Goal: Task Accomplishment & Management: Manage account settings

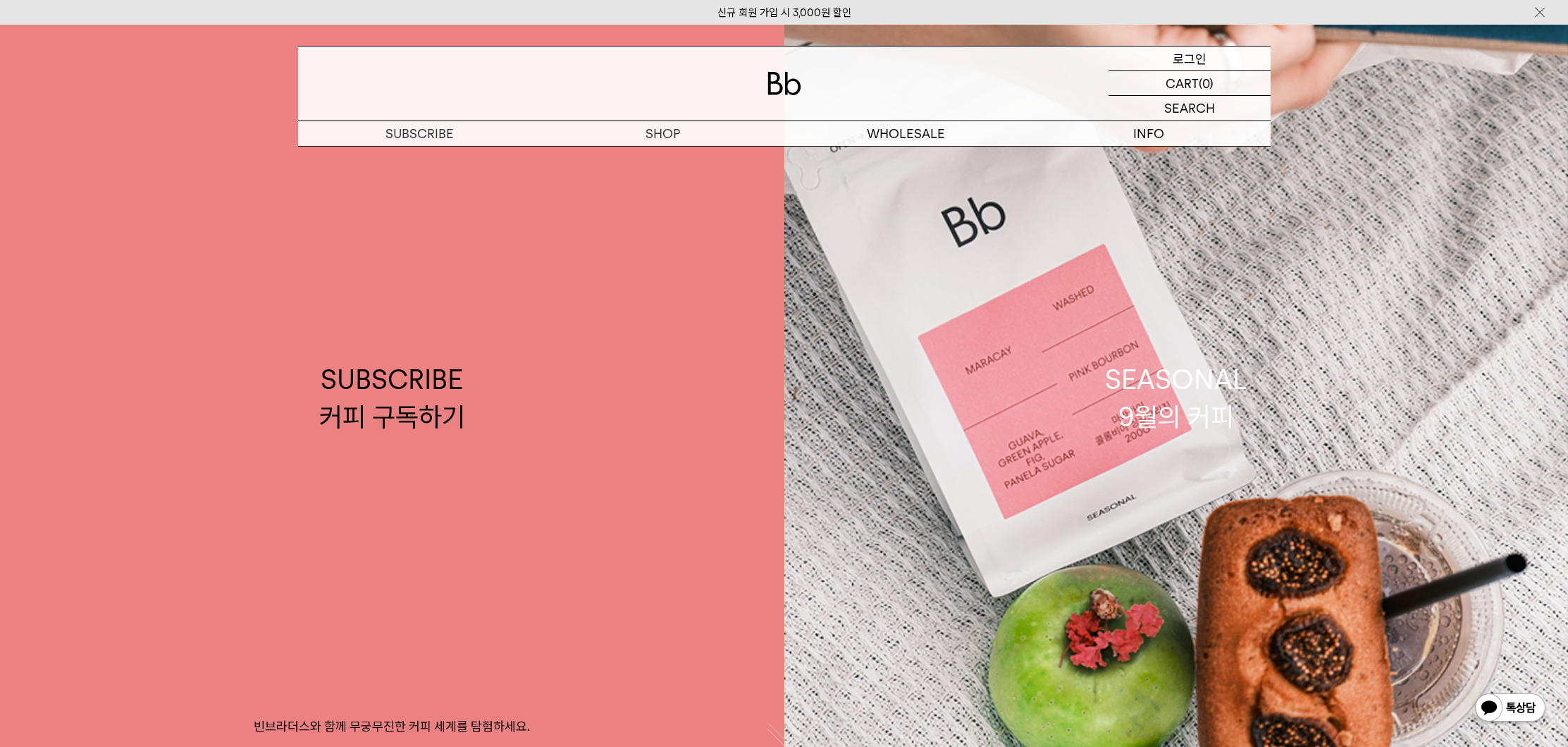
click at [1208, 58] on div "LOGIN 로그인" at bounding box center [1190, 58] width 162 height 24
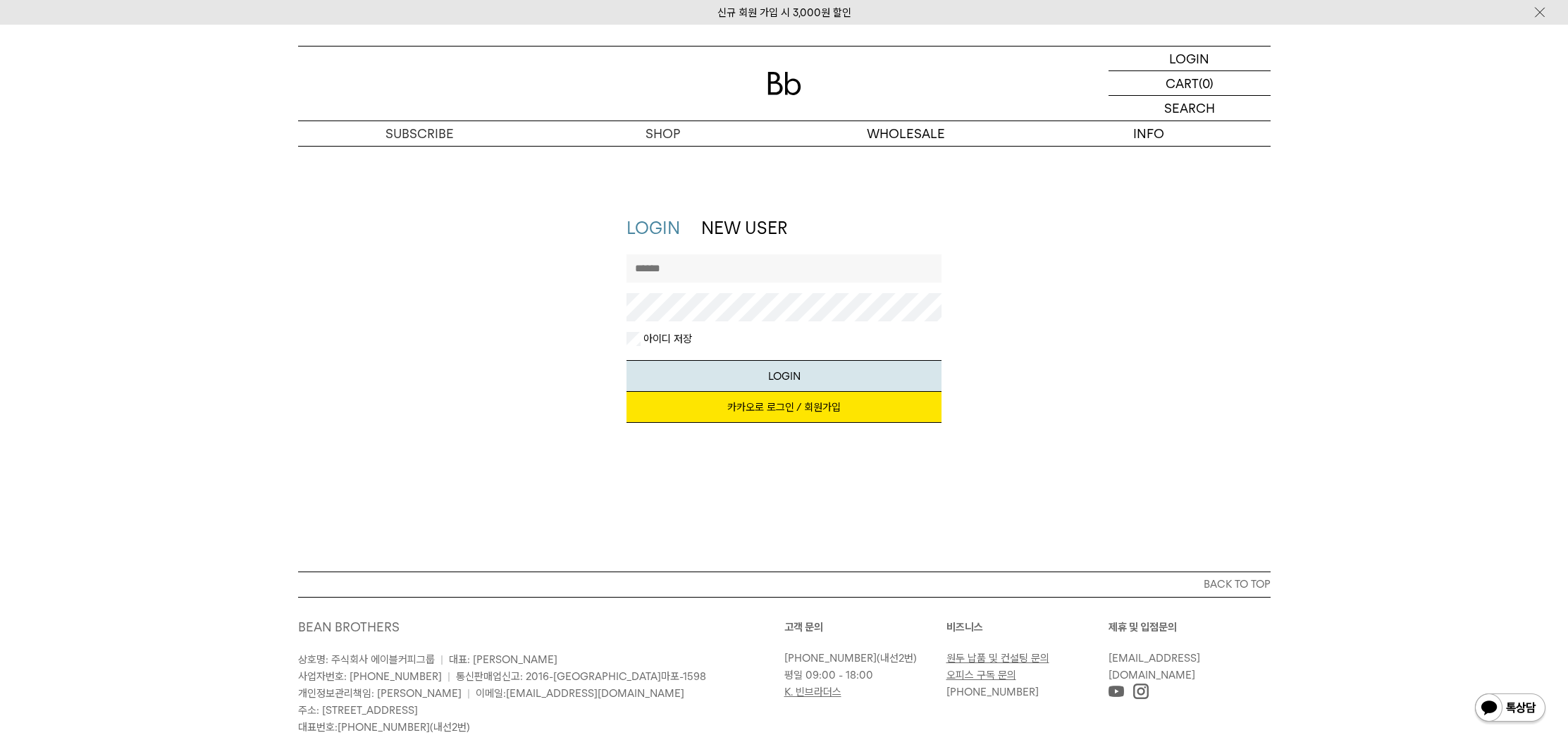
click at [858, 404] on link "카카오로 로그인 / 회원가입" at bounding box center [784, 407] width 315 height 31
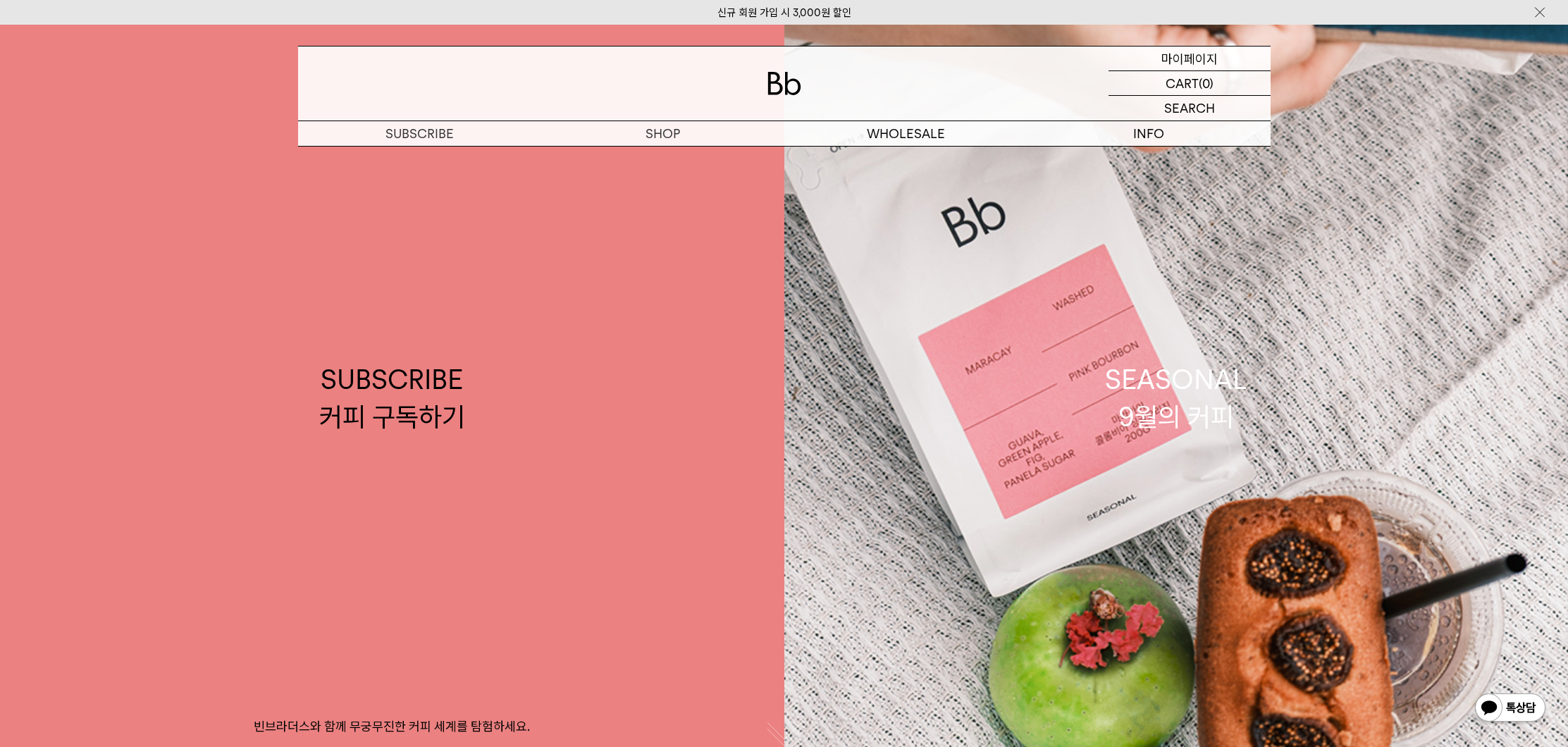
click at [1225, 62] on div "MYPAGE 마이페이지" at bounding box center [1190, 58] width 162 height 24
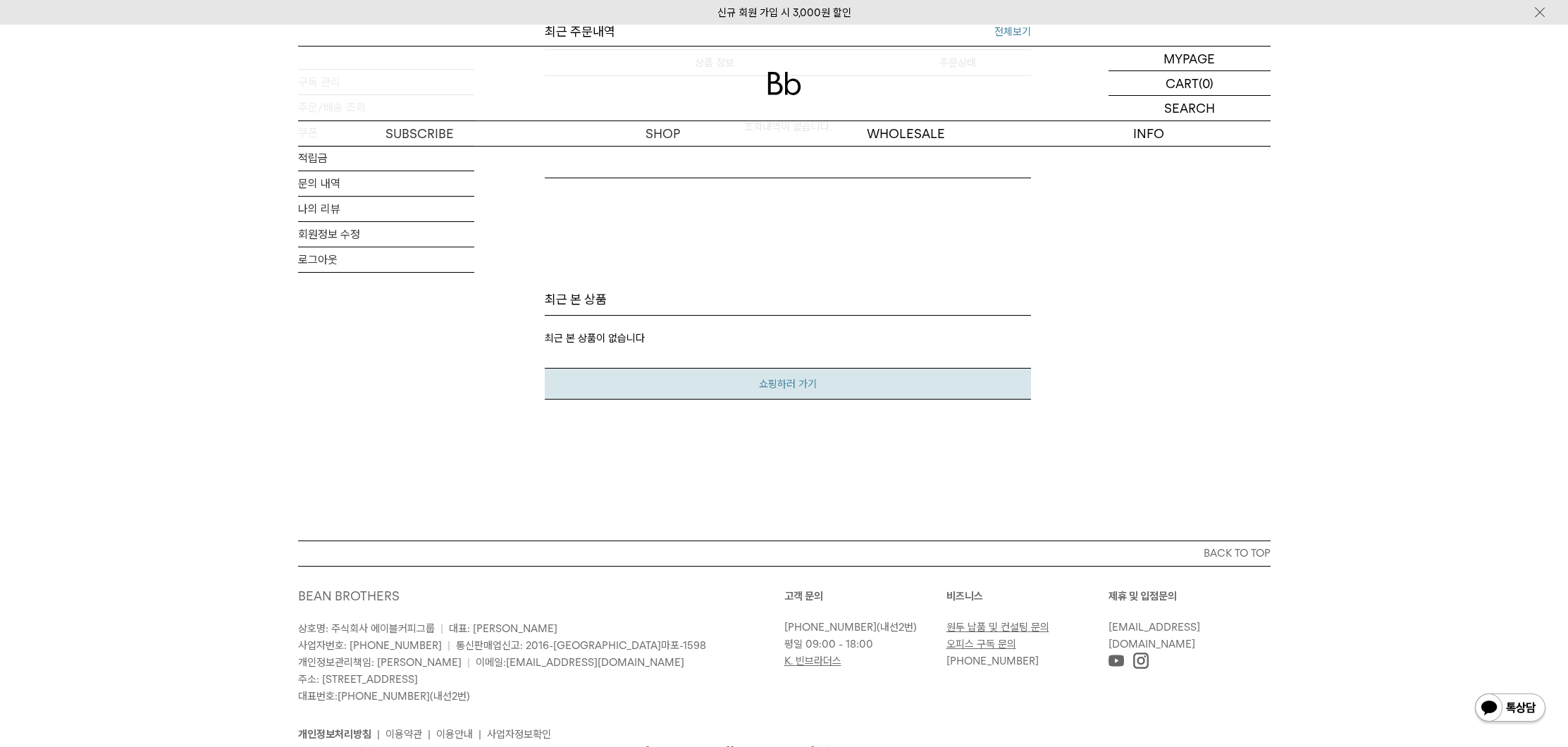
scroll to position [672, 0]
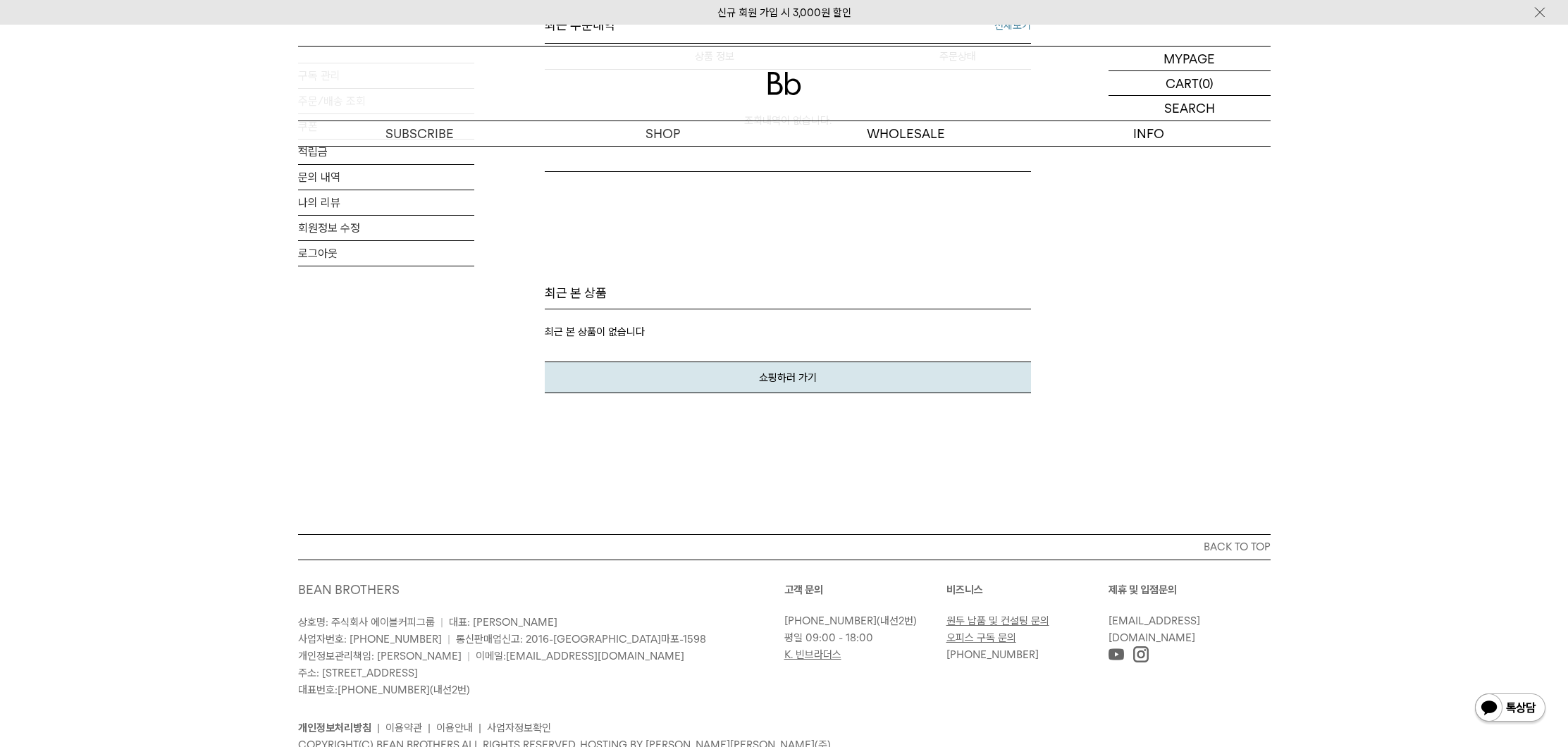
click at [823, 650] on link "K. 빈브라더스" at bounding box center [813, 655] width 57 height 12
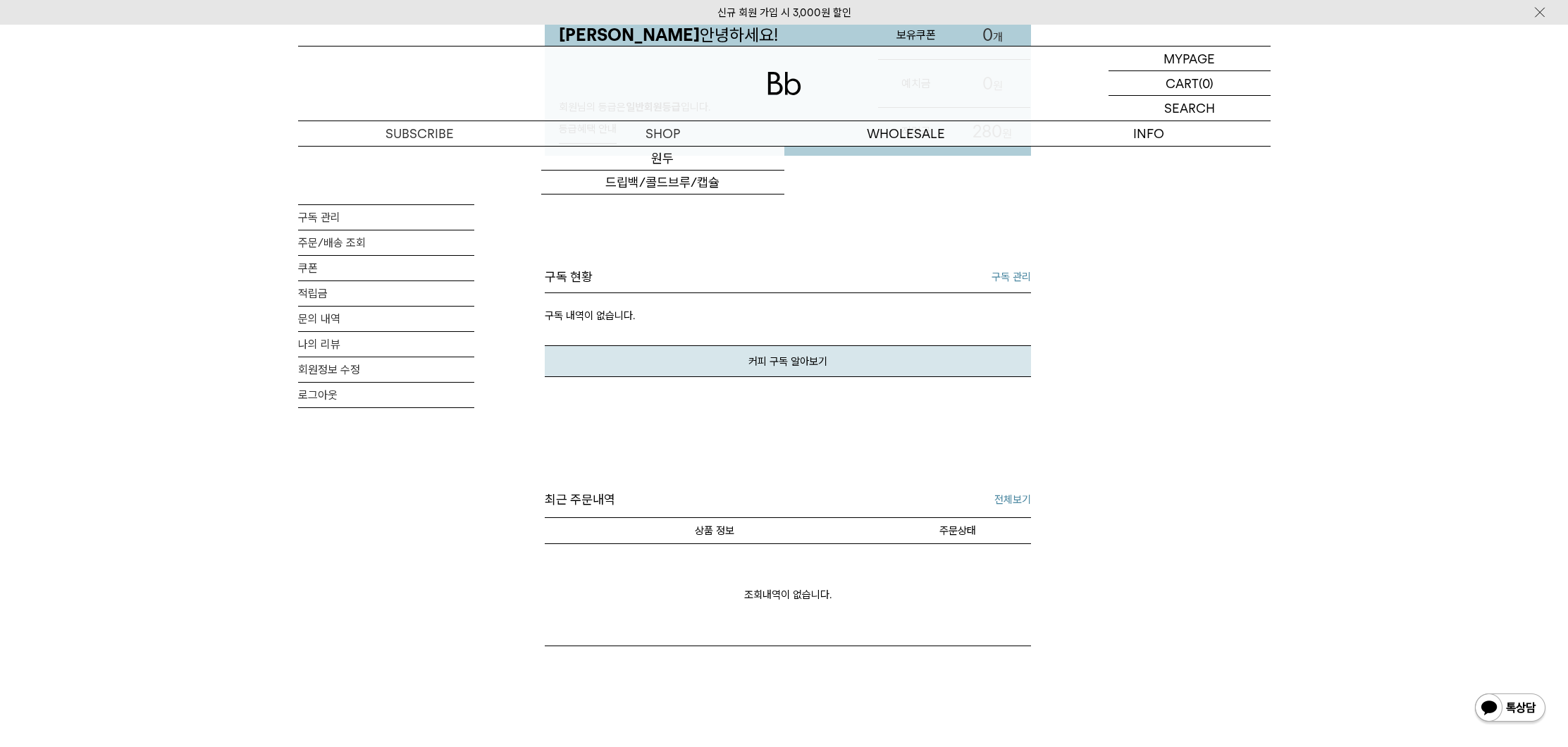
scroll to position [0, 0]
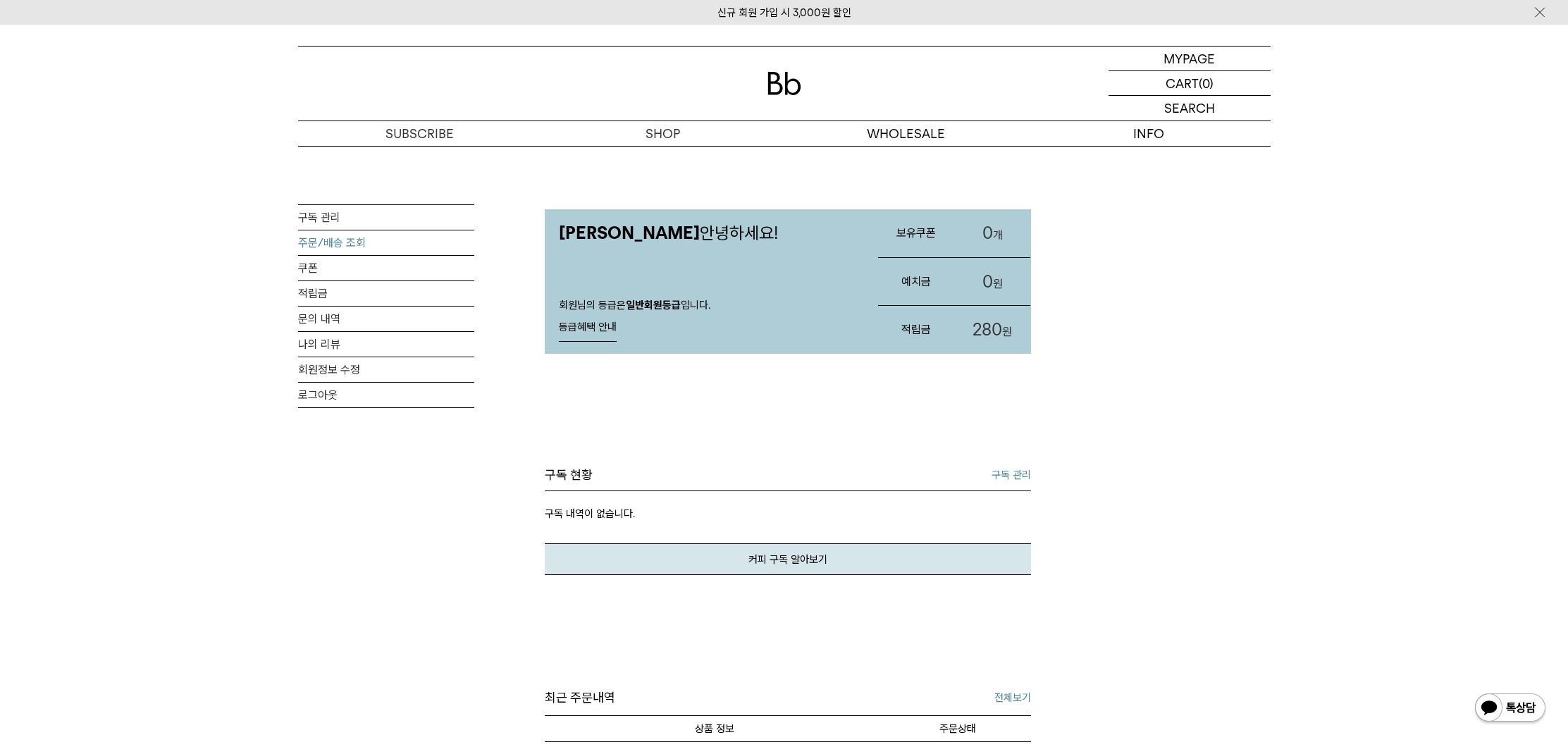
click at [357, 237] on link "주문/배송 조회" at bounding box center [386, 243] width 176 height 25
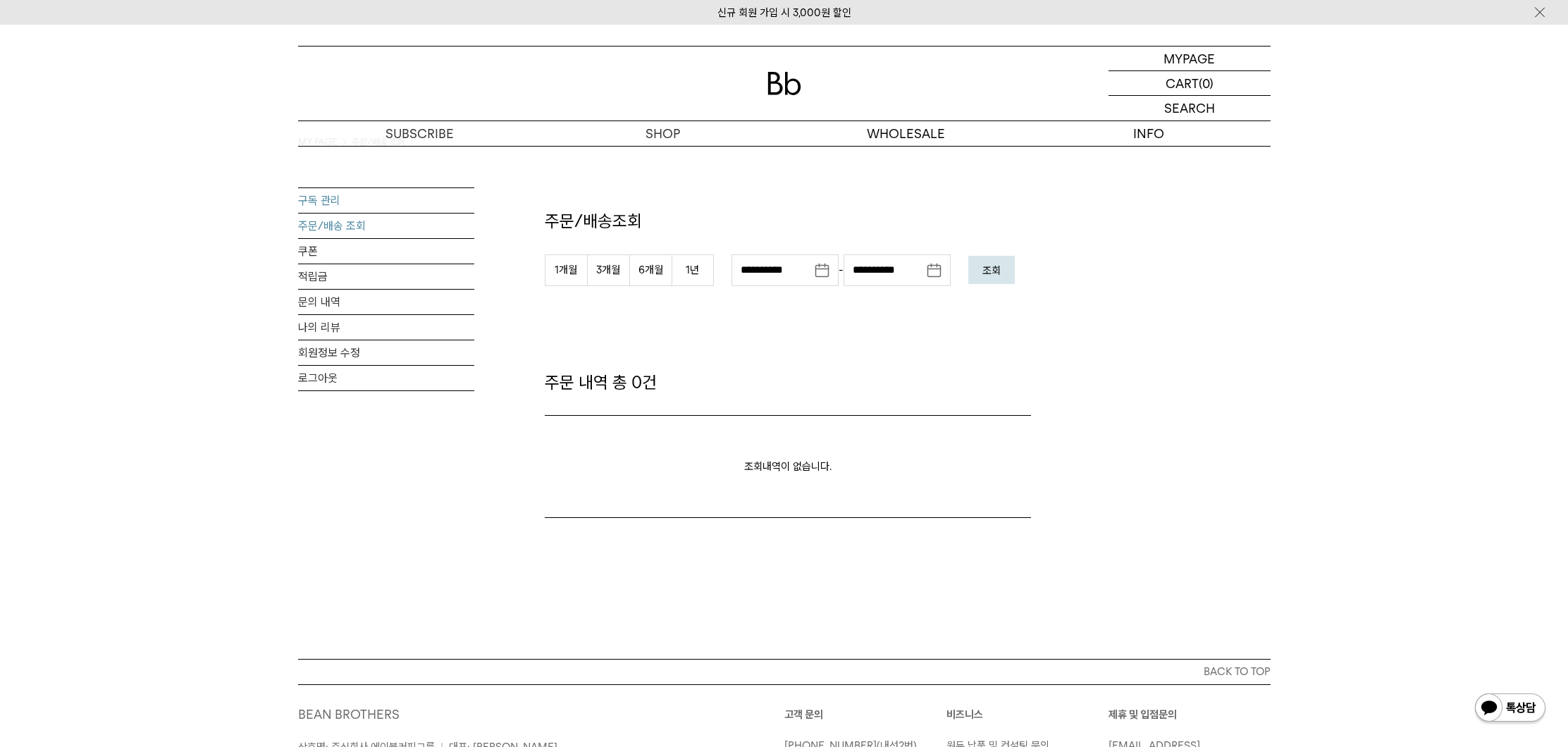
click at [363, 191] on link "구독 관리" at bounding box center [386, 200] width 176 height 25
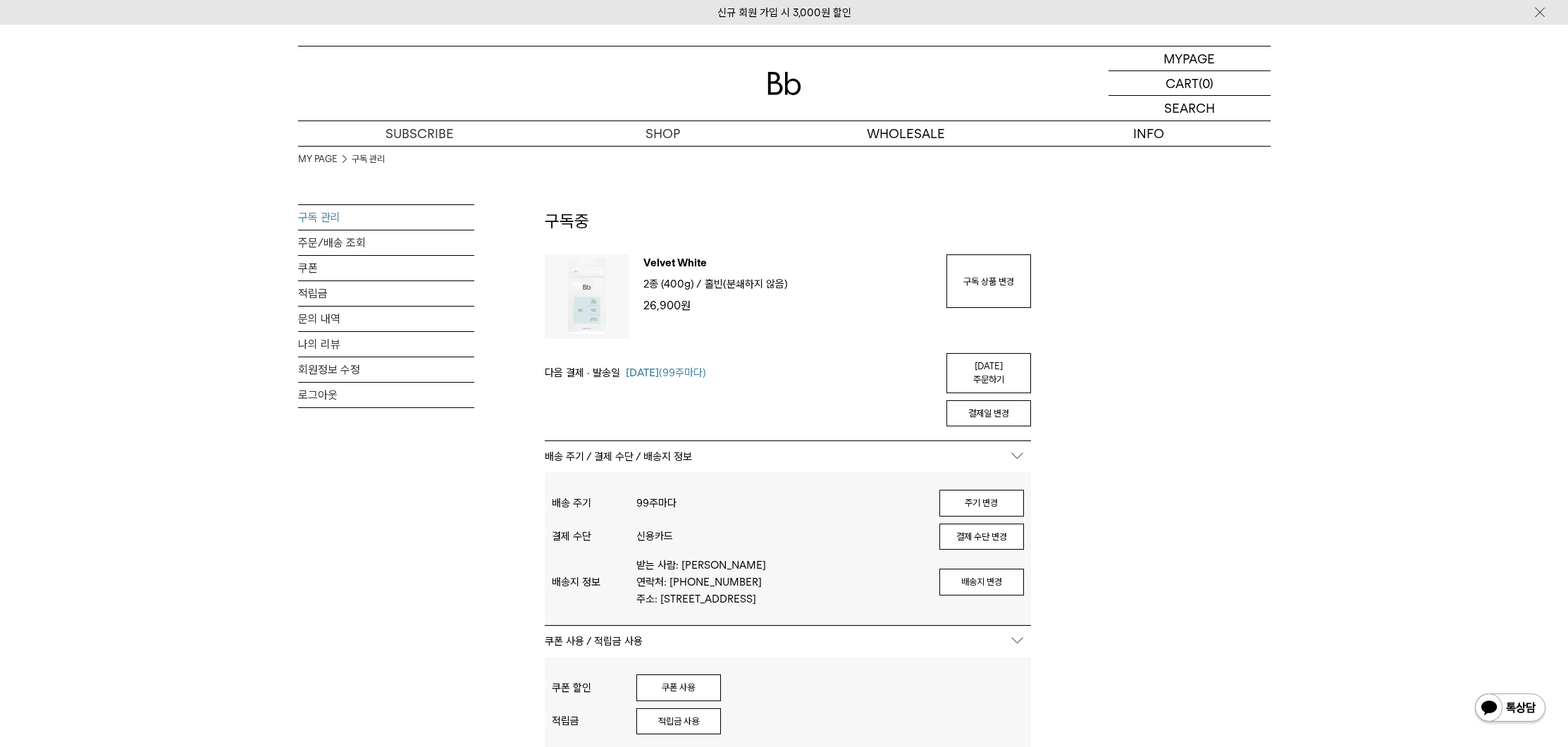
click at [825, 404] on div "결제일 변경" at bounding box center [788, 410] width 487 height 34
click at [1005, 273] on link "구독 상품 변경" at bounding box center [989, 281] width 85 height 53
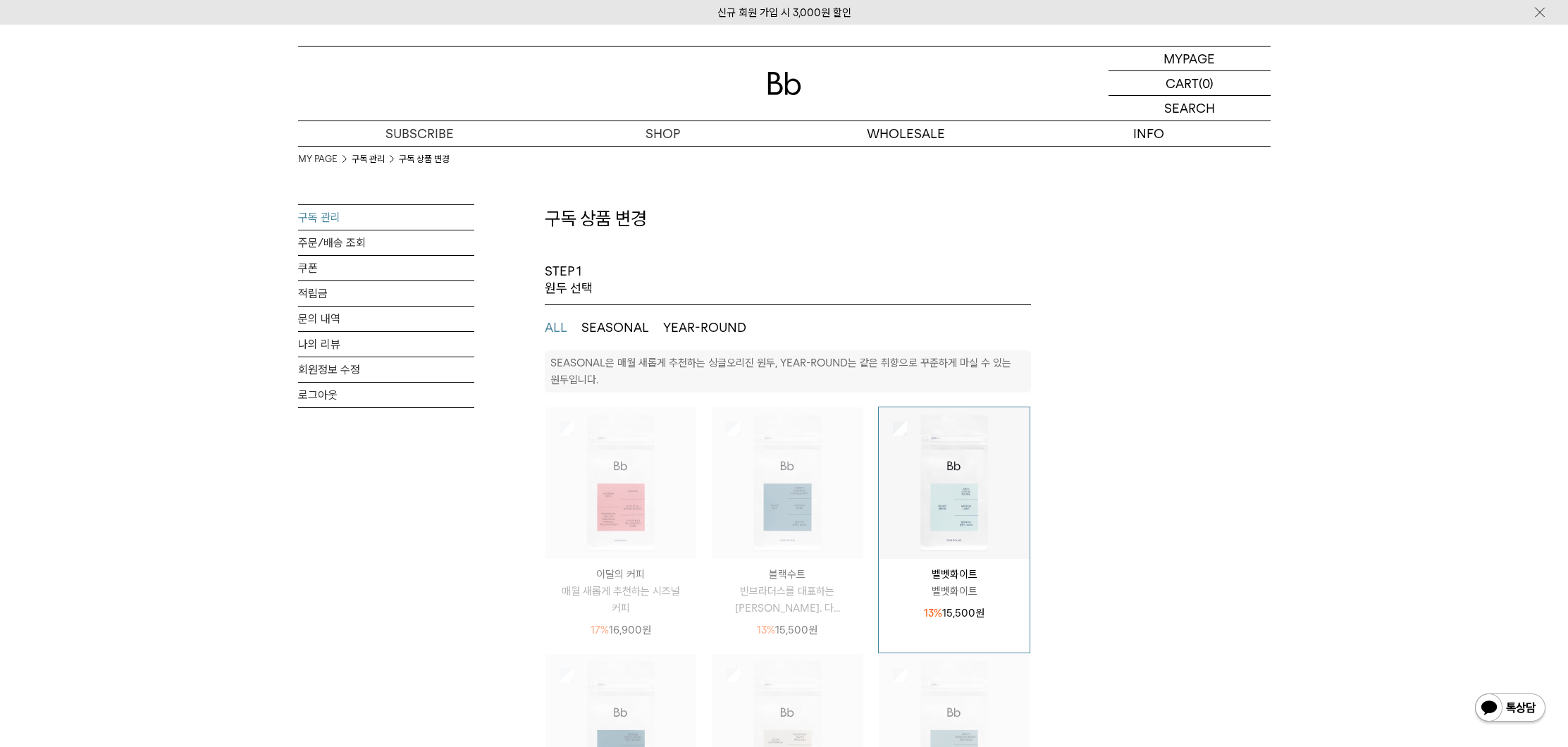
select select "**"
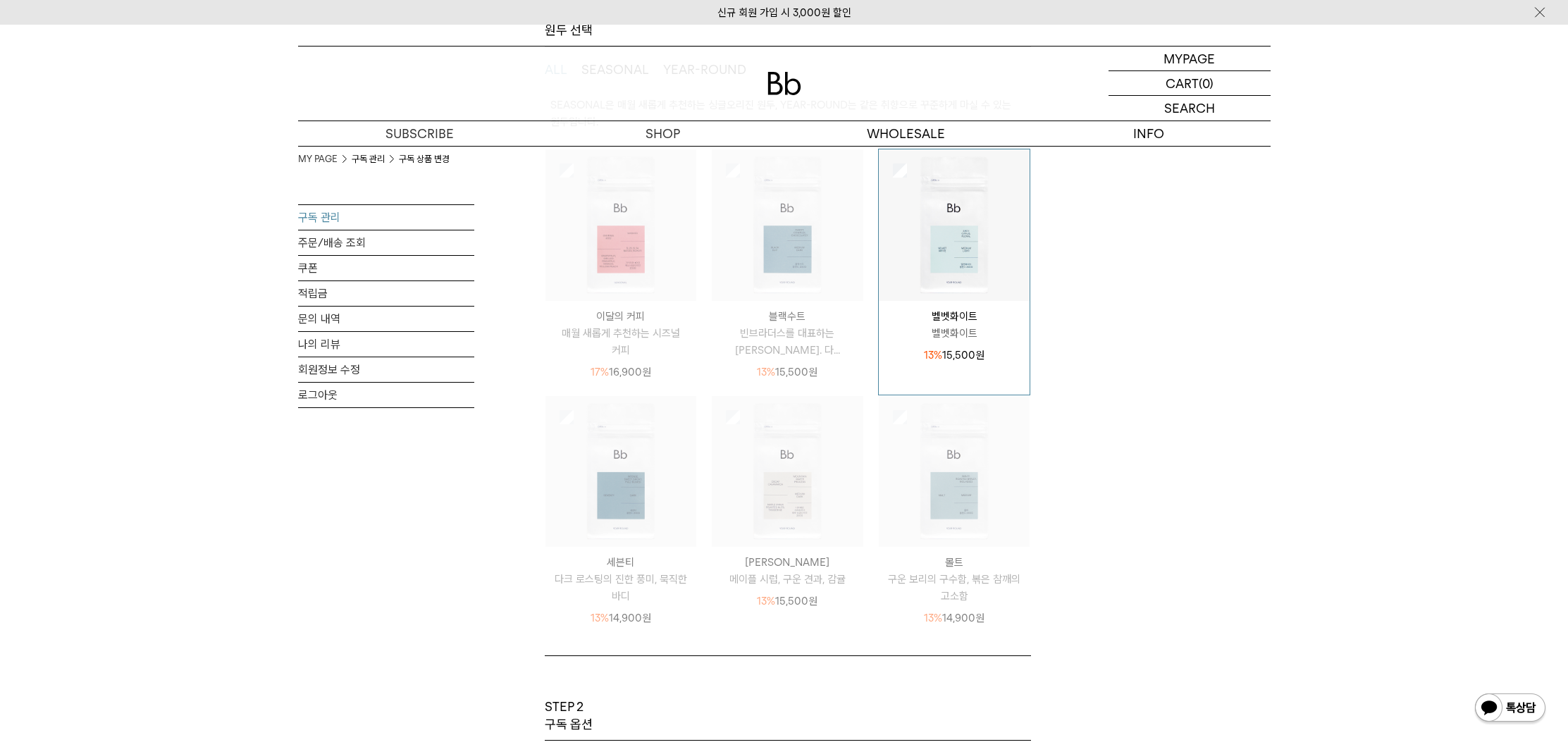
click at [970, 280] on img at bounding box center [955, 225] width 151 height 151
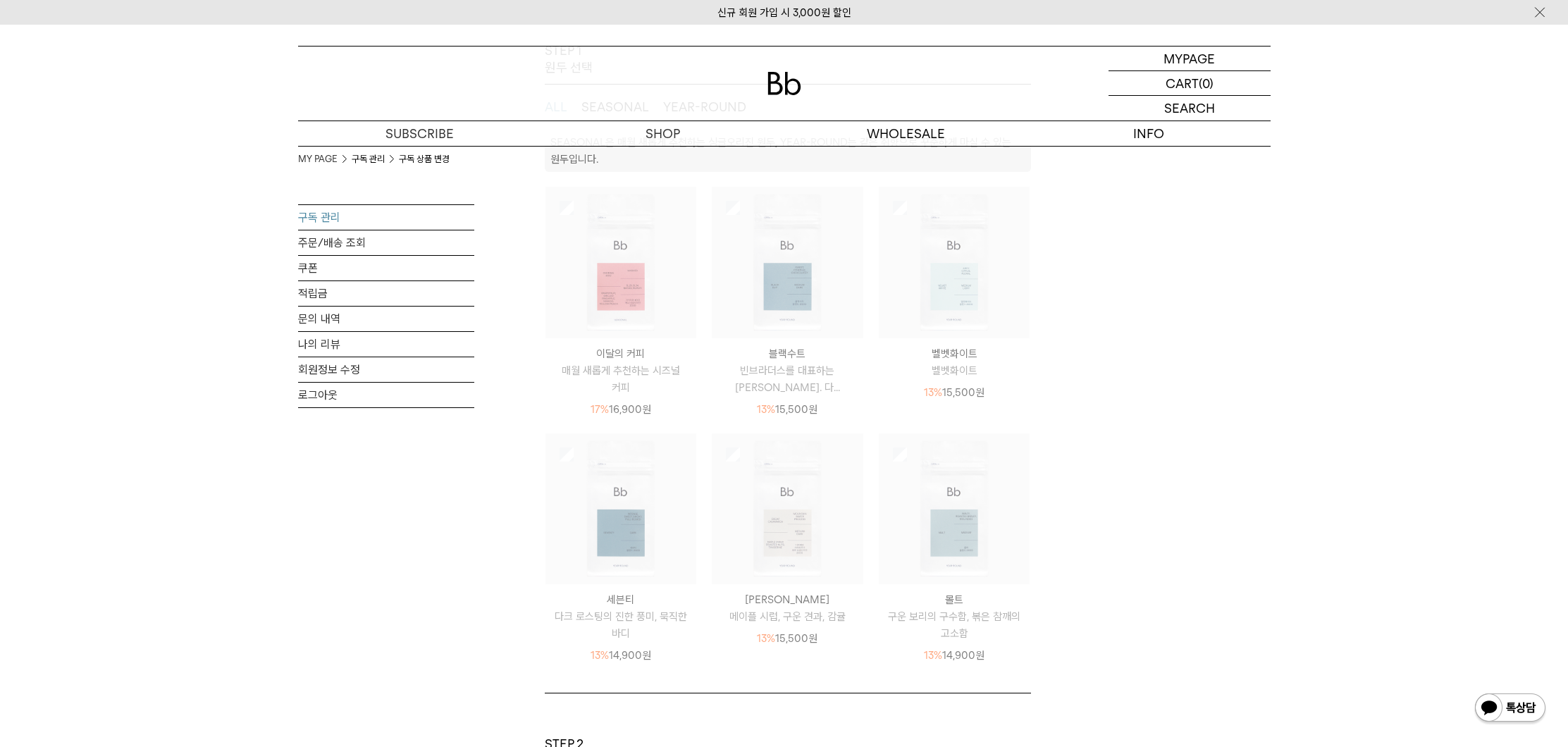
scroll to position [39, 0]
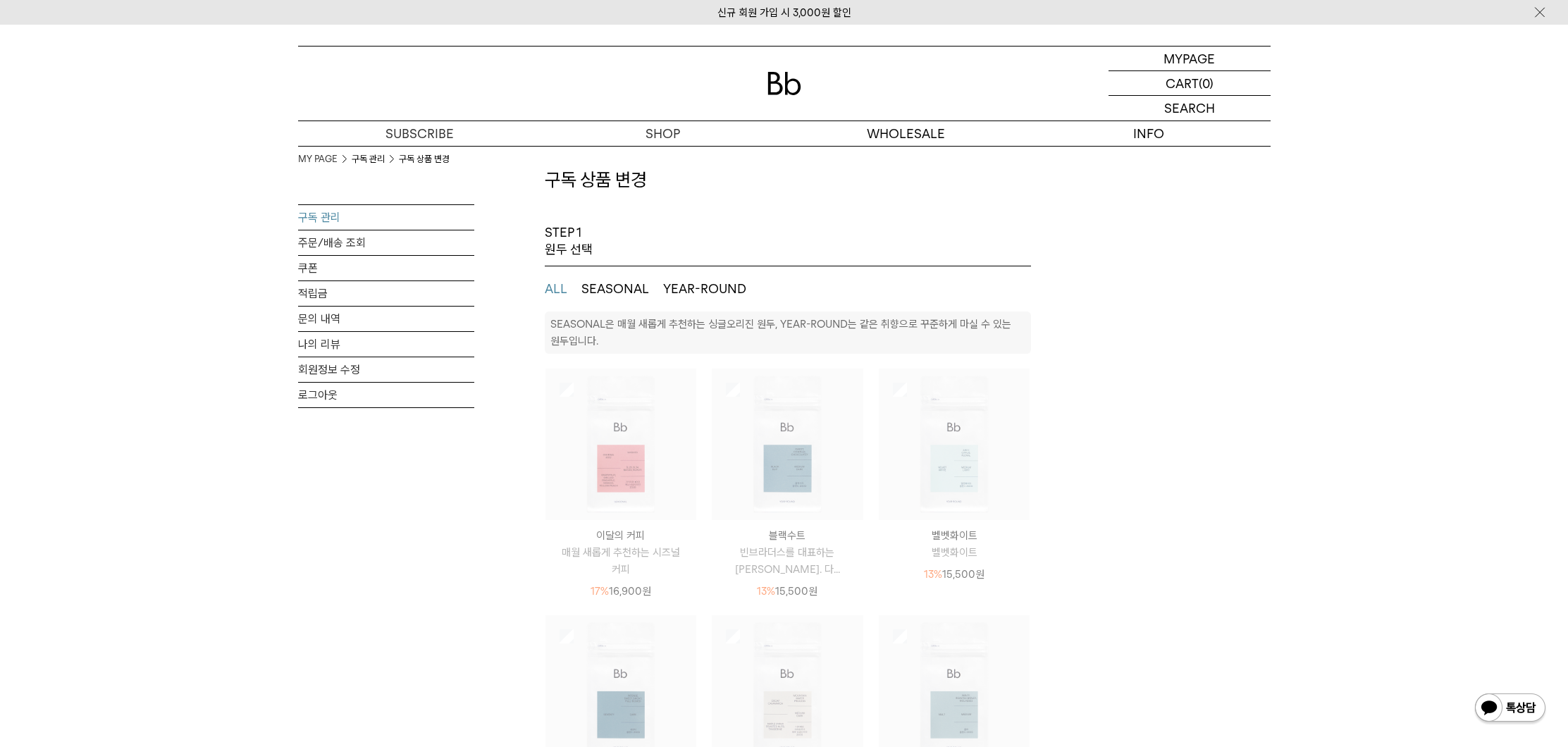
click at [754, 459] on img at bounding box center [788, 444] width 151 height 151
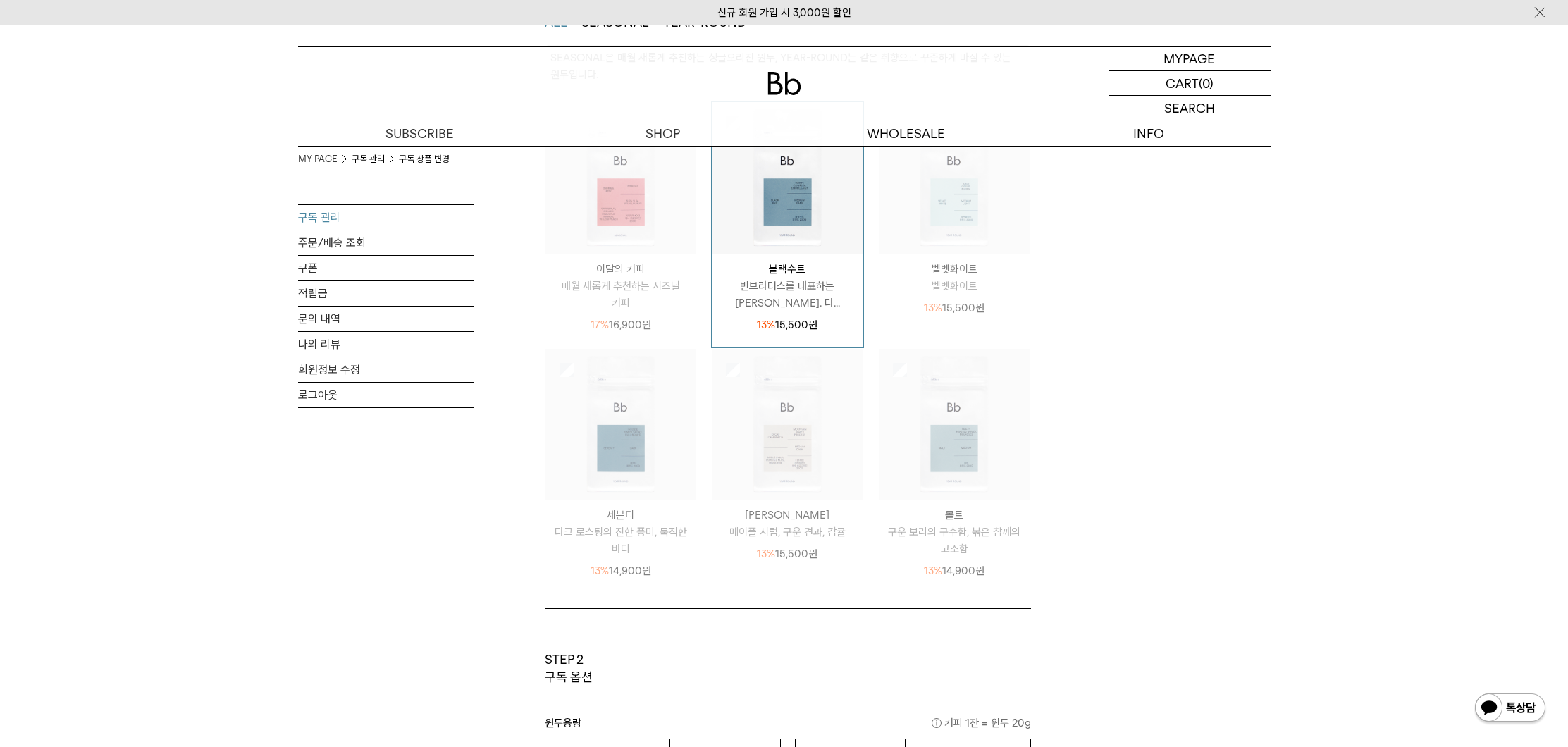
scroll to position [481, 0]
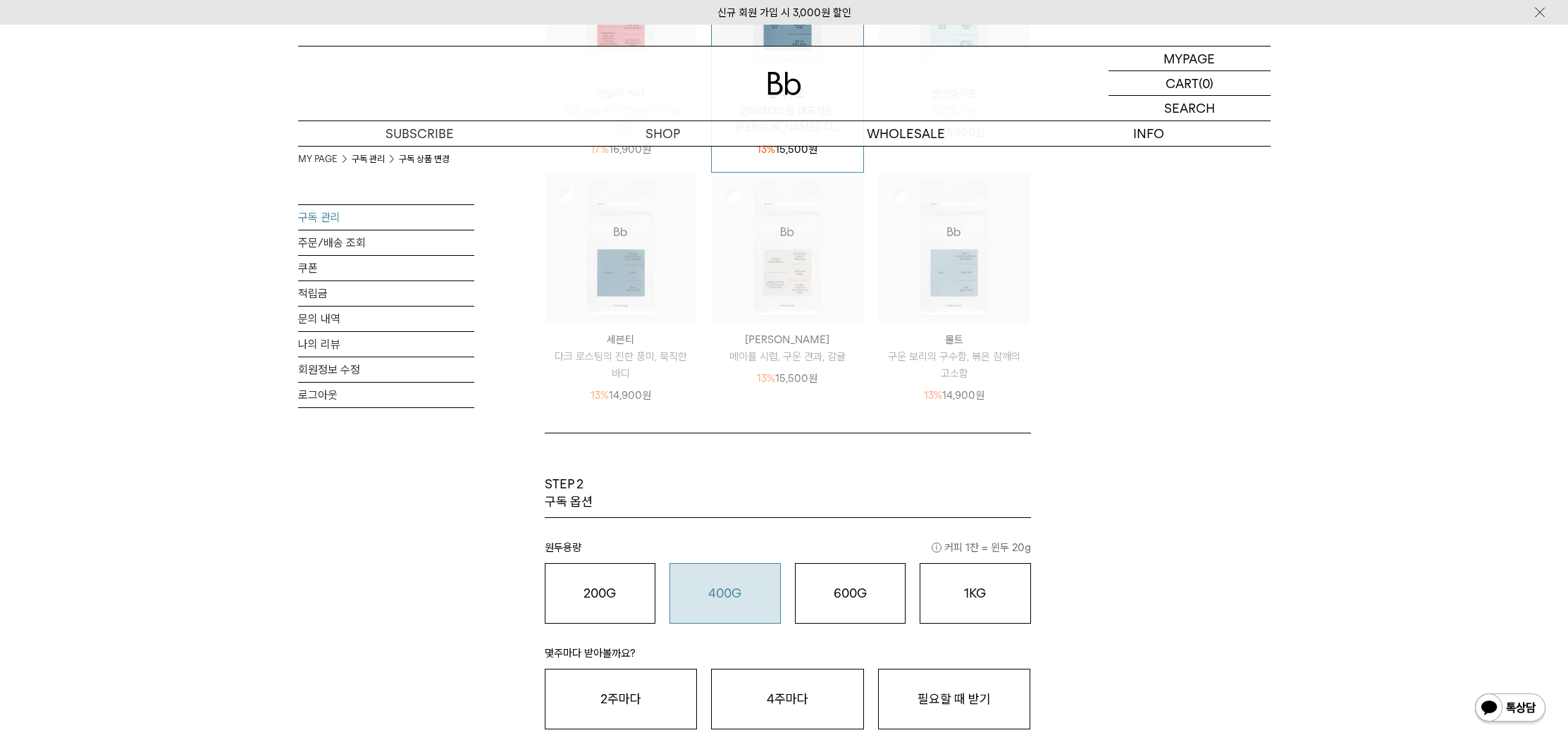
click at [768, 593] on div "400G 31,000 원" at bounding box center [725, 593] width 96 height 17
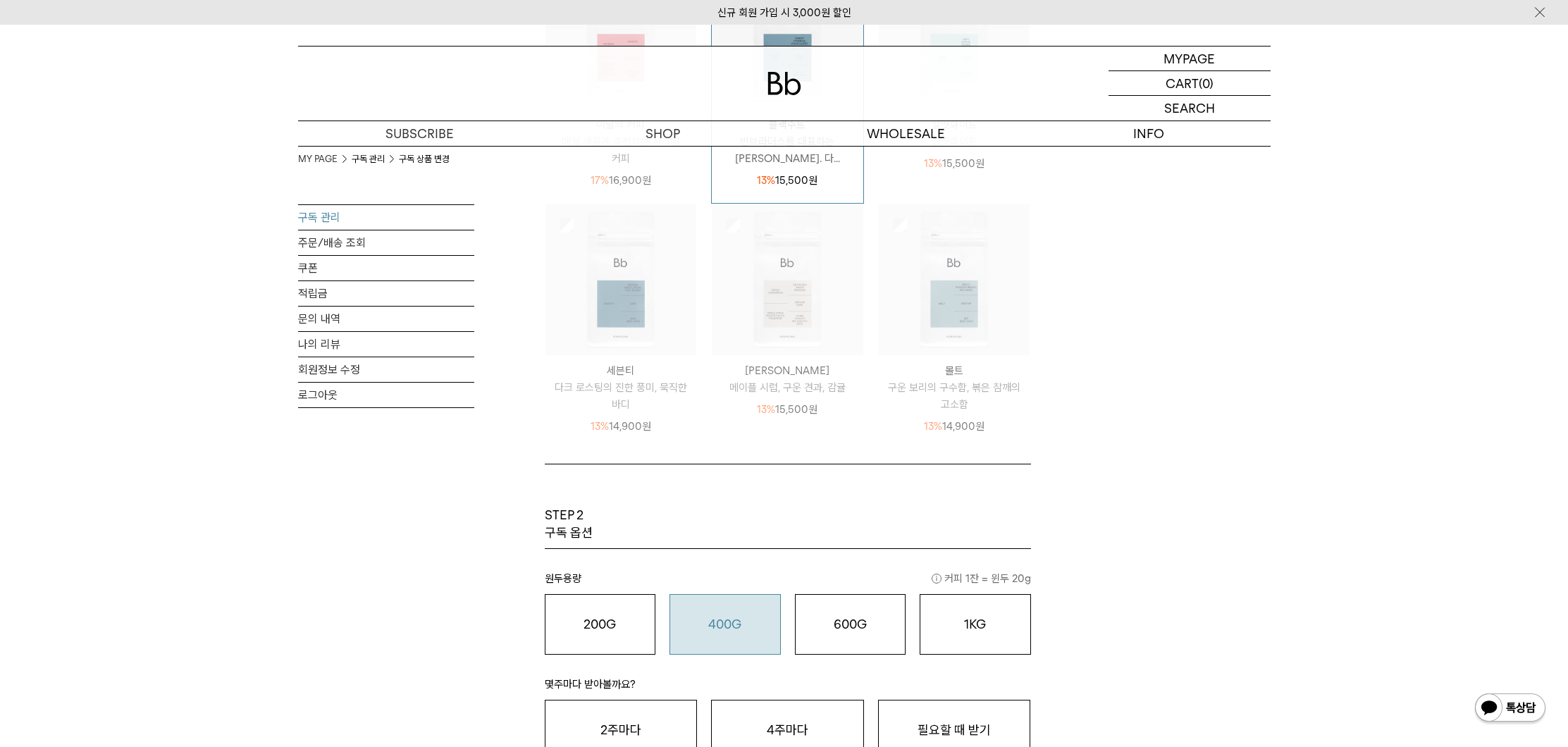
scroll to position [269, 0]
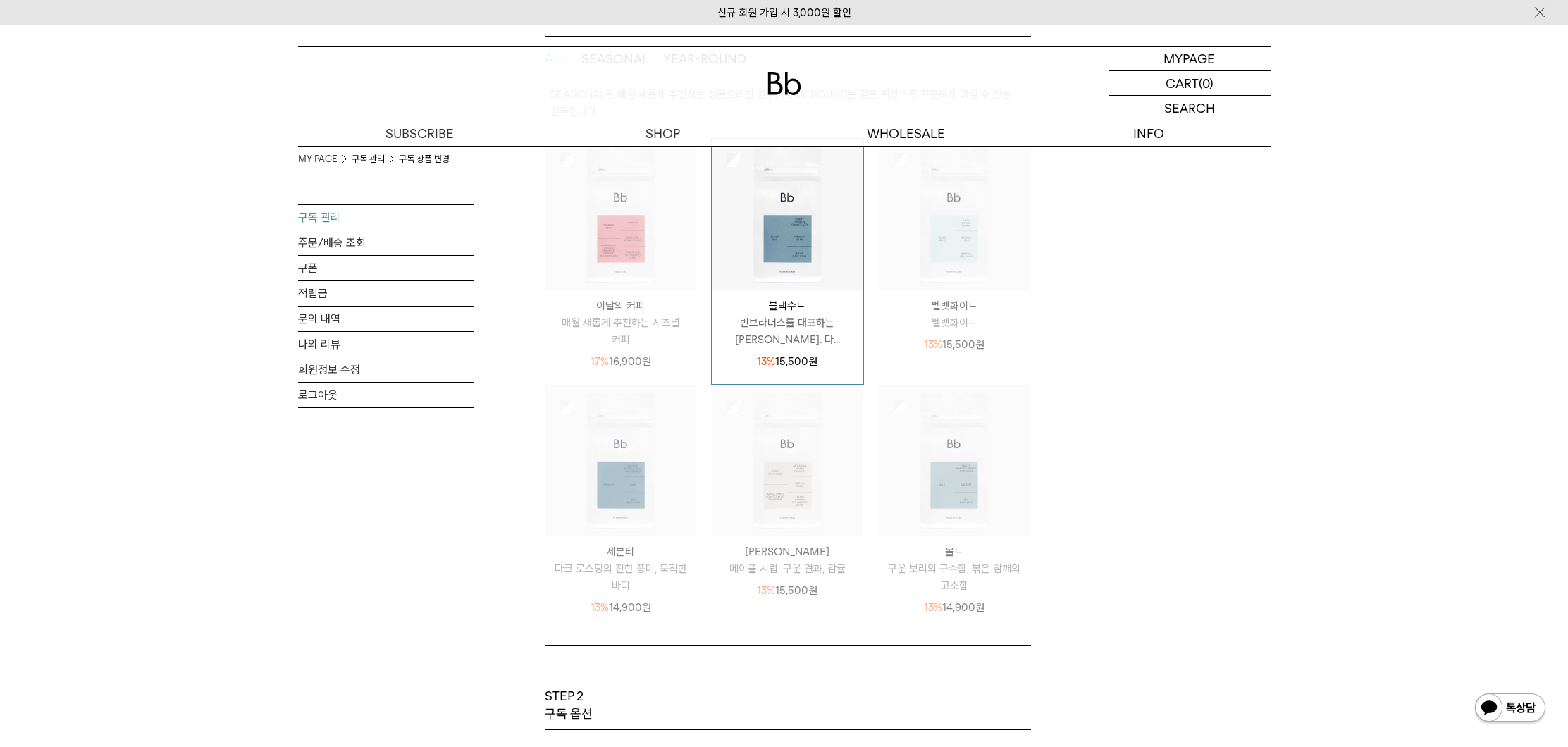
click at [808, 464] on img at bounding box center [788, 461] width 151 height 151
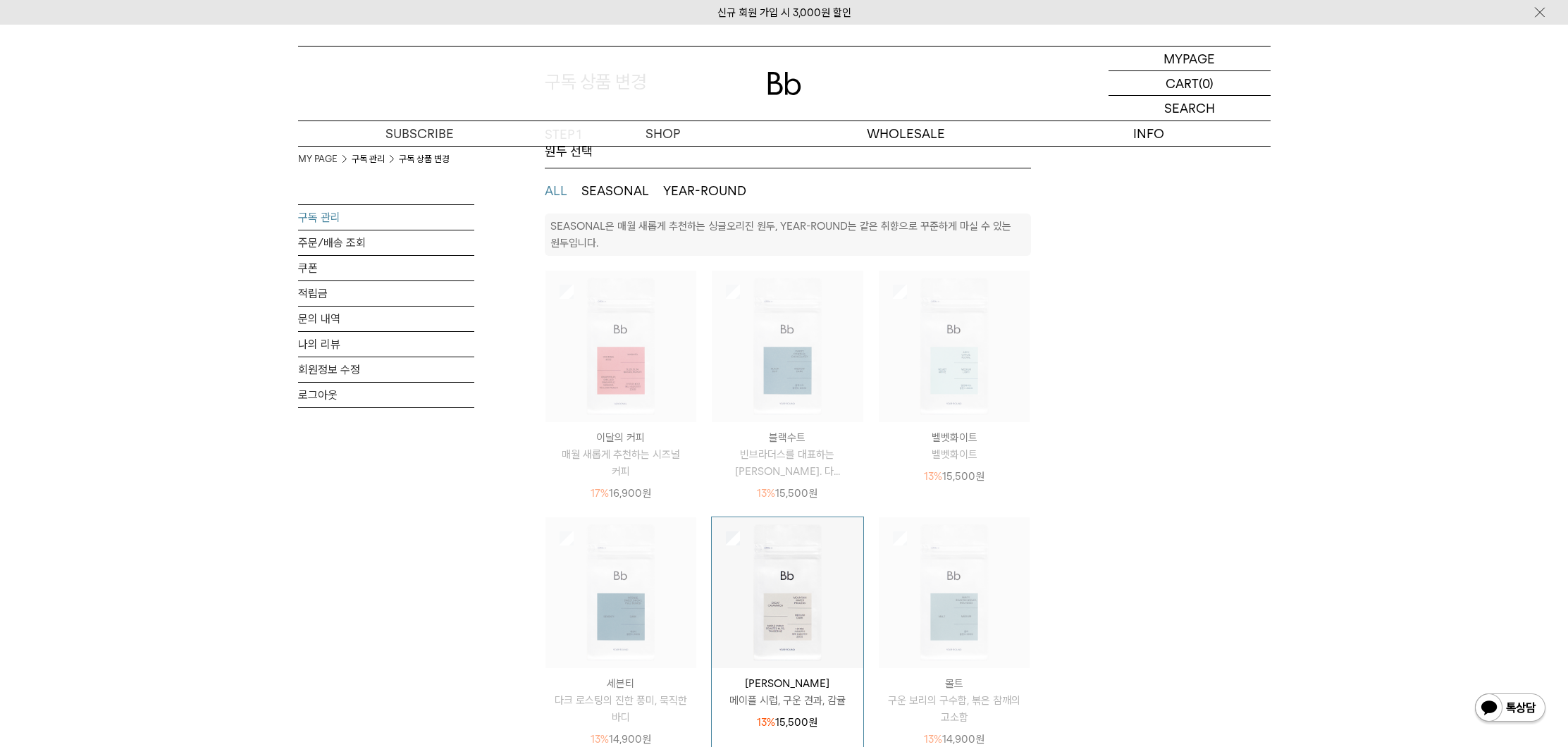
click at [790, 563] on img at bounding box center [788, 593] width 151 height 151
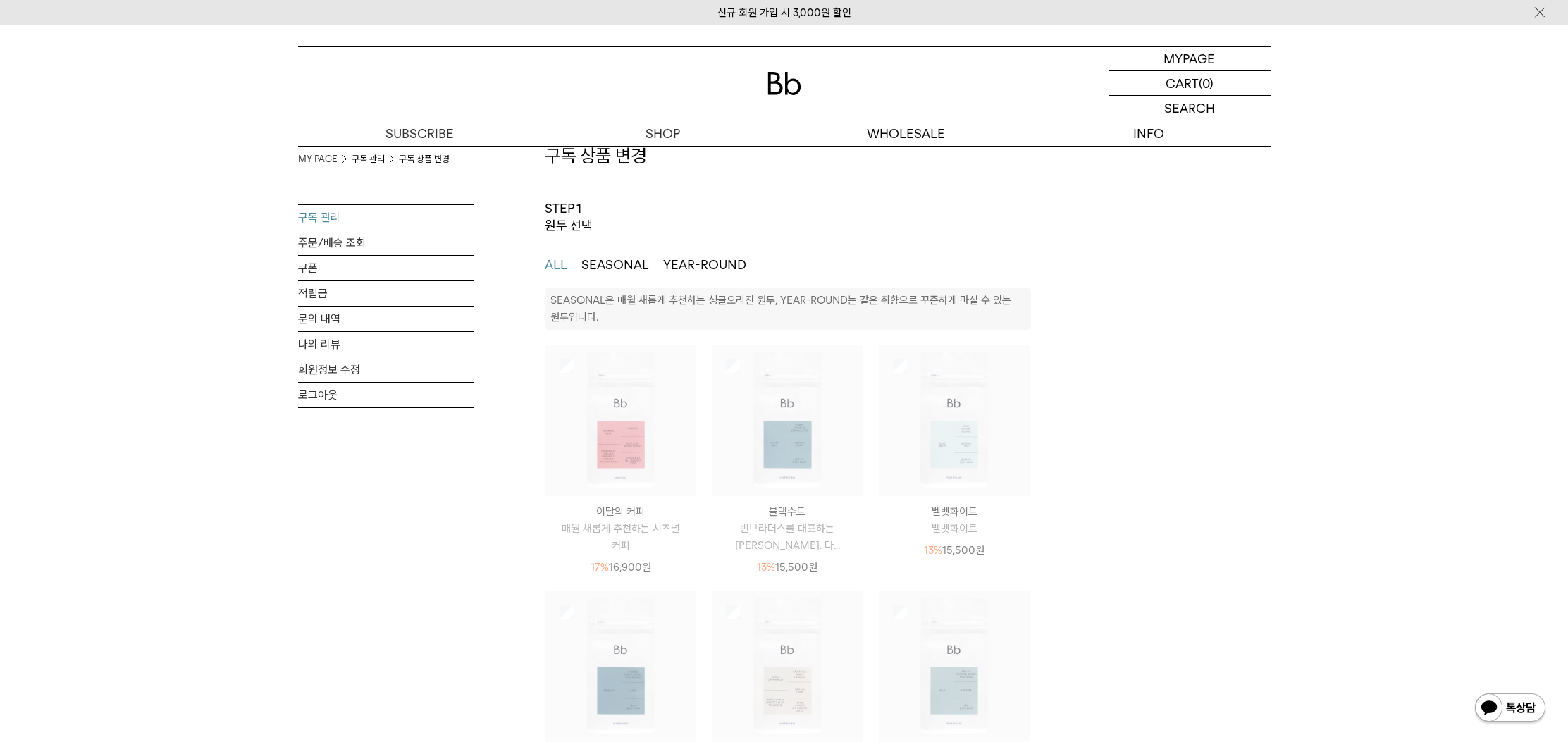
scroll to position [6, 0]
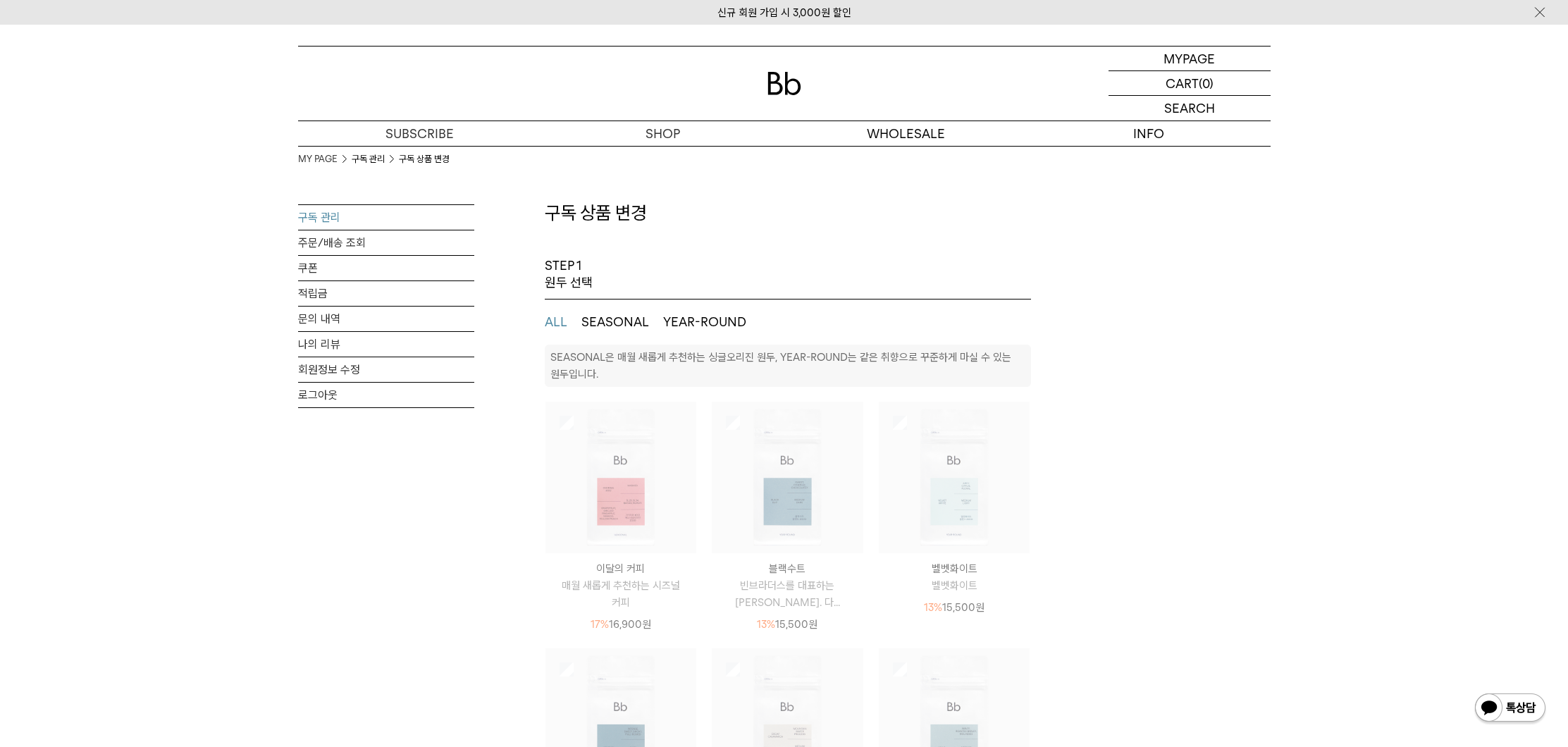
click at [754, 458] on img at bounding box center [788, 477] width 151 height 151
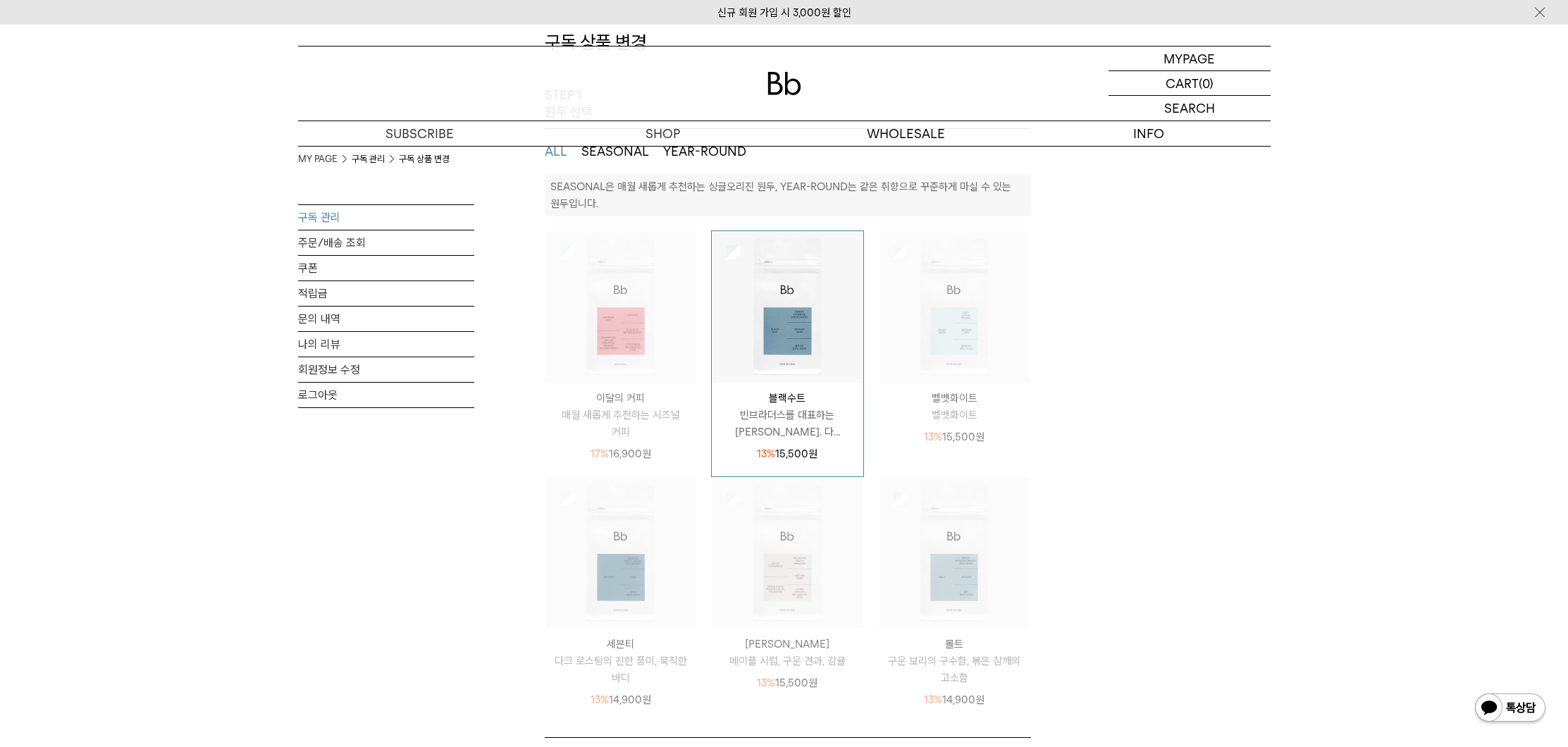
scroll to position [471, 0]
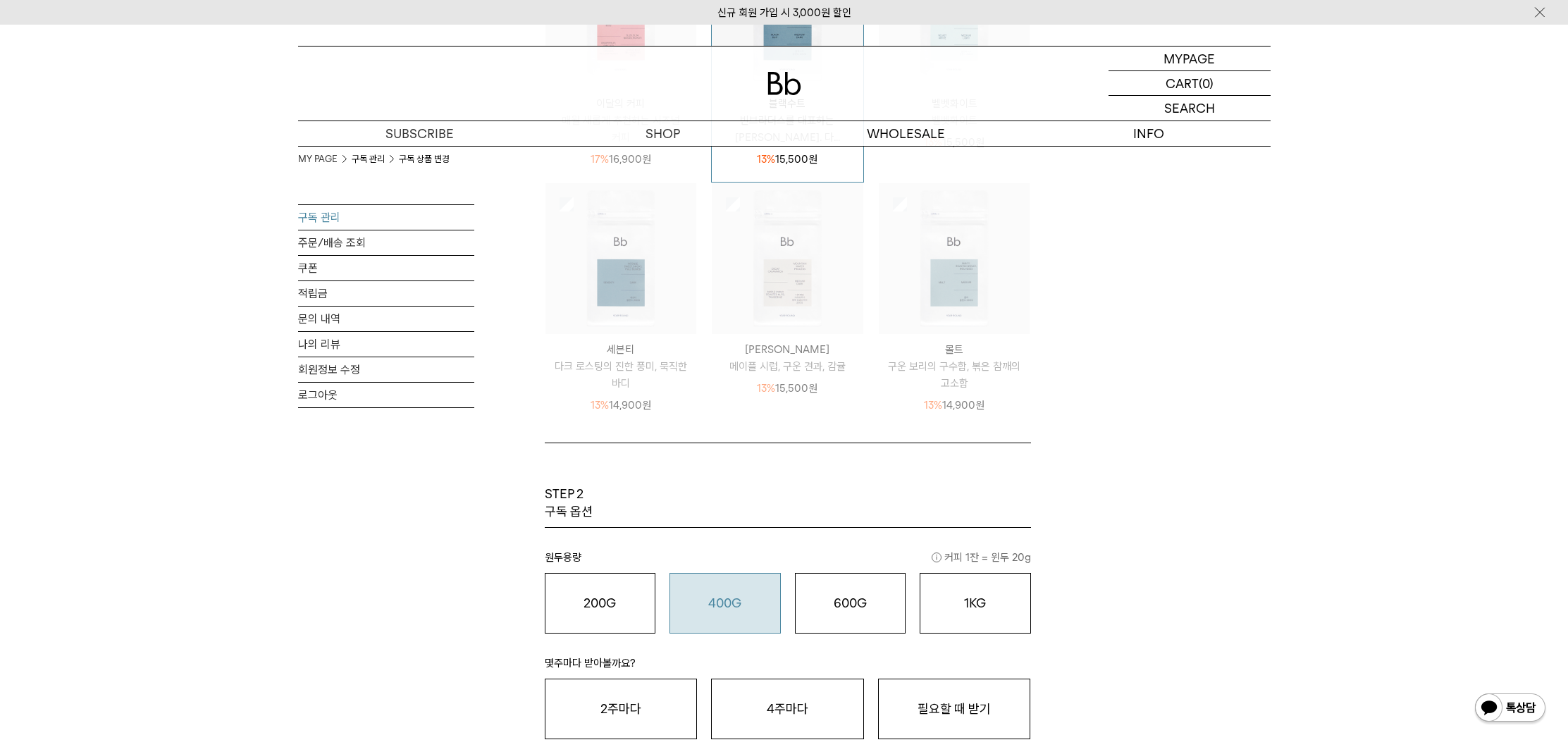
click at [758, 588] on button "400G 31,000 원" at bounding box center [725, 603] width 111 height 61
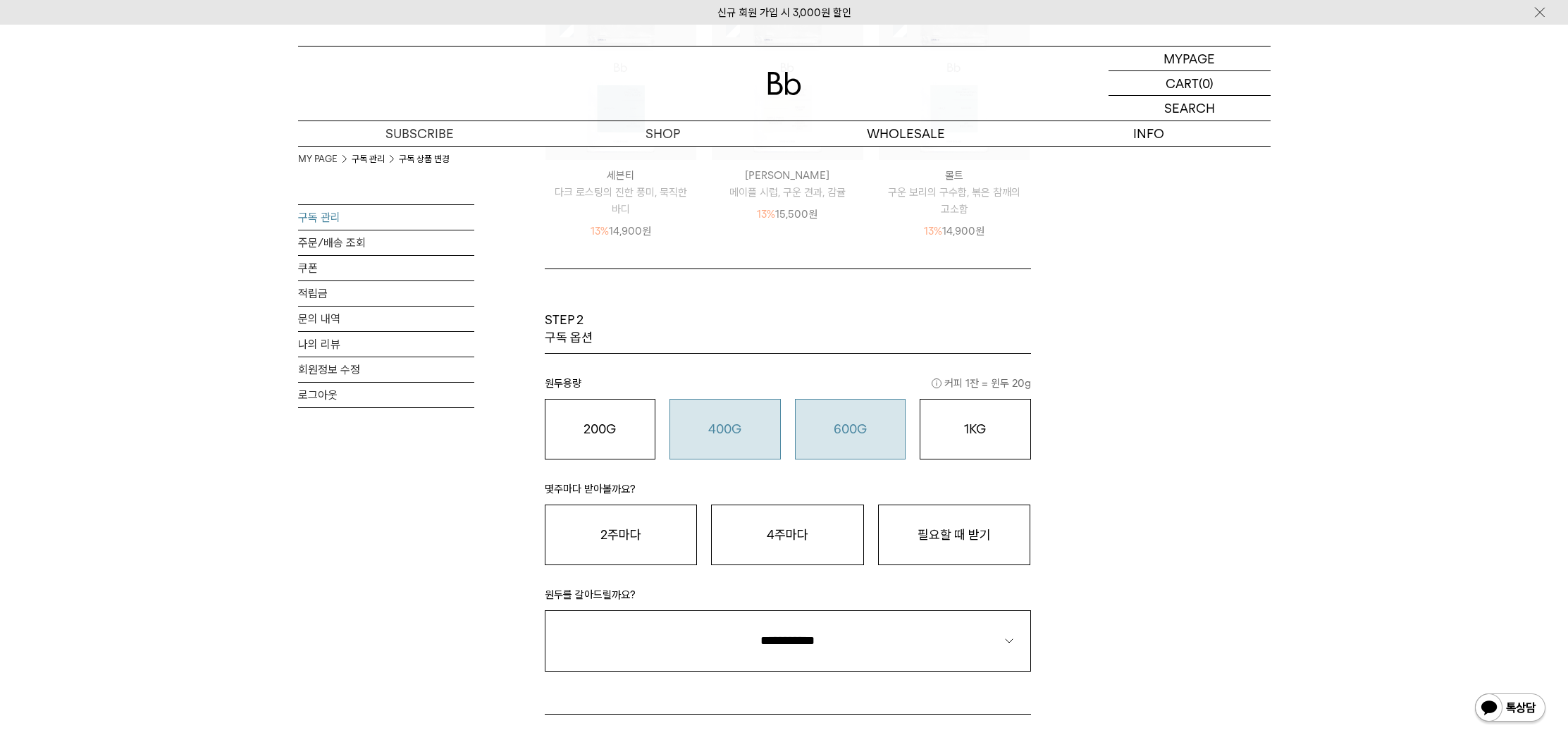
scroll to position [618, 0]
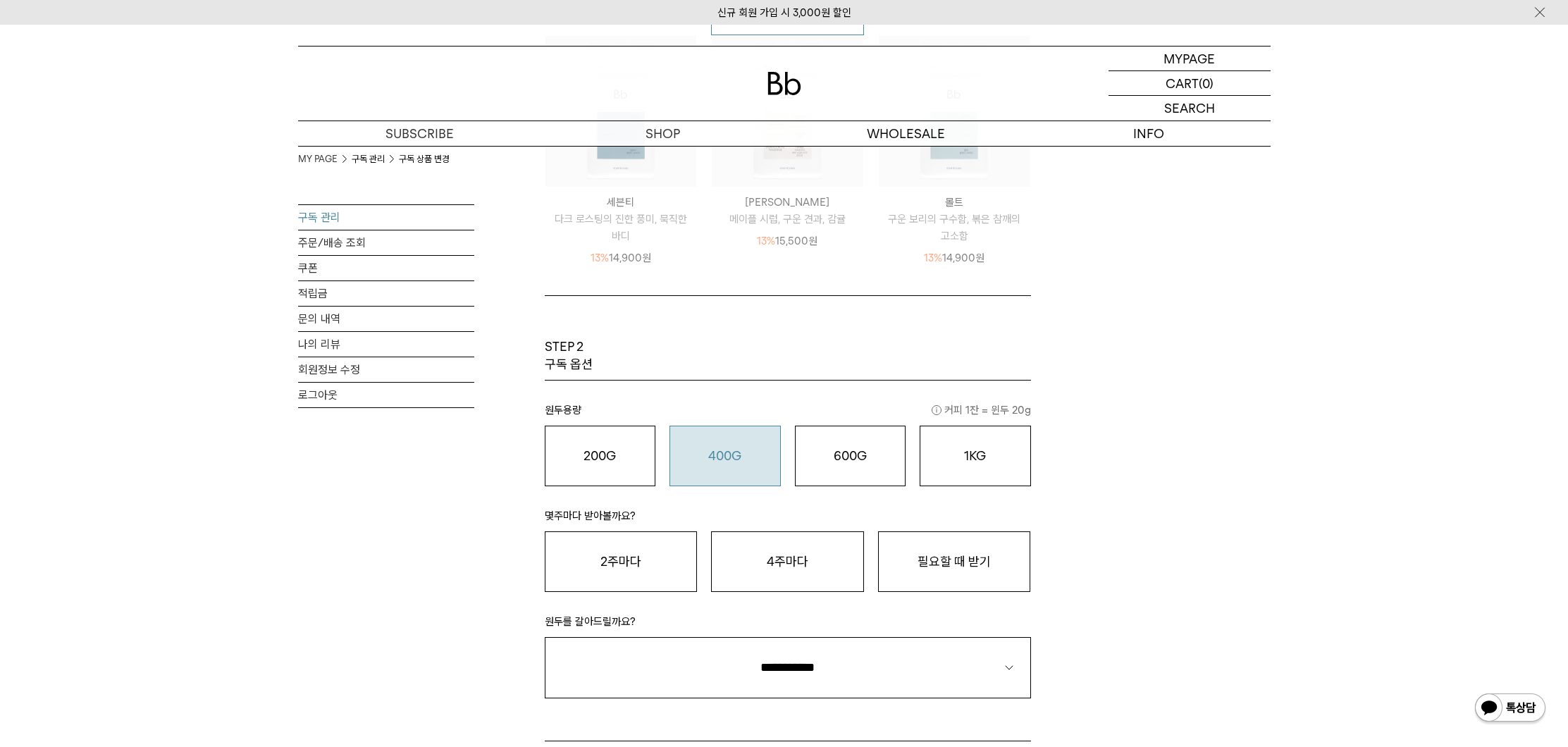
drag, startPoint x: 983, startPoint y: 546, endPoint x: 1055, endPoint y: 504, distance: 83.4
click at [983, 546] on button "필요할 때 받기" at bounding box center [955, 561] width 153 height 61
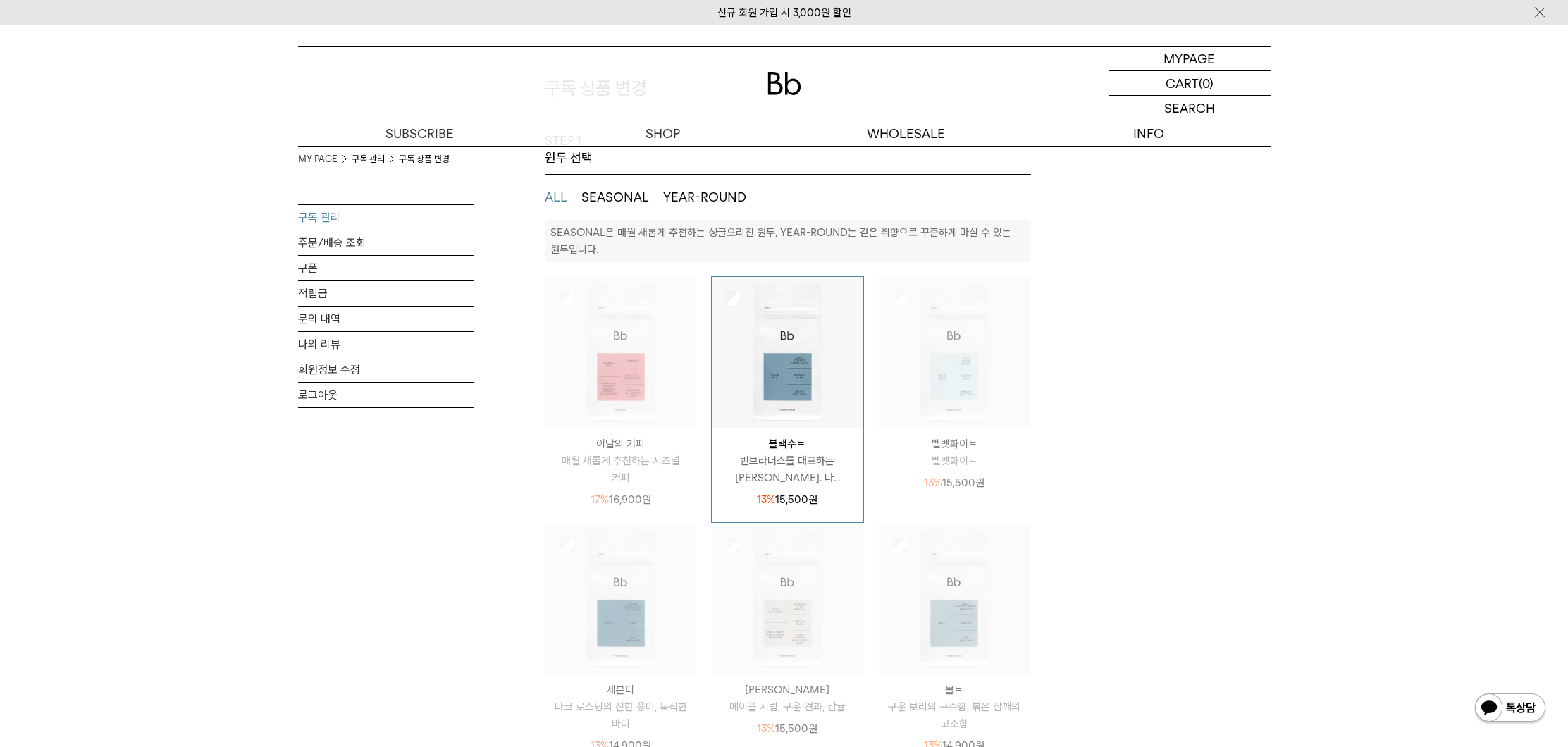
scroll to position [218, 0]
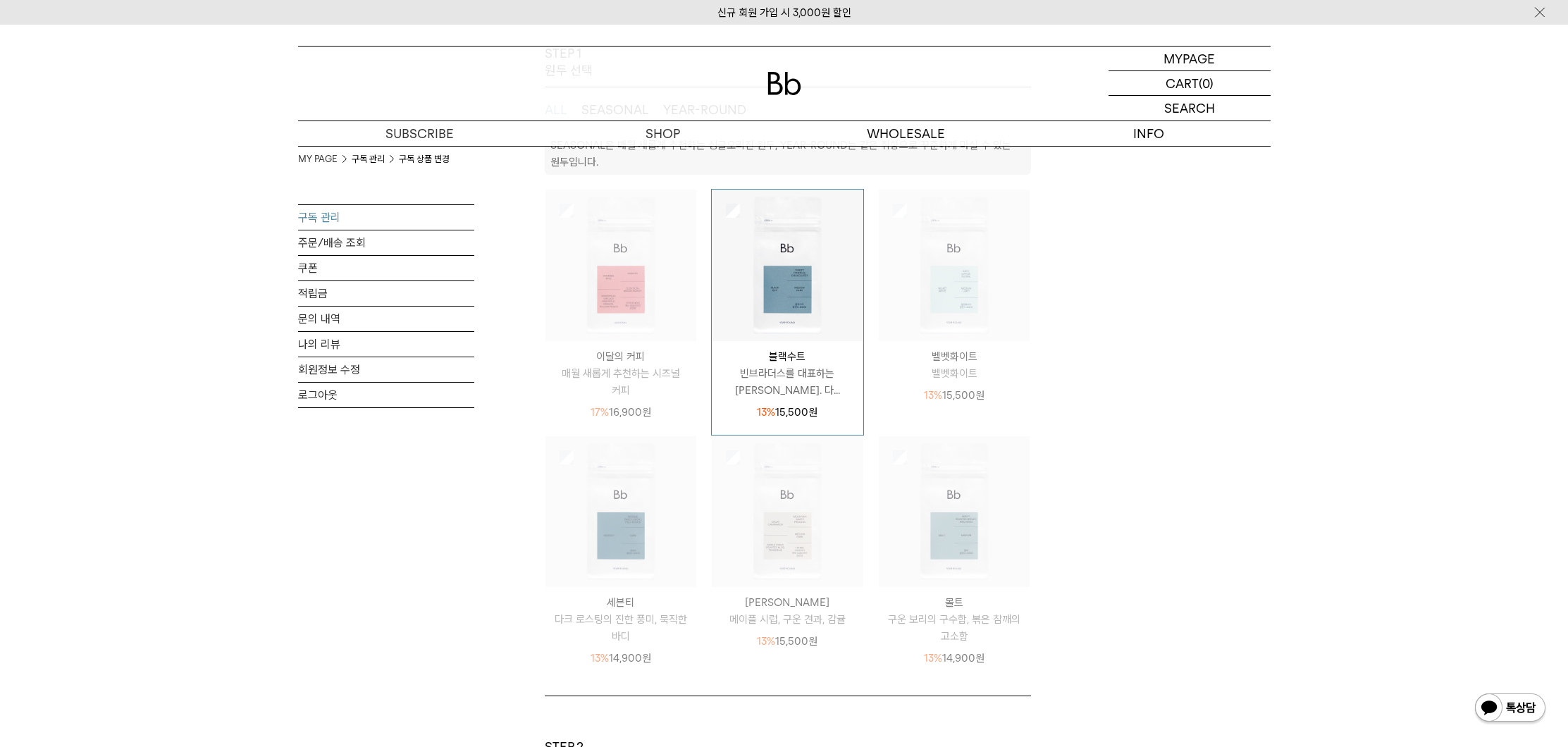
click at [787, 496] on img at bounding box center [788, 512] width 151 height 151
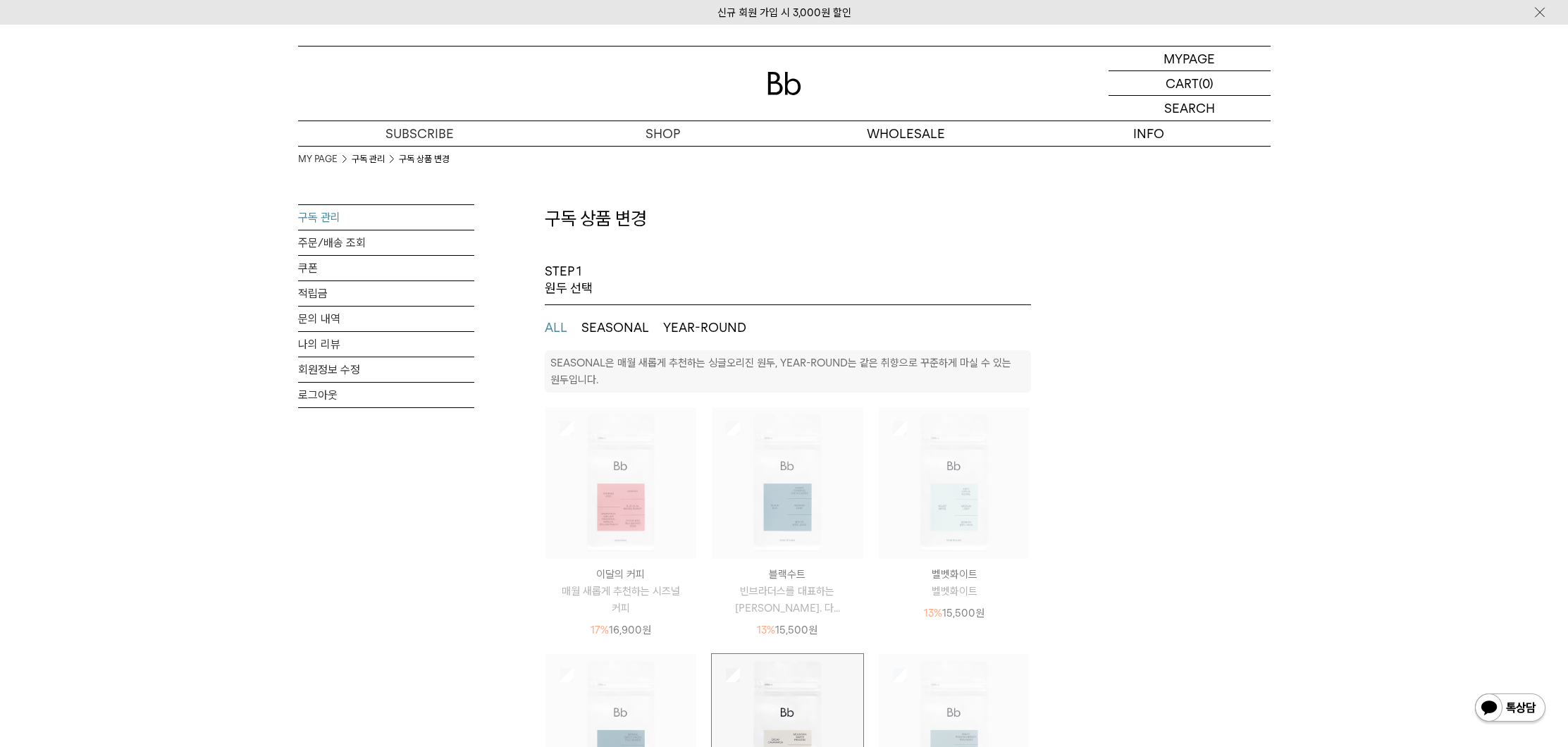
scroll to position [278, 0]
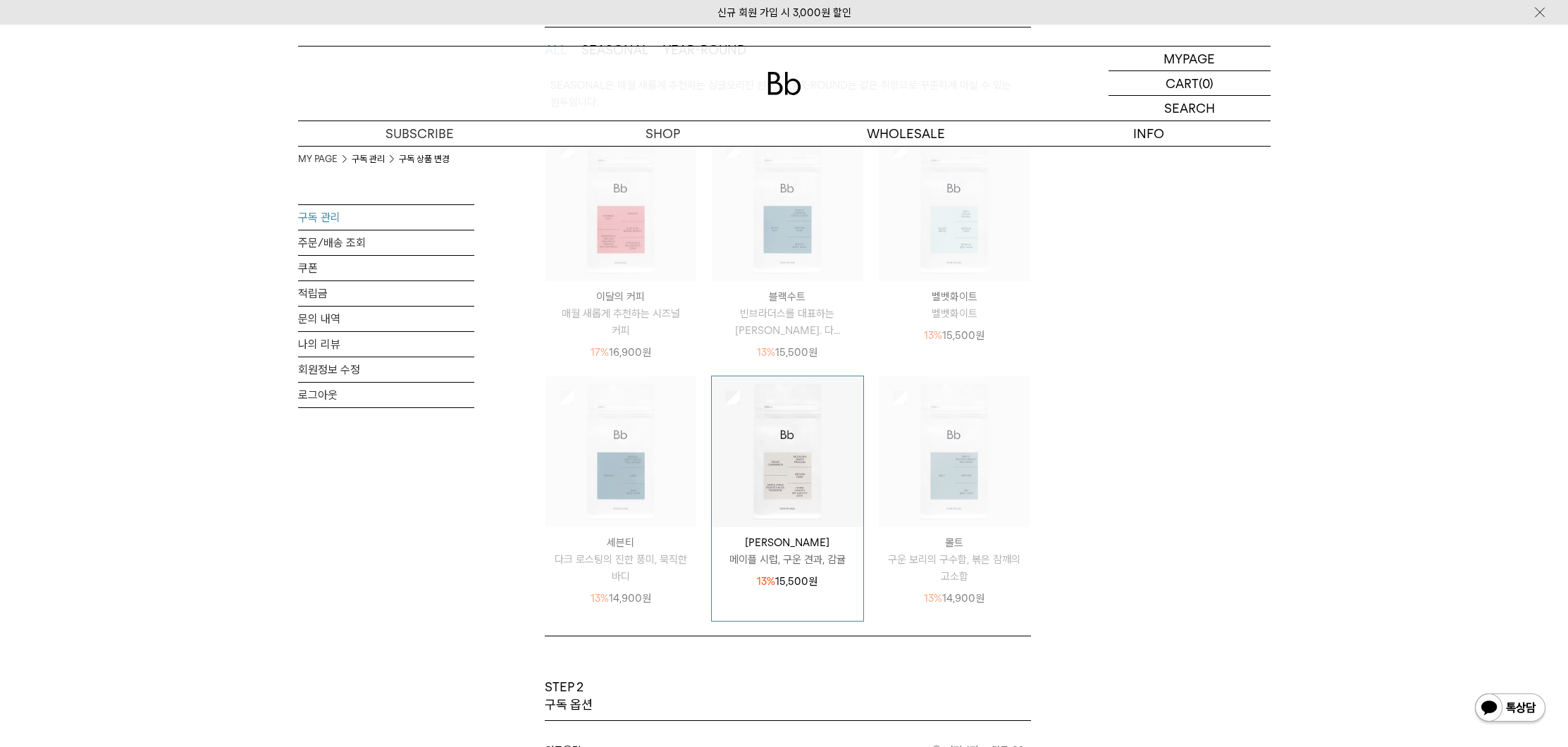
click at [972, 451] on img at bounding box center [955, 452] width 151 height 151
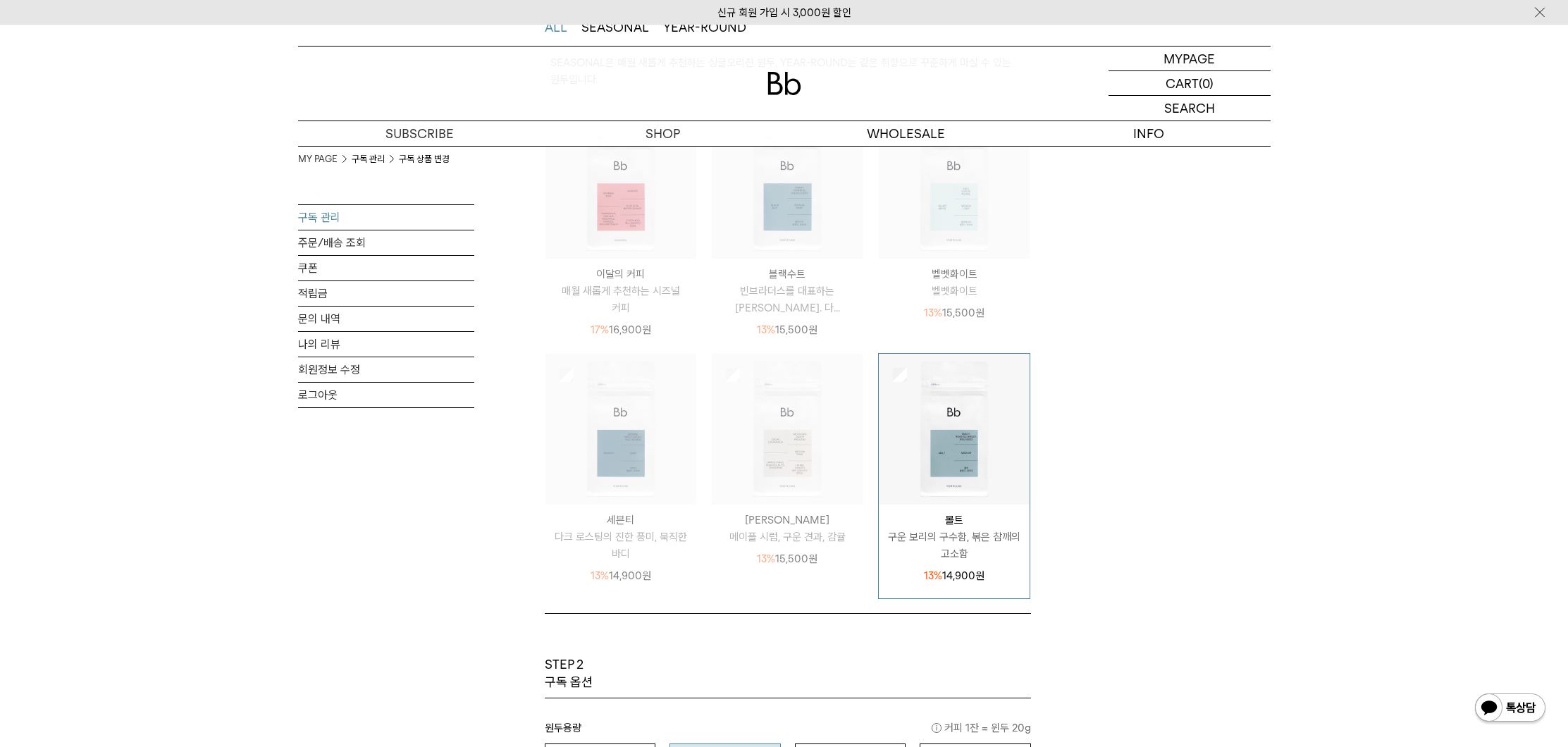
scroll to position [246, 0]
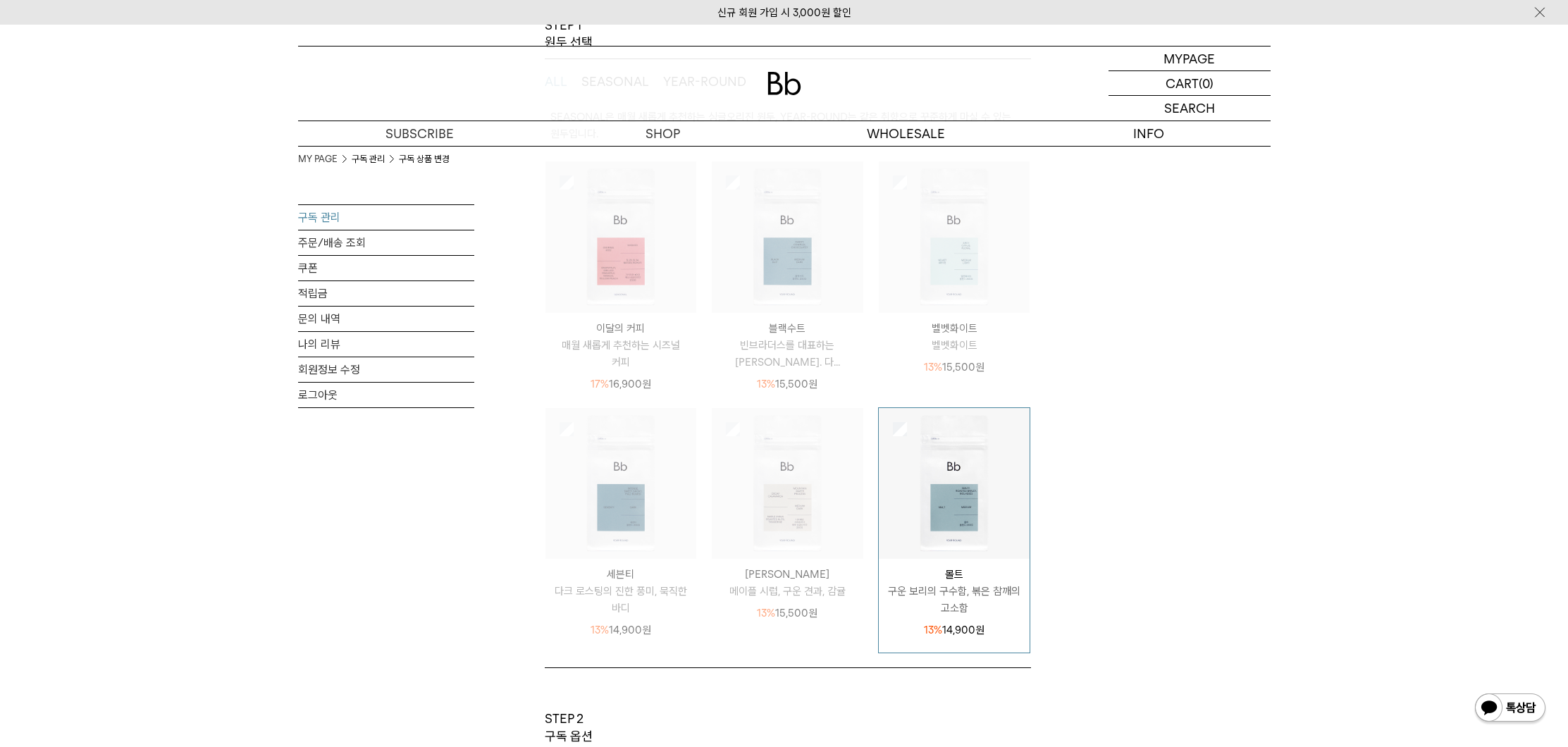
click at [826, 332] on p "블랙수트" at bounding box center [788, 329] width 151 height 17
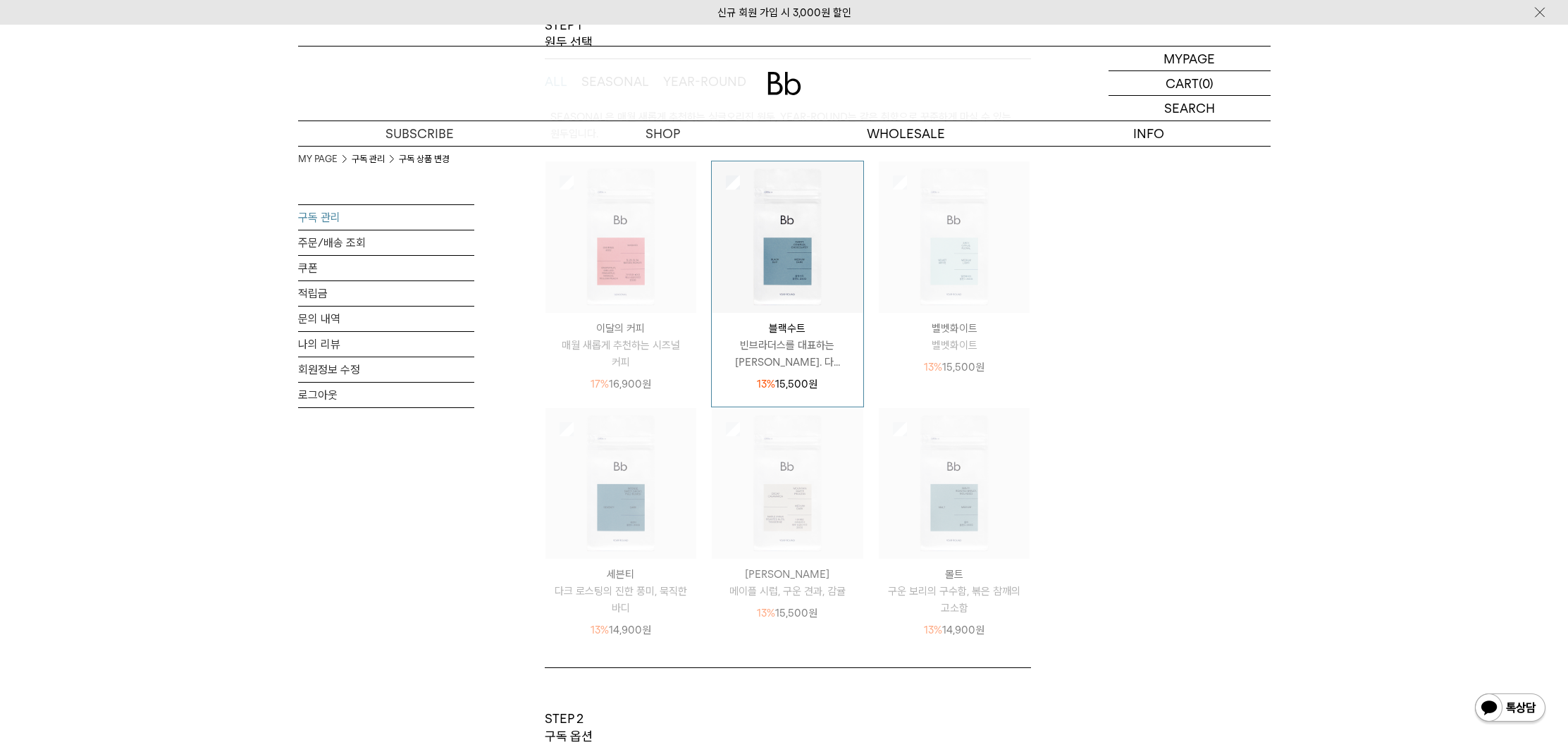
click at [626, 325] on p "이달의 커피" at bounding box center [621, 329] width 151 height 17
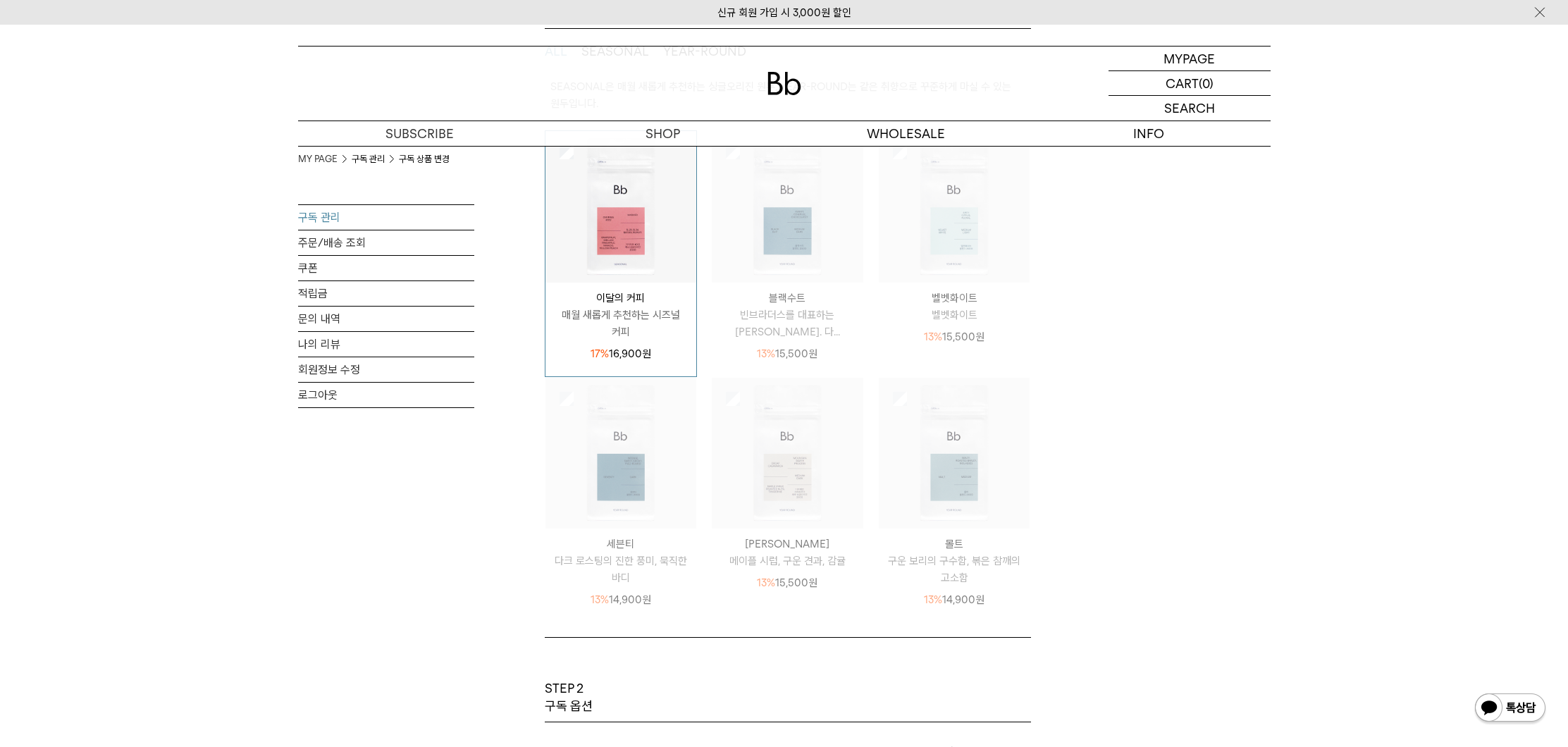
scroll to position [0, 0]
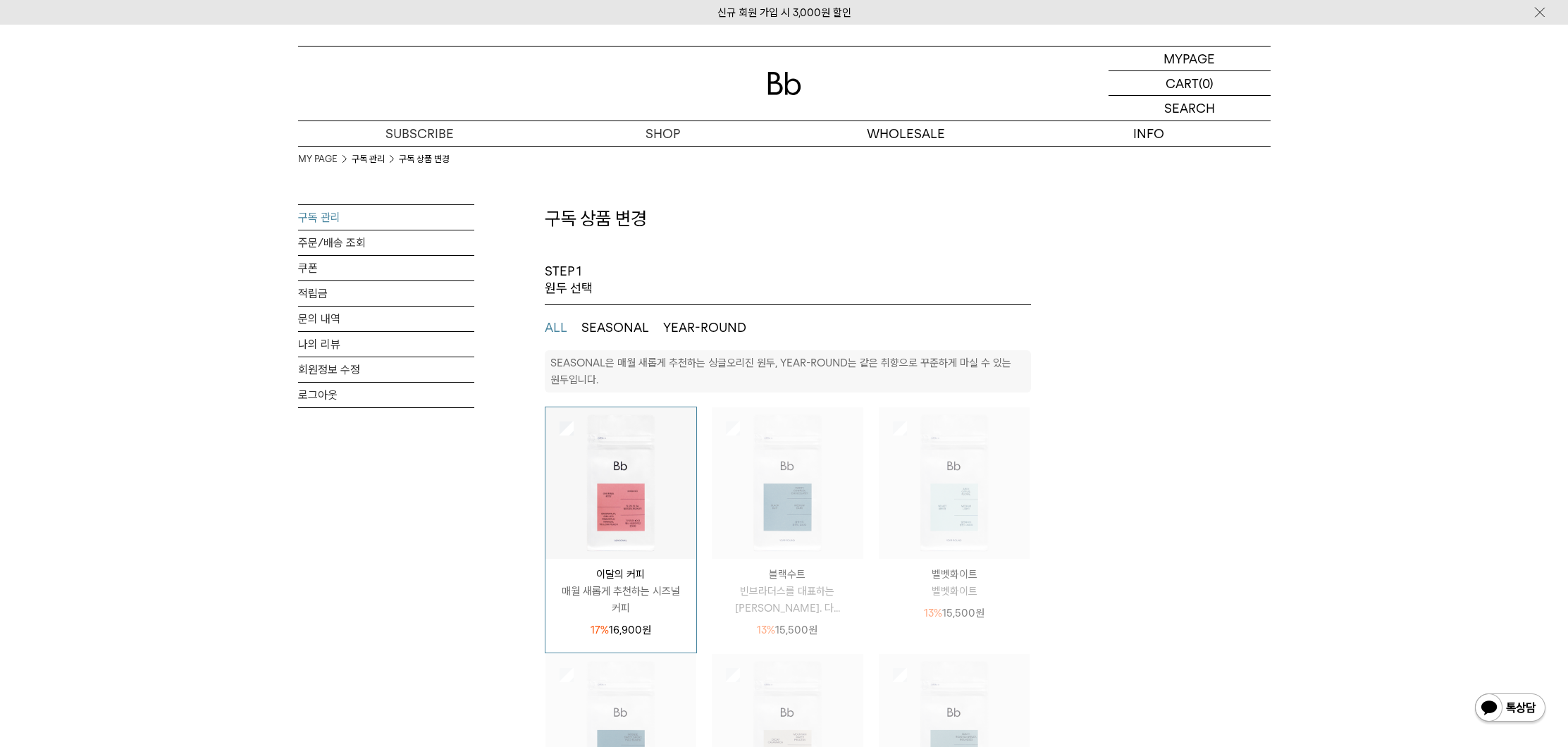
click at [639, 329] on button "SEASONAL" at bounding box center [615, 328] width 67 height 17
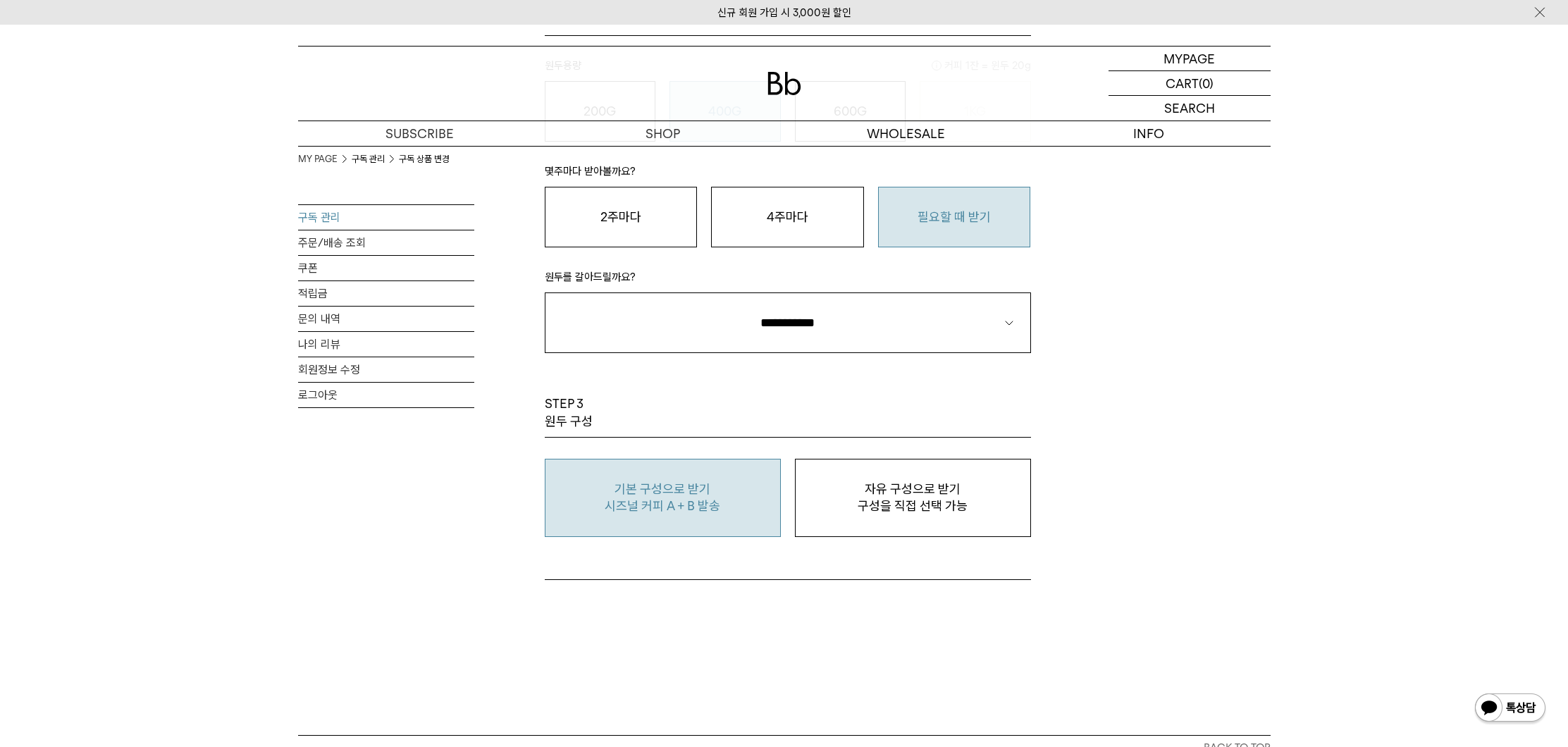
scroll to position [753, 0]
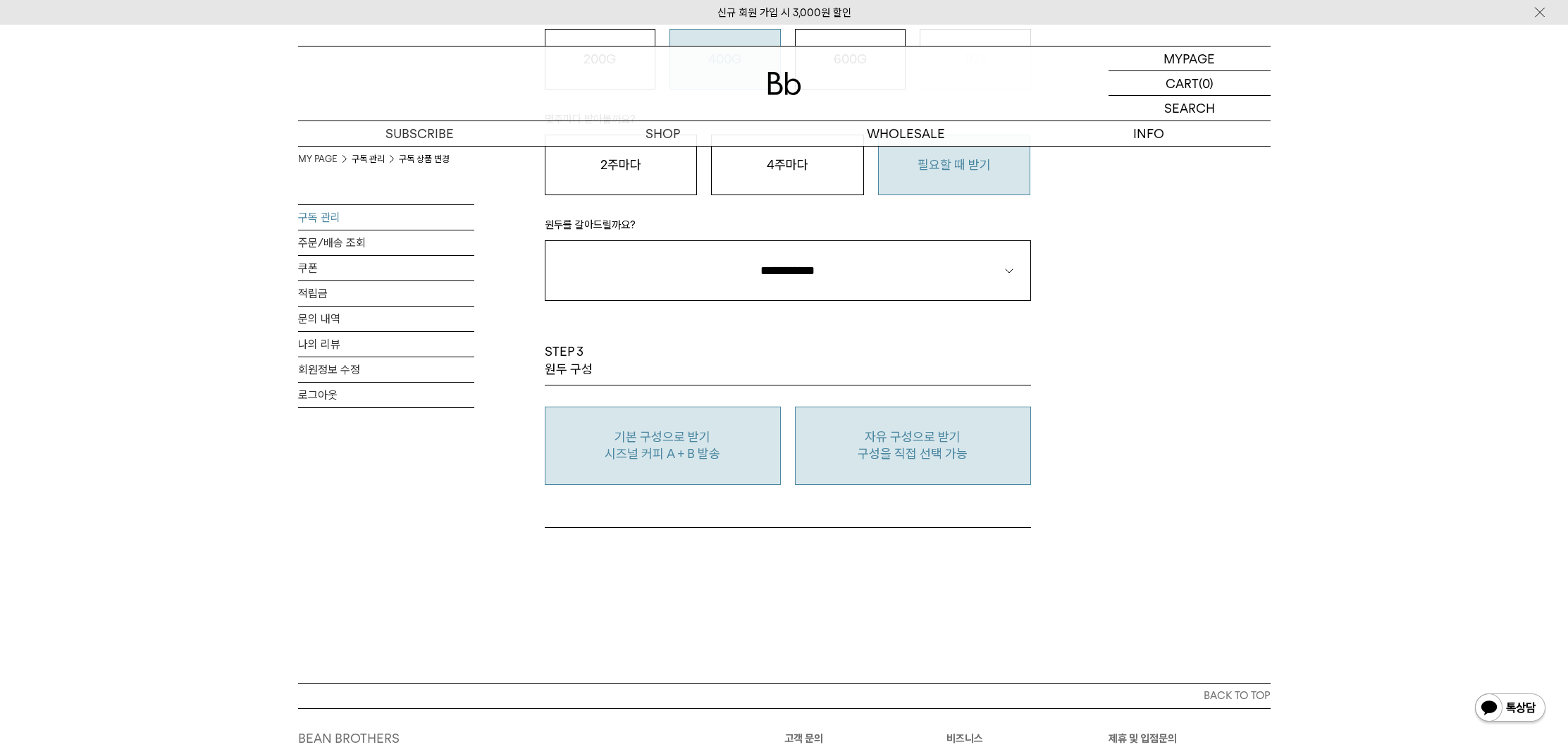
click at [925, 464] on button "자유 구성으로 받기 구성을 직접 선택 가능" at bounding box center [913, 446] width 236 height 78
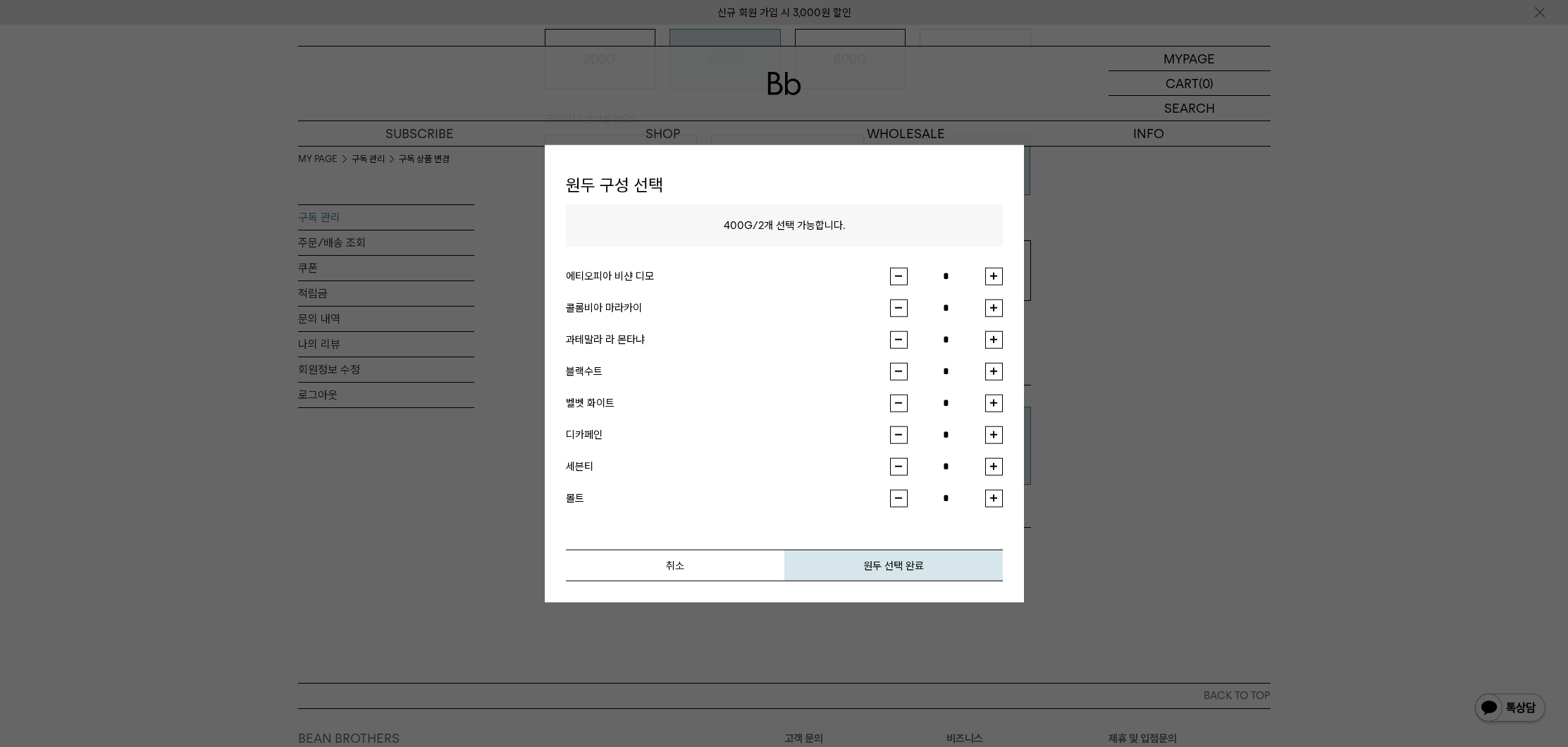
click at [995, 376] on button "button" at bounding box center [994, 371] width 17 height 17
type input "*"
click at [1001, 398] on button "button" at bounding box center [994, 403] width 17 height 17
type input "*"
click at [898, 368] on button "button" at bounding box center [898, 371] width 17 height 17
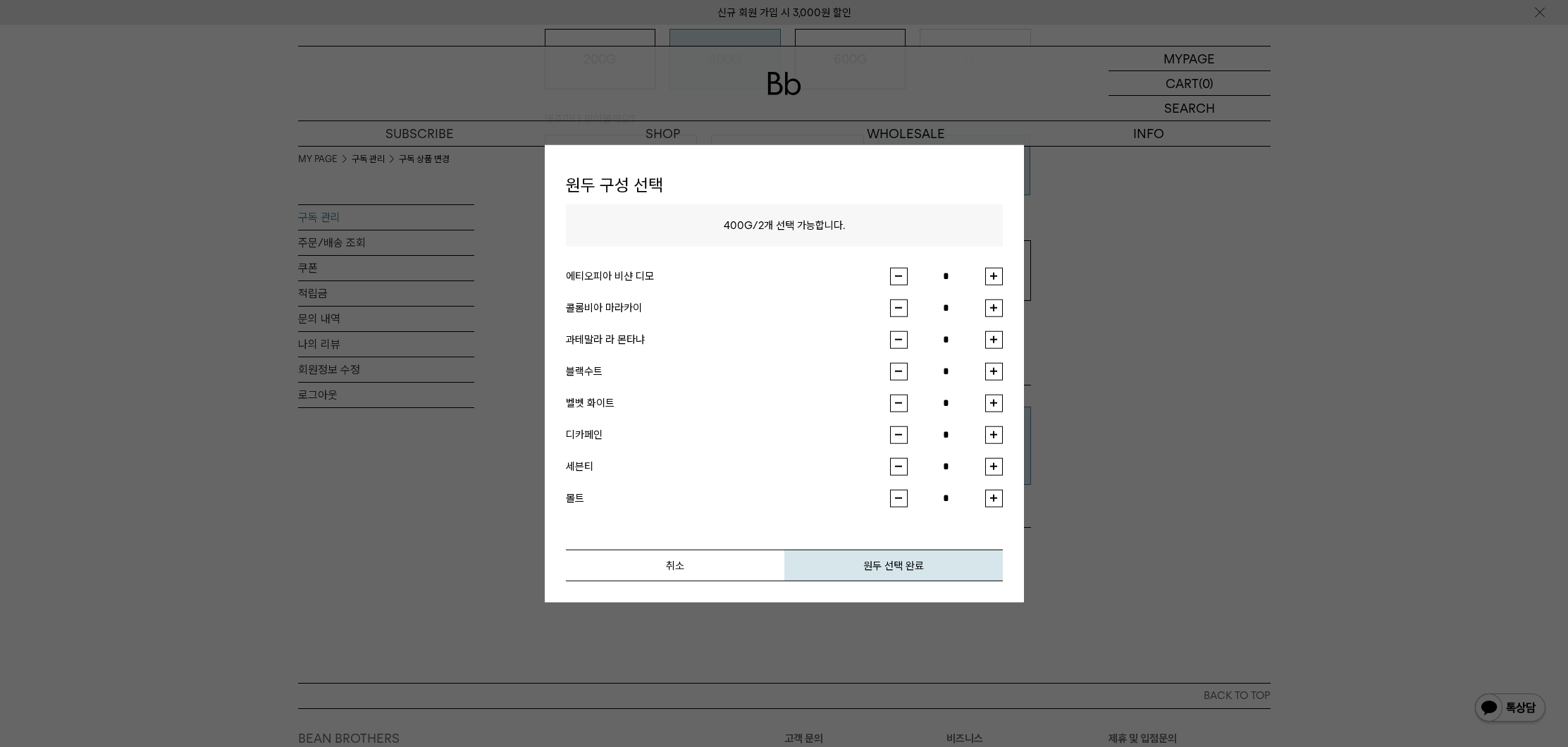
type input "*"
drag, startPoint x: 1003, startPoint y: 497, endPoint x: 995, endPoint y: 497, distance: 8.0
click at [1003, 497] on div "원두 구성 선택 400G / 2 개 선택 가능합니다. 에티오피아 비샨 디모 * 콜롬비아 마라카이 * 과테말라 라 몬타냐 * *" at bounding box center [784, 374] width 479 height 458
click at [993, 427] on button "button" at bounding box center [994, 434] width 17 height 17
click at [992, 398] on button "button" at bounding box center [994, 403] width 17 height 17
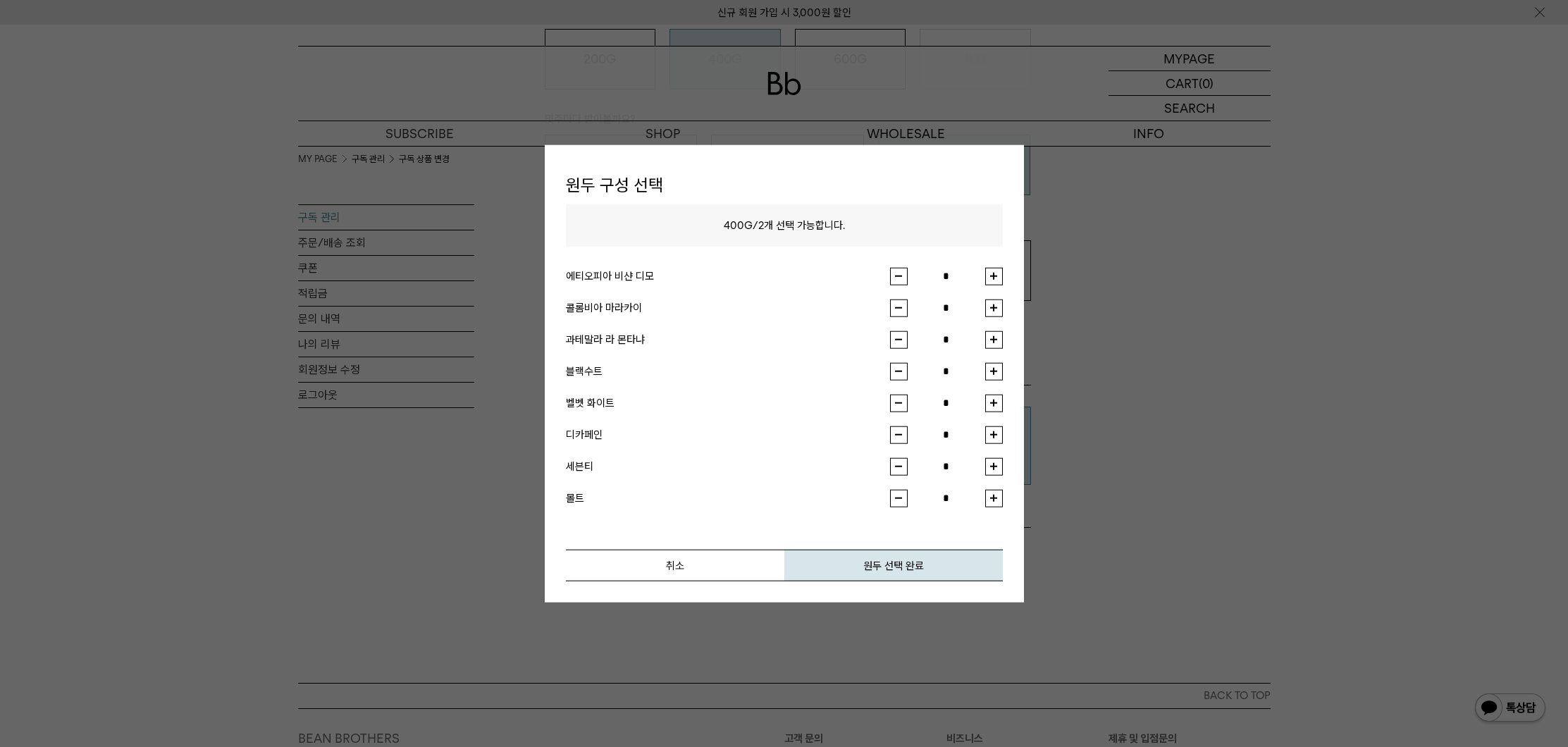
click at [897, 436] on button "button" at bounding box center [898, 434] width 17 height 17
type input "*"
click at [992, 369] on button "button" at bounding box center [994, 371] width 17 height 17
click at [907, 557] on button "원두 선택 완료" at bounding box center [893, 565] width 219 height 32
click at [696, 543] on div "취소 원두 선택 완료" at bounding box center [784, 543] width 437 height 74
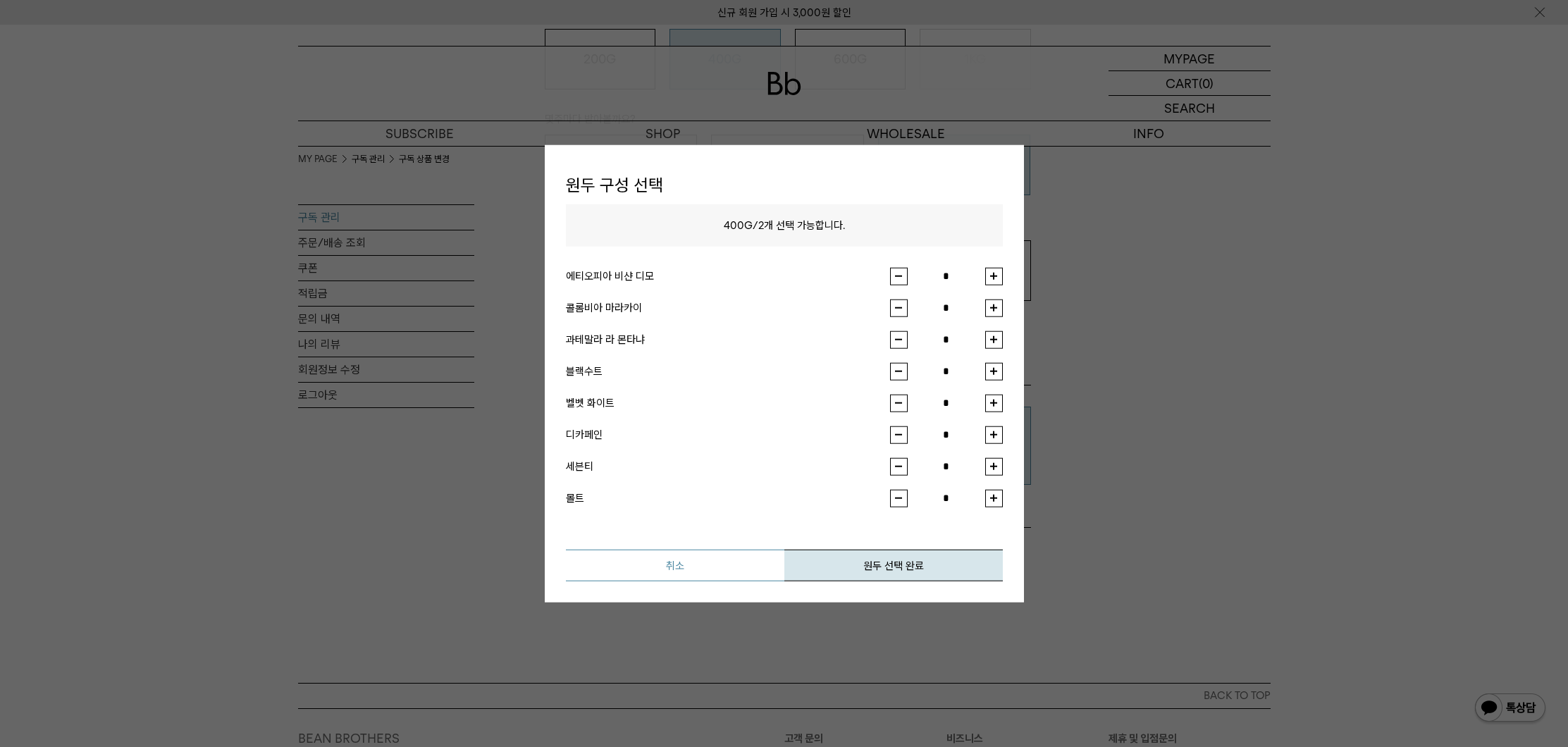
click at [695, 566] on button "취소" at bounding box center [675, 565] width 219 height 32
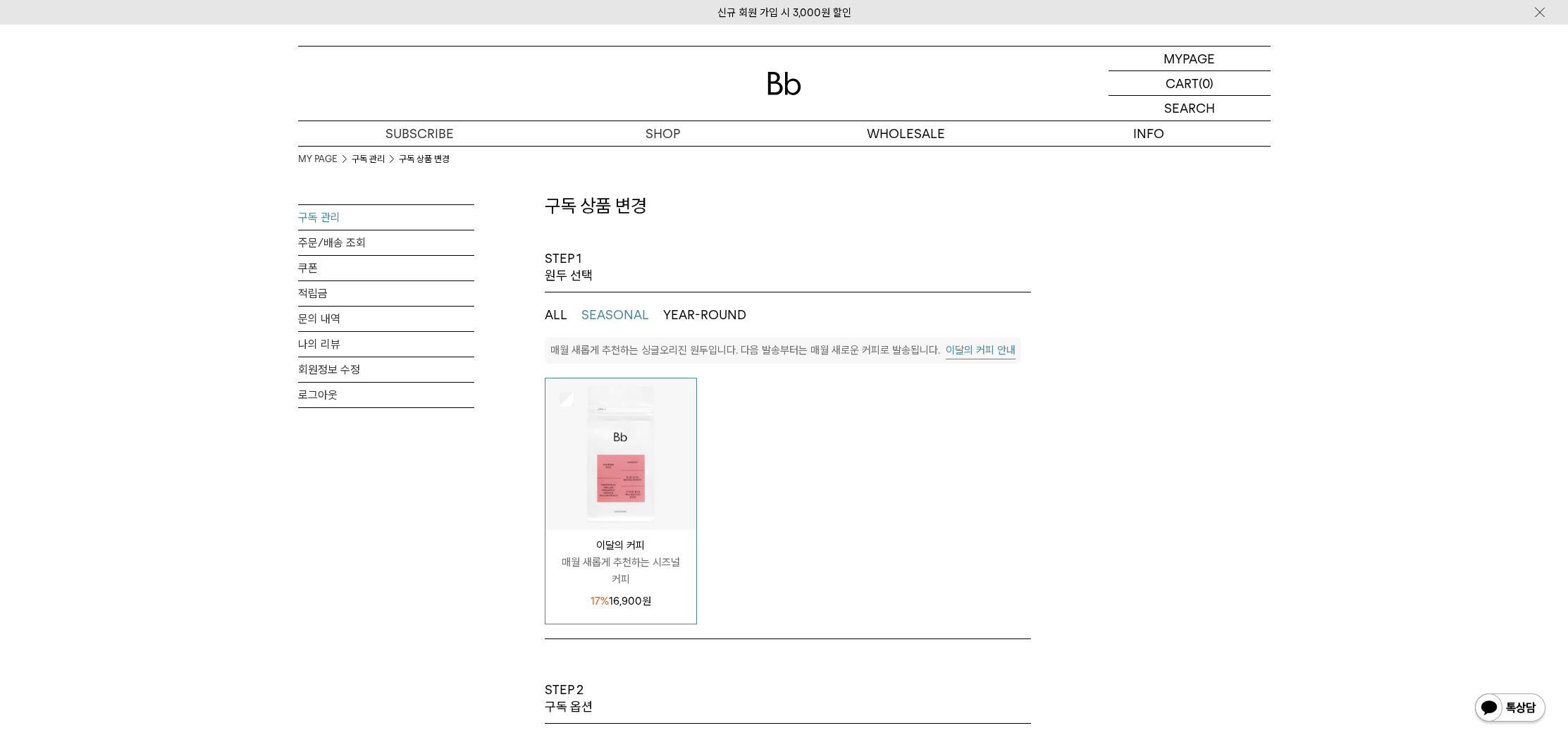
scroll to position [0, 0]
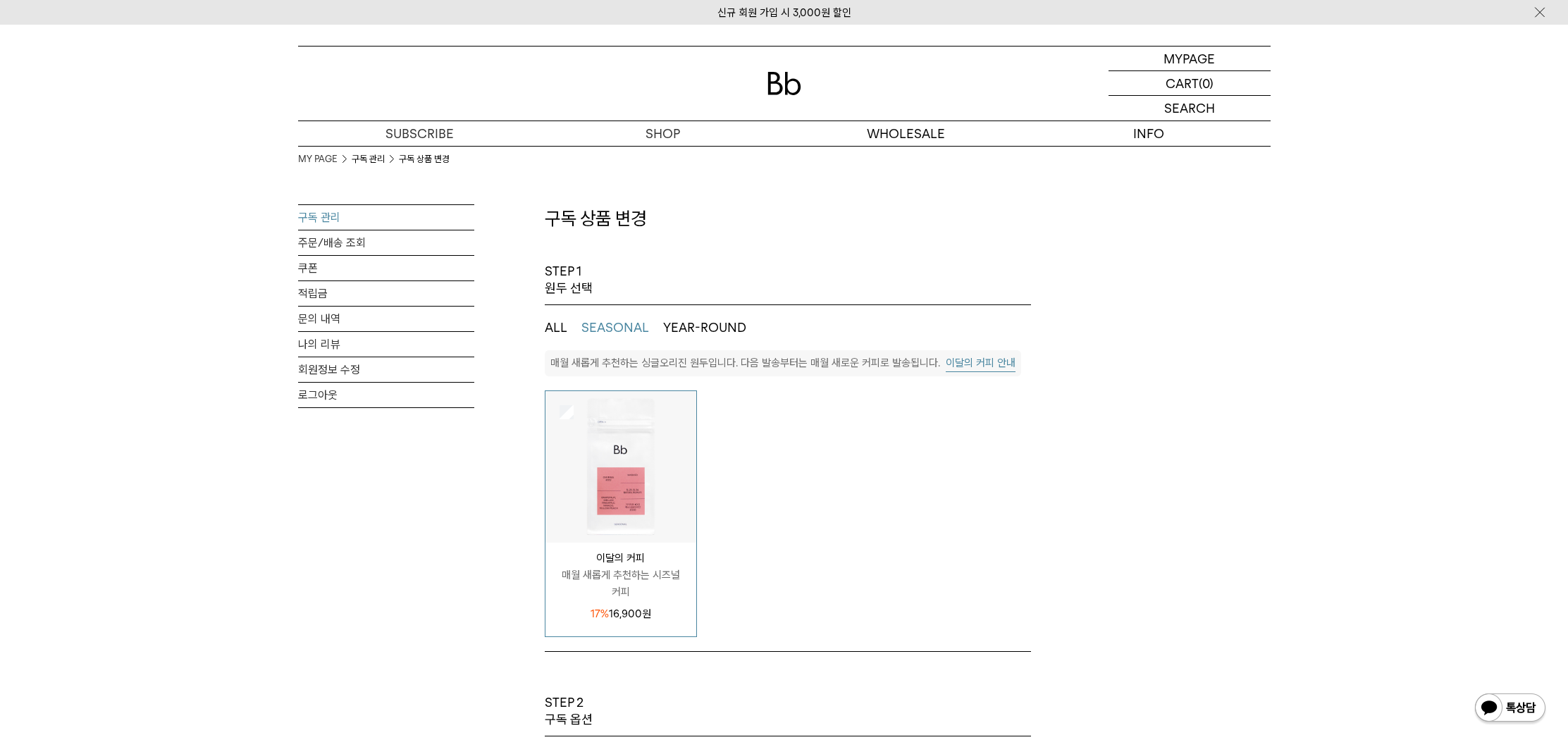
click at [538, 317] on div "MY PAGE 구독 관리 구독 상품 변경 구독 관리 주문/배송 조회 쿠폰 적립금 문의 내역 나의 리뷰 회원정보 수정 로그아웃 구독 상품 변경 …" at bounding box center [784, 720] width 972 height 1149
click at [542, 321] on div "MY PAGE 구독 관리 구독 상품 변경 구독 관리 주문/배송 조회 쿠폰 적립금 문의 내역 나의 리뷰 회원정보 수정 로그아웃 구독 상품 변경 …" at bounding box center [784, 720] width 972 height 1149
click at [556, 324] on button "ALL" at bounding box center [556, 328] width 22 height 17
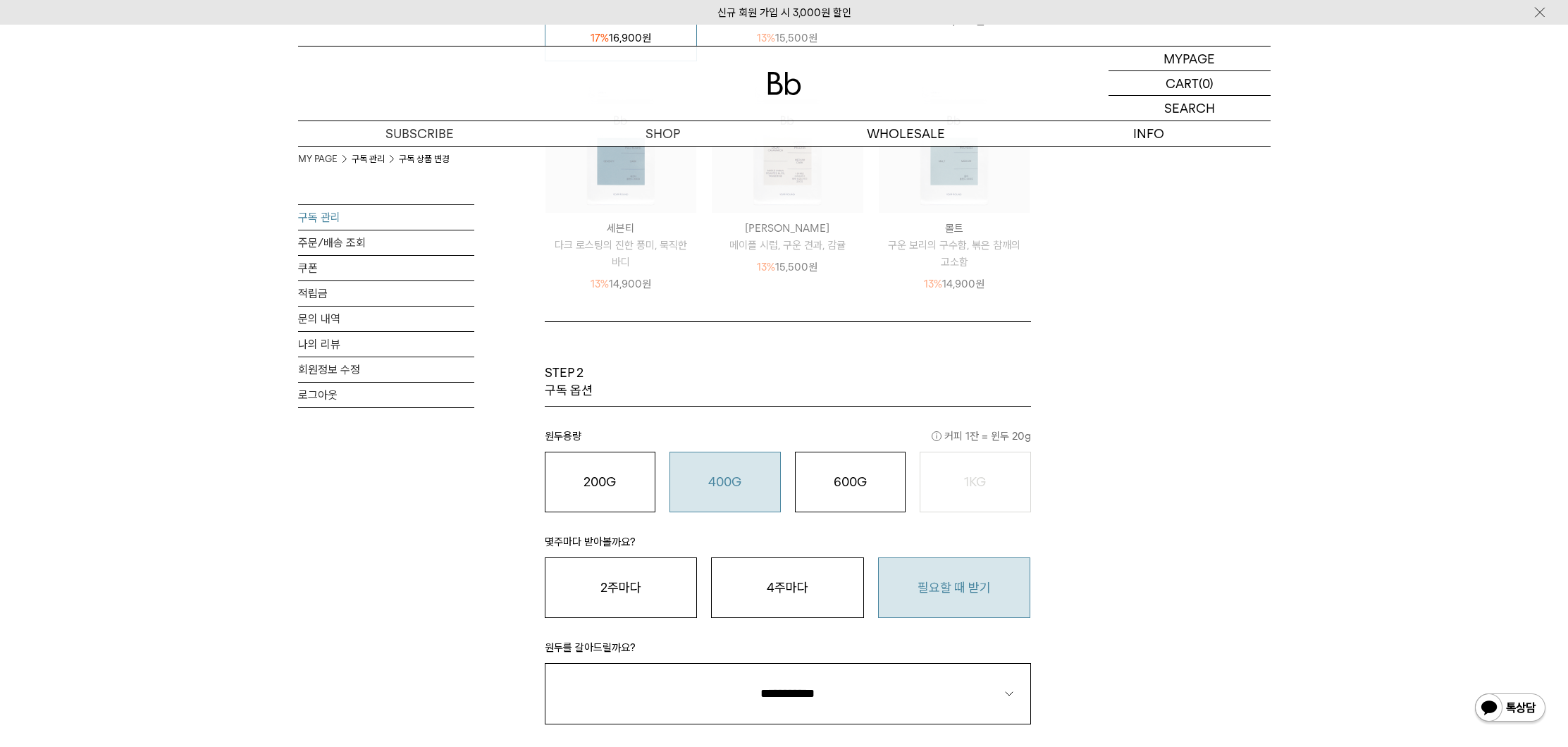
scroll to position [912, 0]
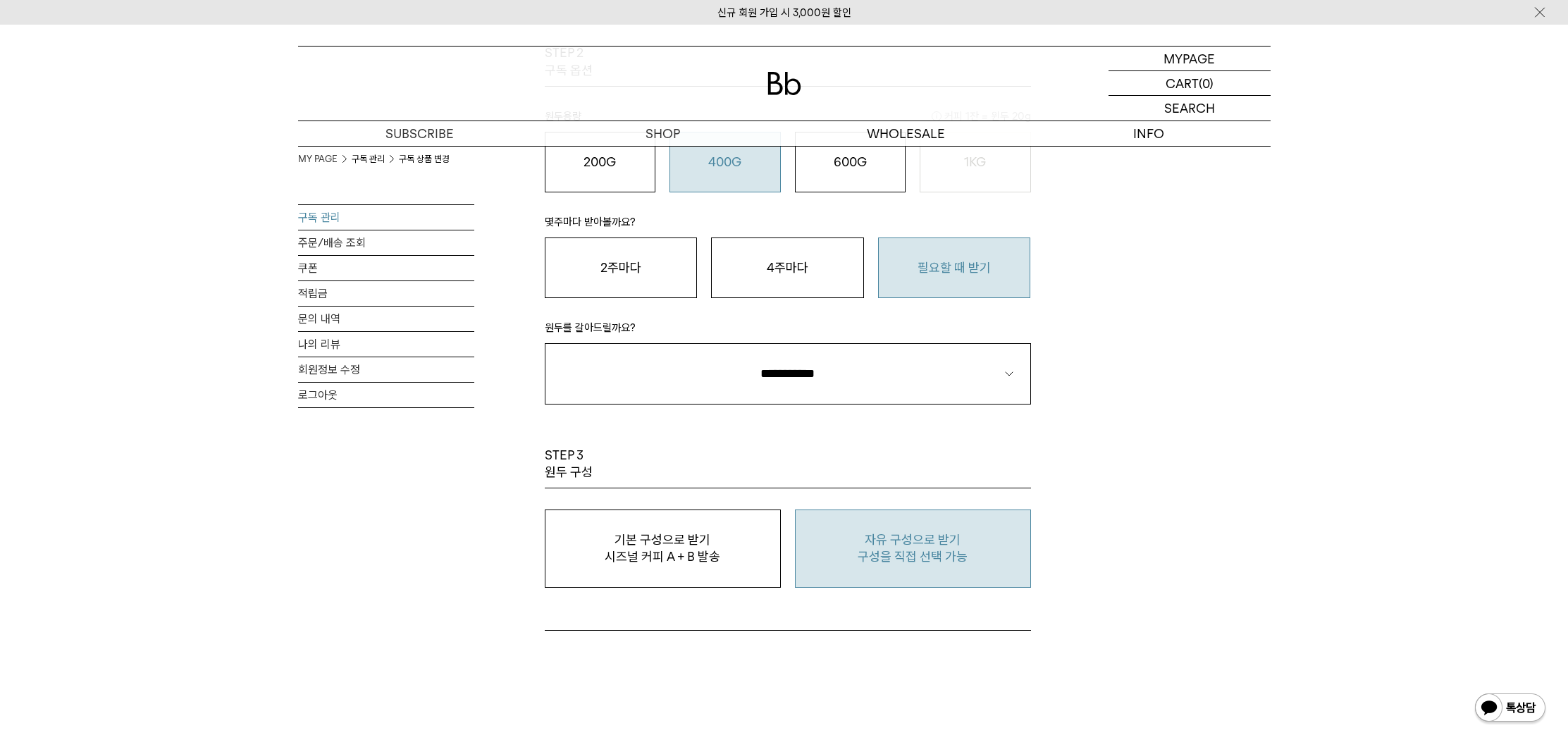
click at [866, 553] on p "구성을 직접 선택 가능" at bounding box center [913, 557] width 220 height 17
type input "*"
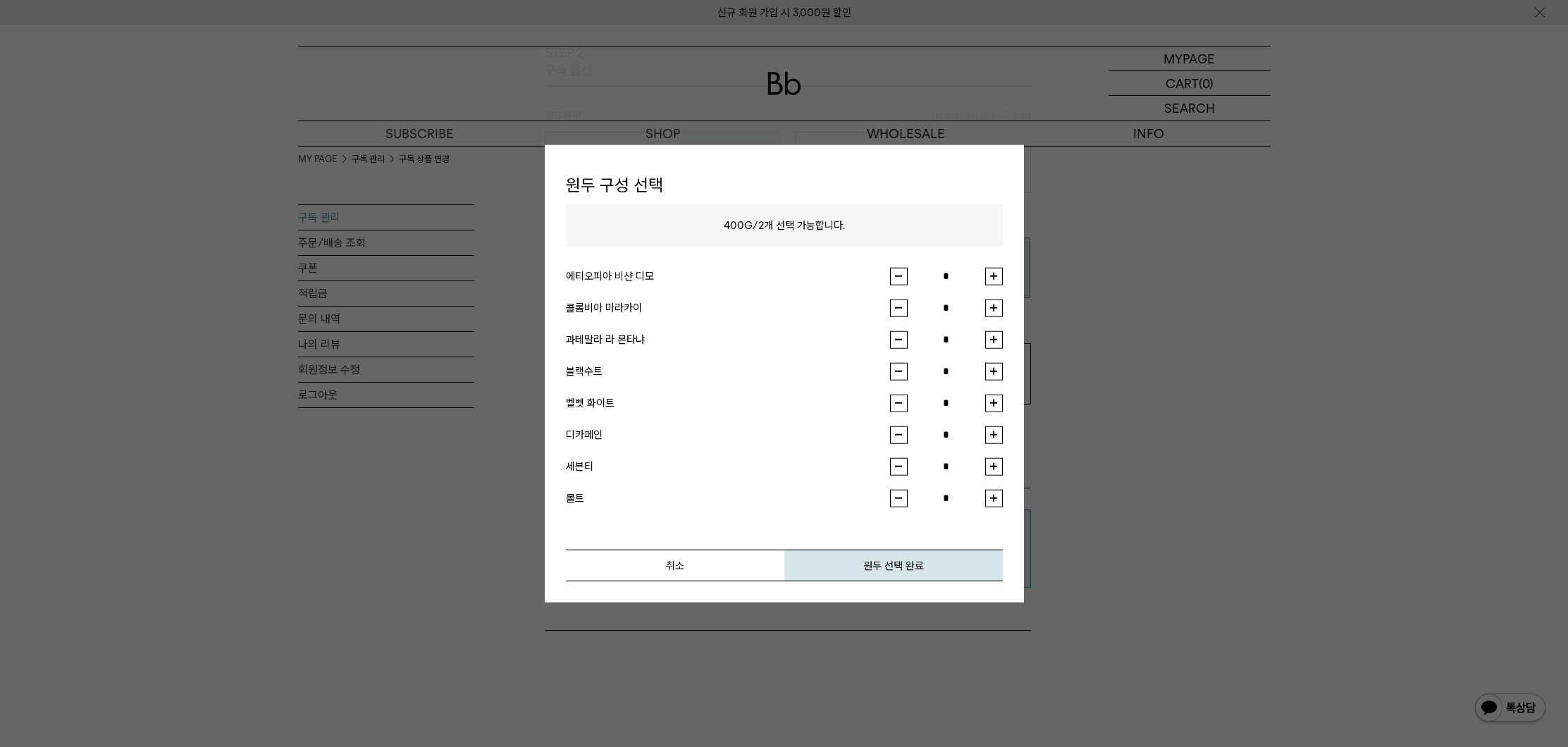
click at [999, 374] on button "button" at bounding box center [994, 371] width 17 height 17
type input "*"
click at [1001, 389] on li "블랙수트 *" at bounding box center [784, 378] width 437 height 32
click at [999, 394] on button "button" at bounding box center [994, 403] width 17 height 17
type input "*"
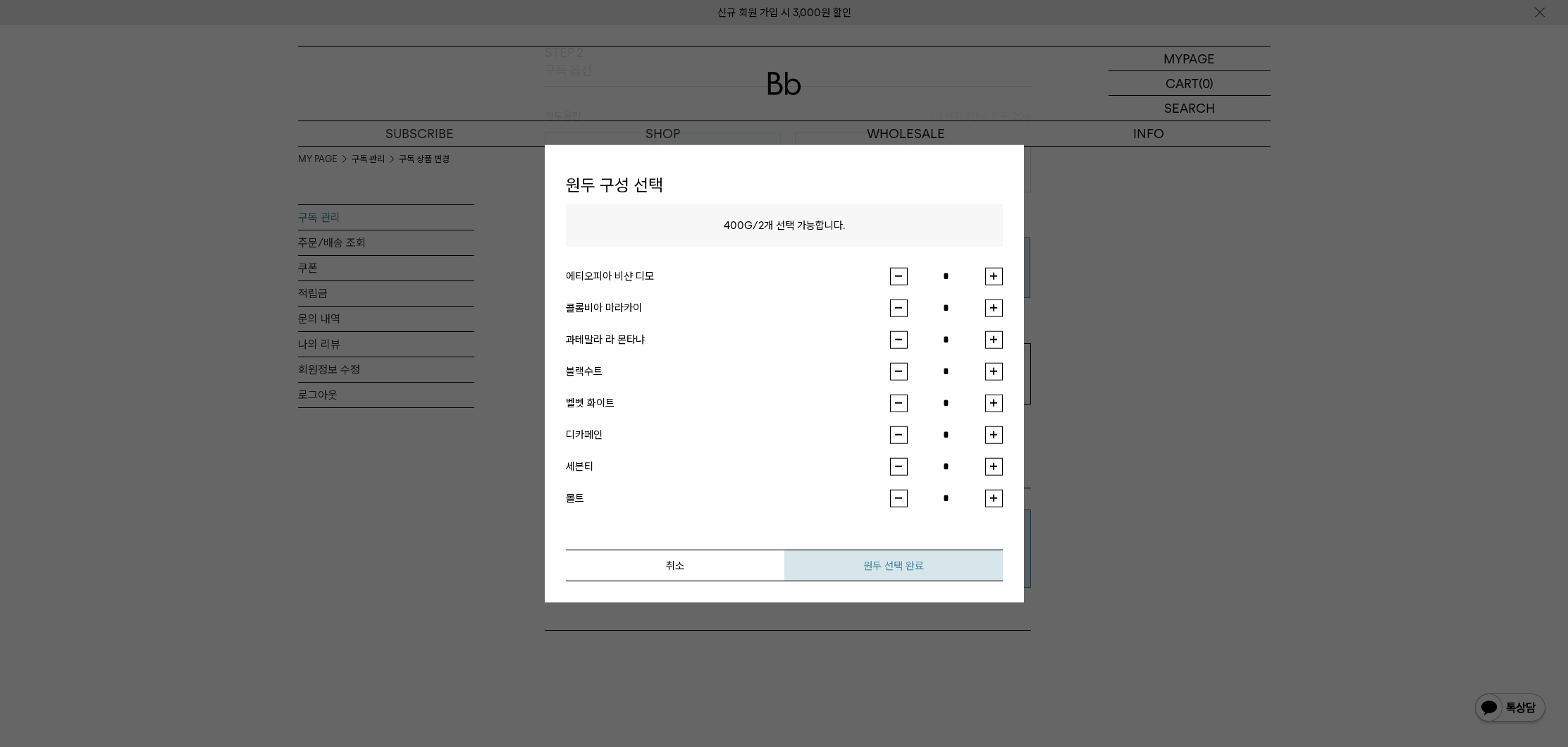
click at [947, 559] on button "원두 선택 완료" at bounding box center [893, 565] width 219 height 32
click at [746, 555] on button "취소" at bounding box center [675, 565] width 219 height 32
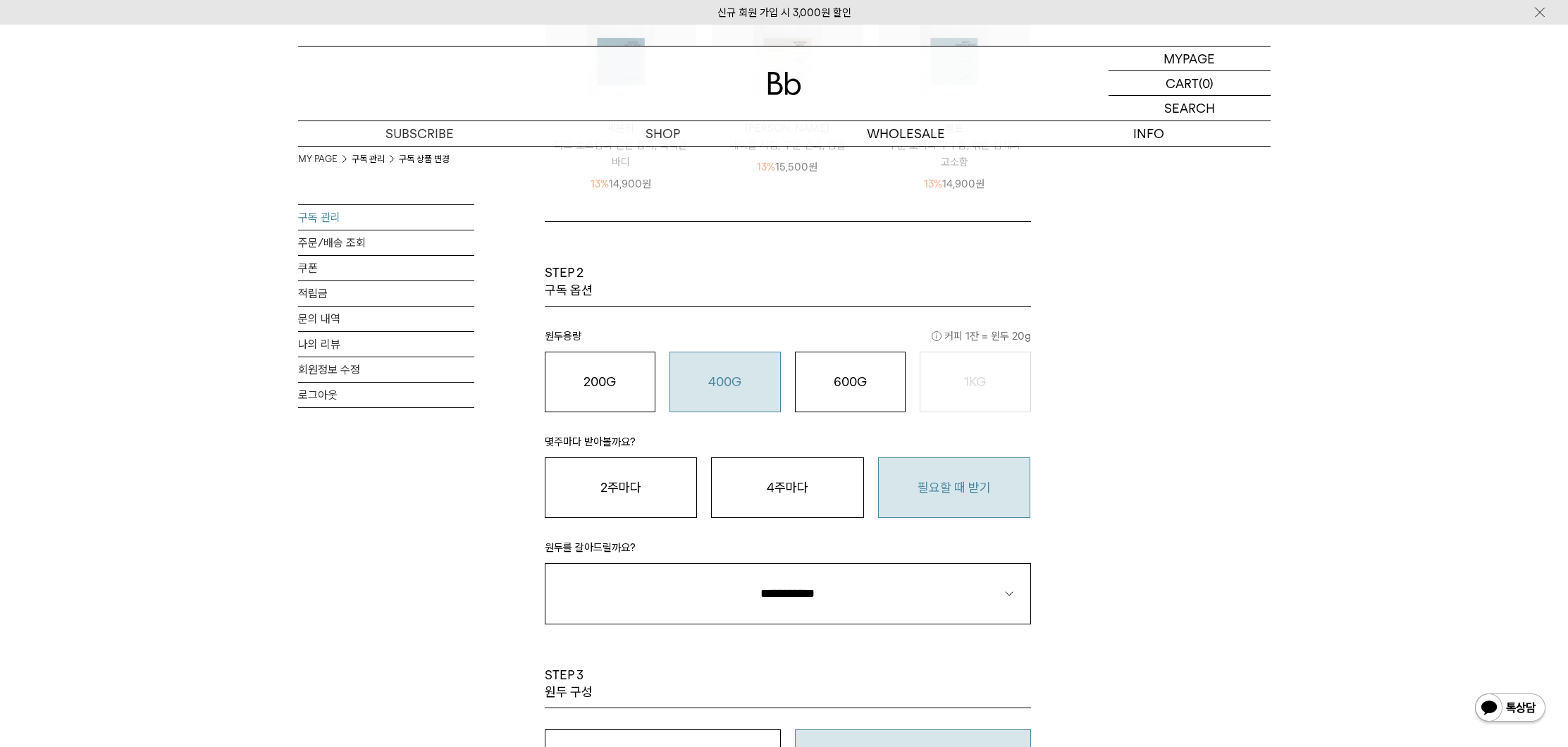
scroll to position [911, 0]
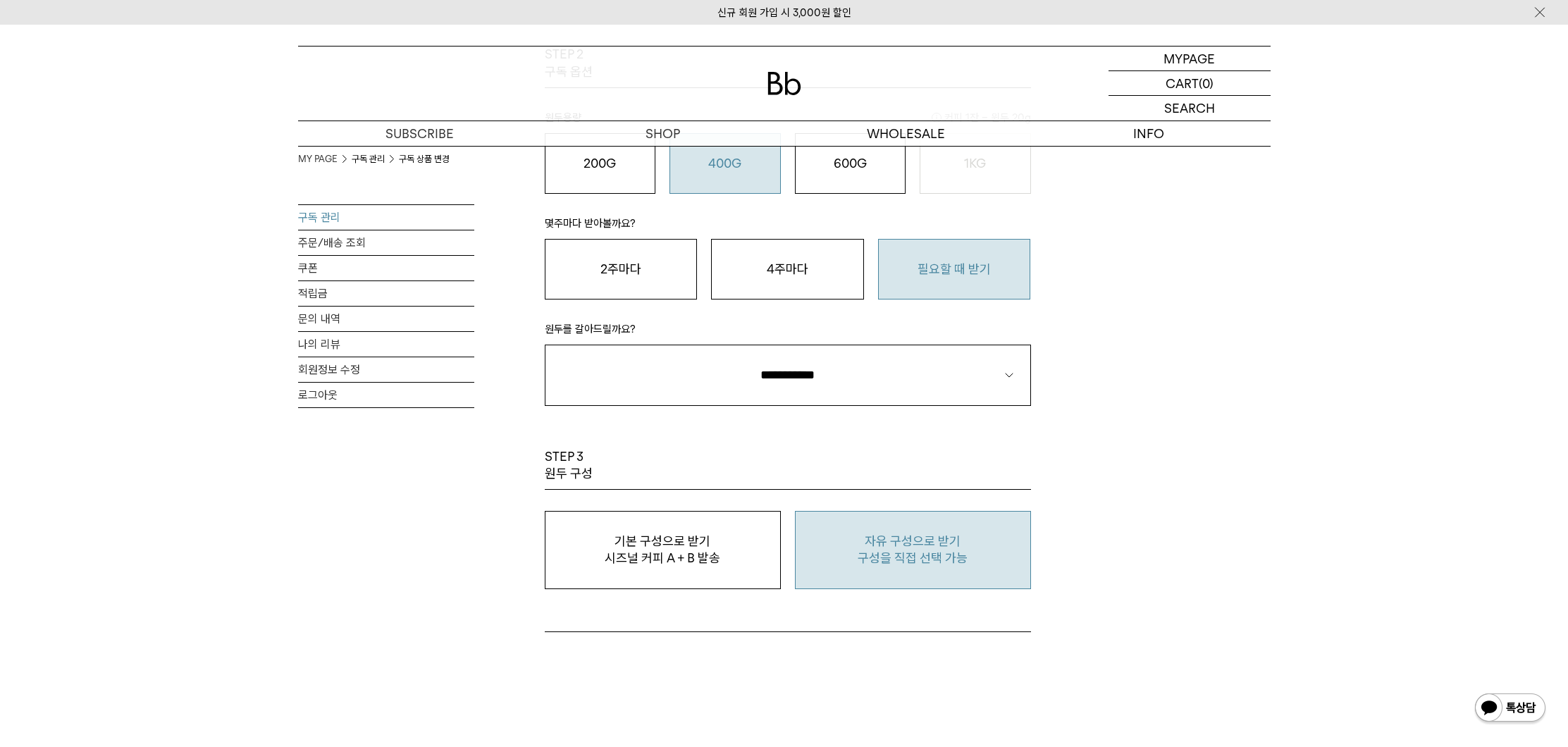
click at [981, 533] on p "자유 구성으로 받기" at bounding box center [913, 542] width 220 height 17
type input "*"
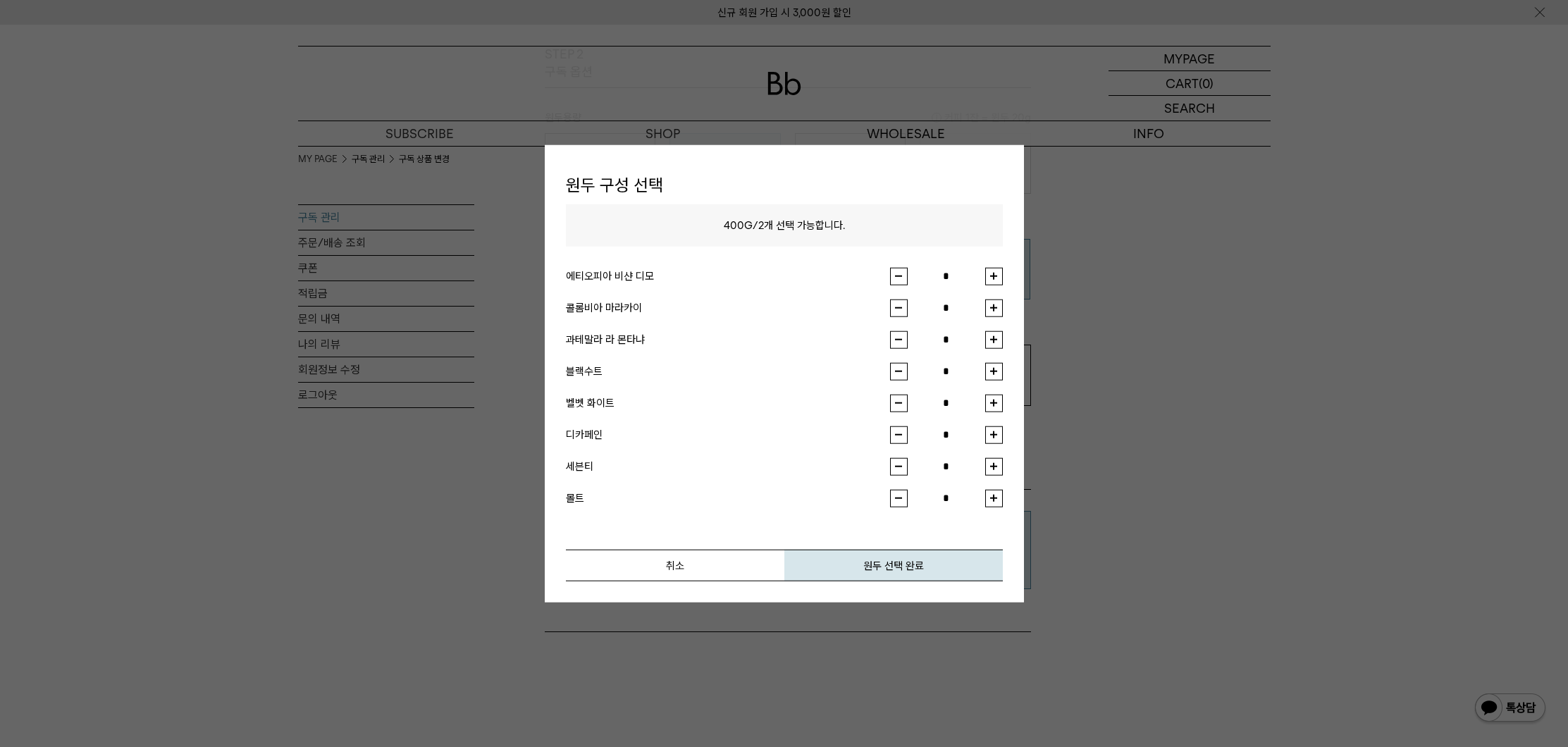
click at [1000, 370] on button "button" at bounding box center [994, 371] width 17 height 17
type input "*"
drag, startPoint x: 999, startPoint y: 409, endPoint x: 999, endPoint y: 402, distance: 7.0
click at [999, 408] on button "button" at bounding box center [994, 403] width 17 height 17
click at [997, 395] on button "button" at bounding box center [994, 403] width 17 height 17
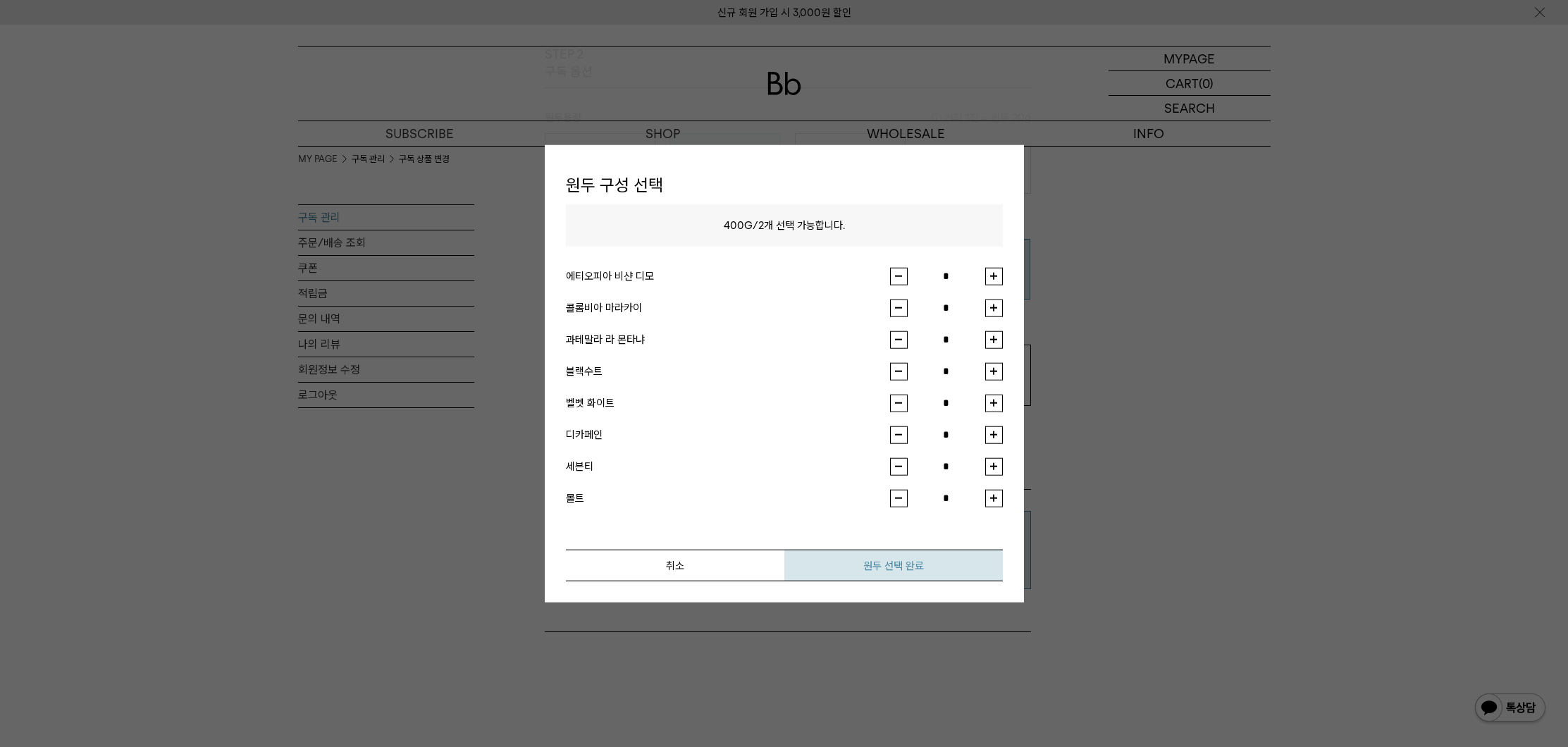
click at [952, 570] on button "원두 선택 완료" at bounding box center [893, 565] width 219 height 32
click at [995, 275] on button "button" at bounding box center [994, 275] width 17 height 17
click at [903, 408] on button "button" at bounding box center [898, 403] width 17 height 17
type input "*"
click at [996, 269] on button "button" at bounding box center [994, 275] width 17 height 17
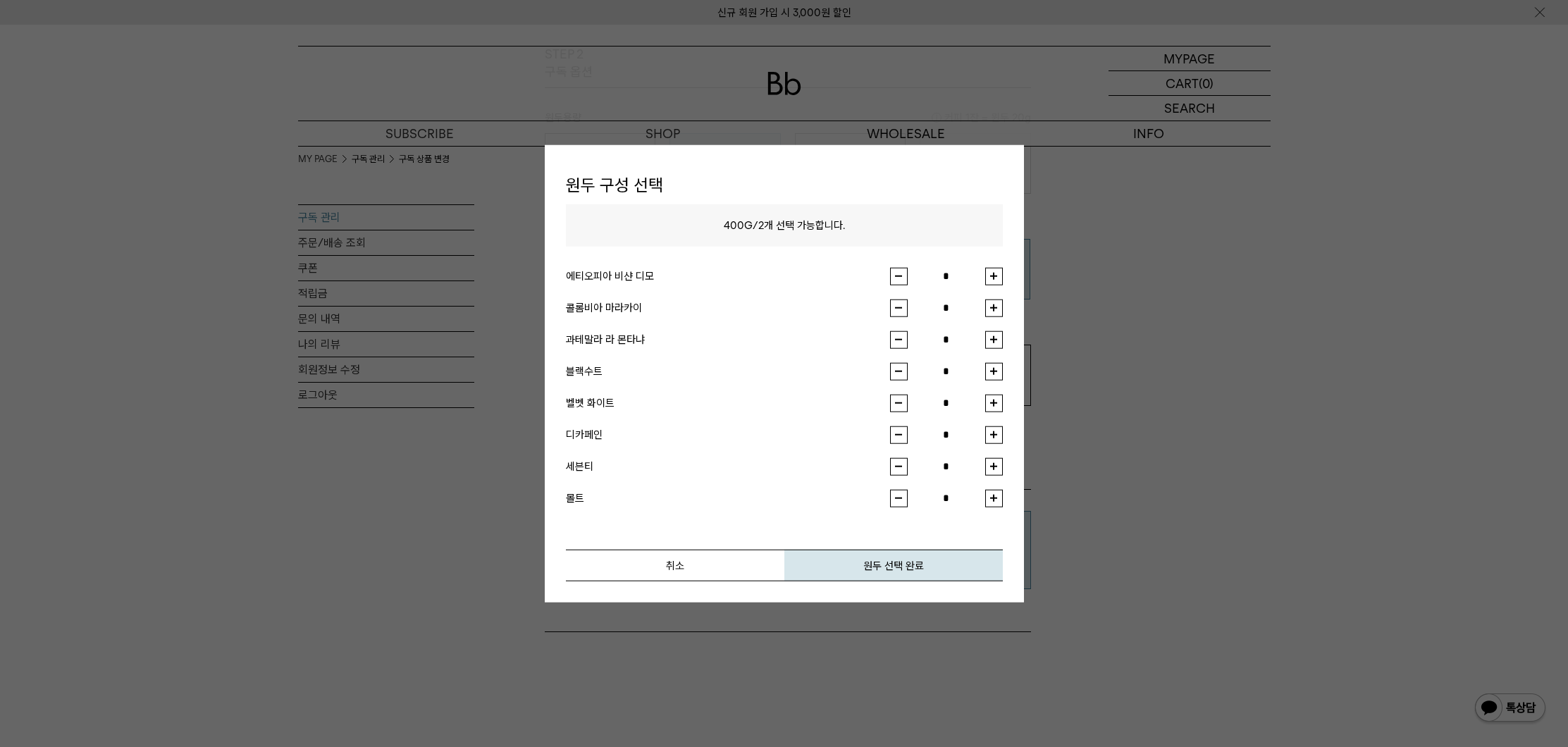
type input "*"
click at [932, 559] on button "원두 선택 완료" at bounding box center [893, 565] width 219 height 32
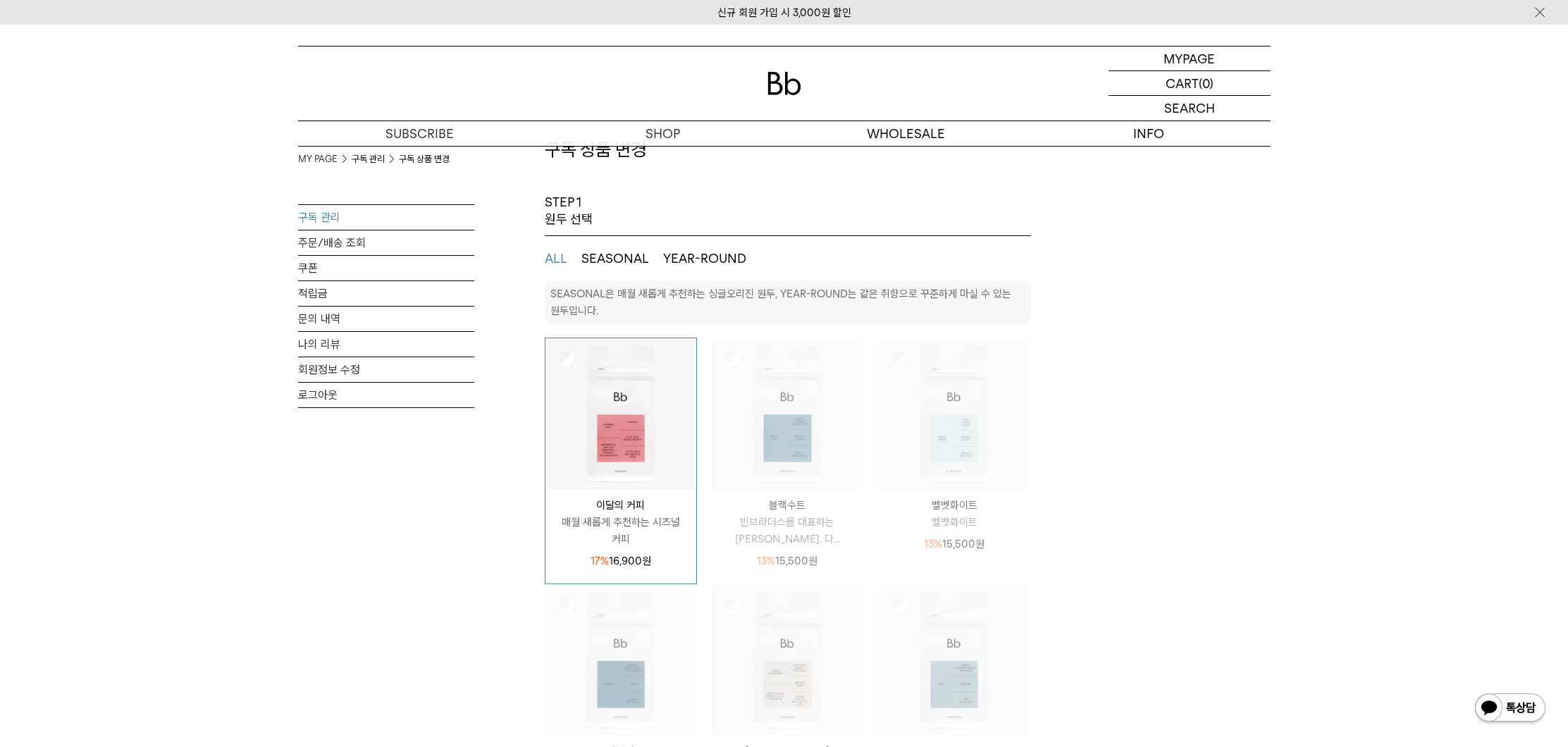
scroll to position [0, 0]
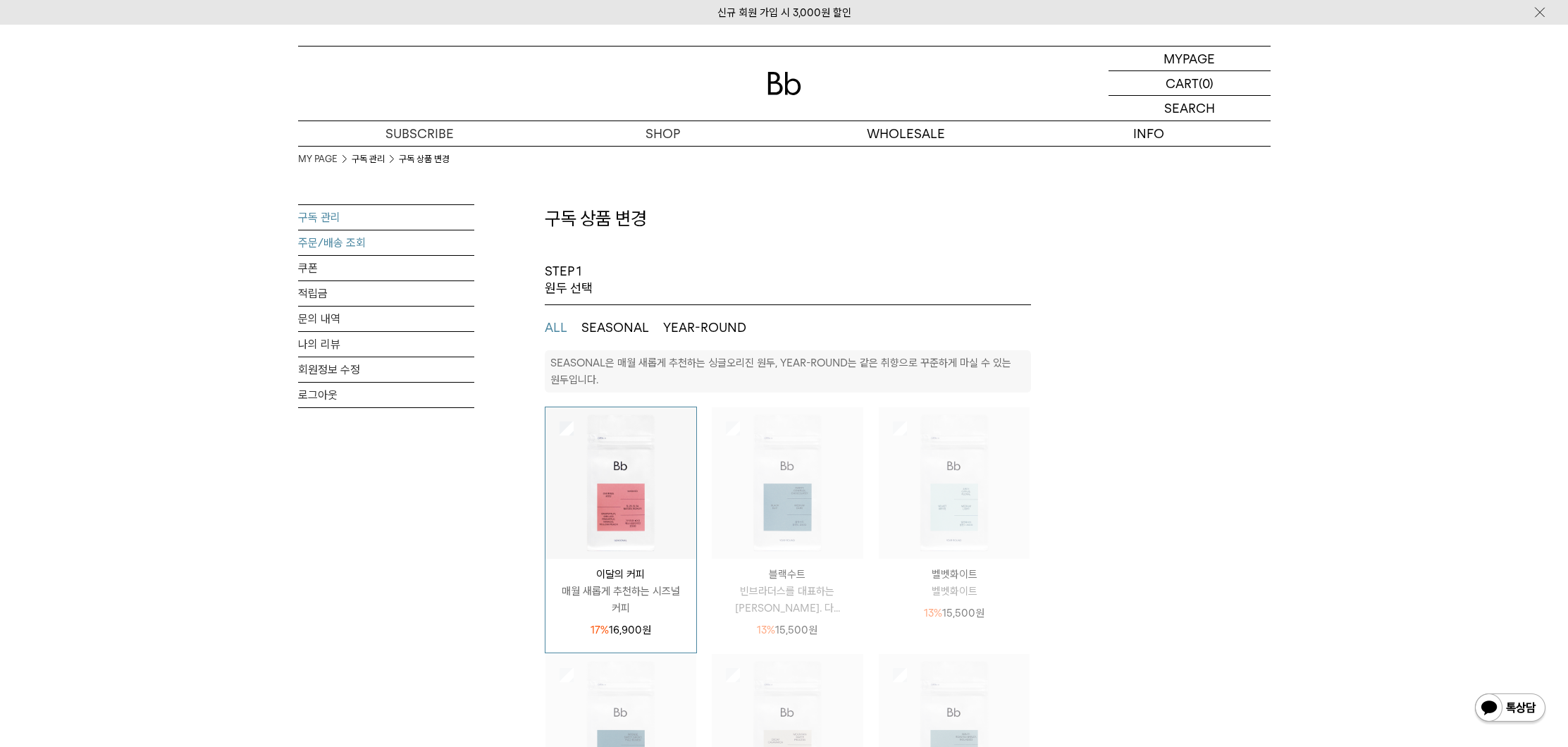
click at [356, 240] on link "주문/배송 조회" at bounding box center [386, 243] width 176 height 25
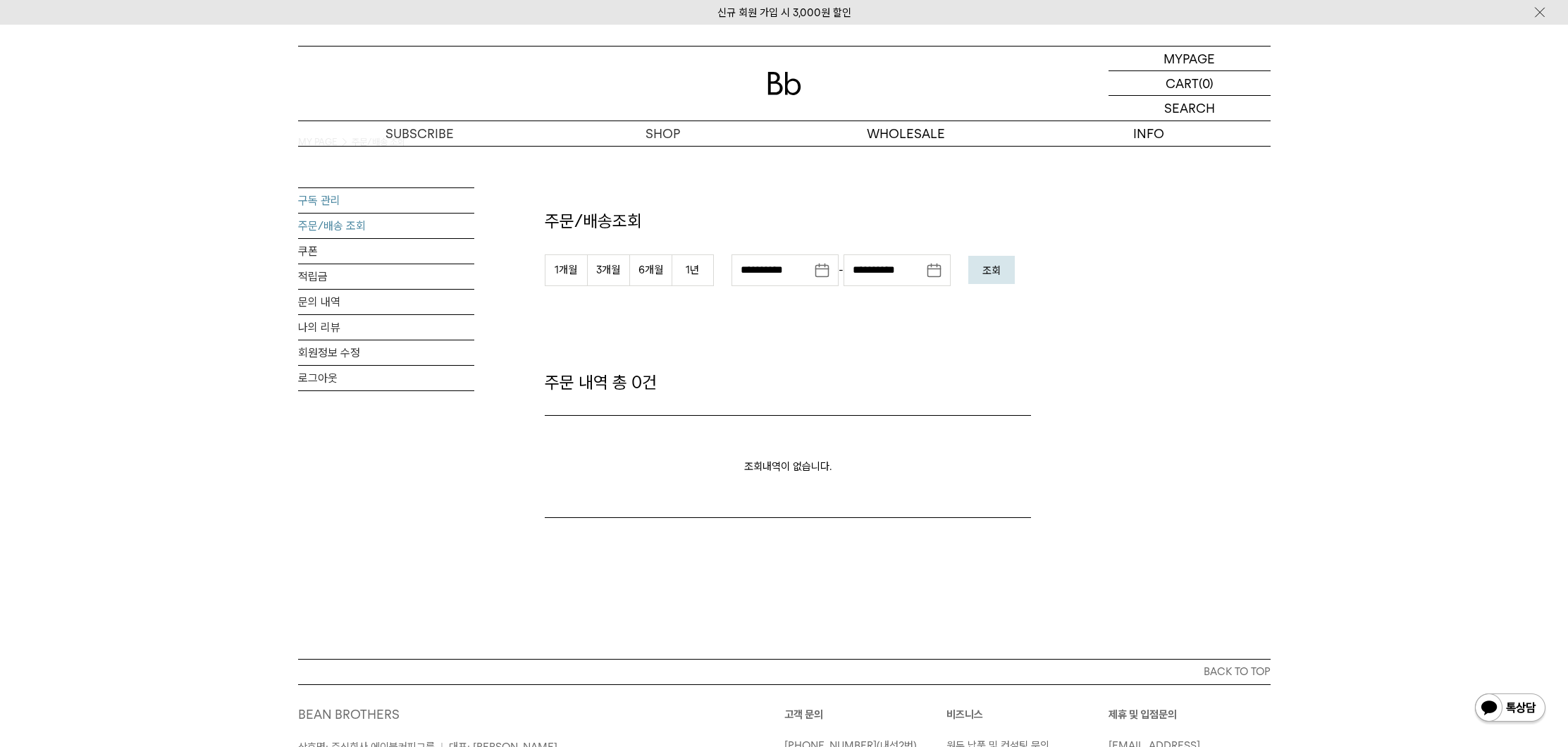
click at [399, 206] on link "구독 관리" at bounding box center [386, 200] width 176 height 25
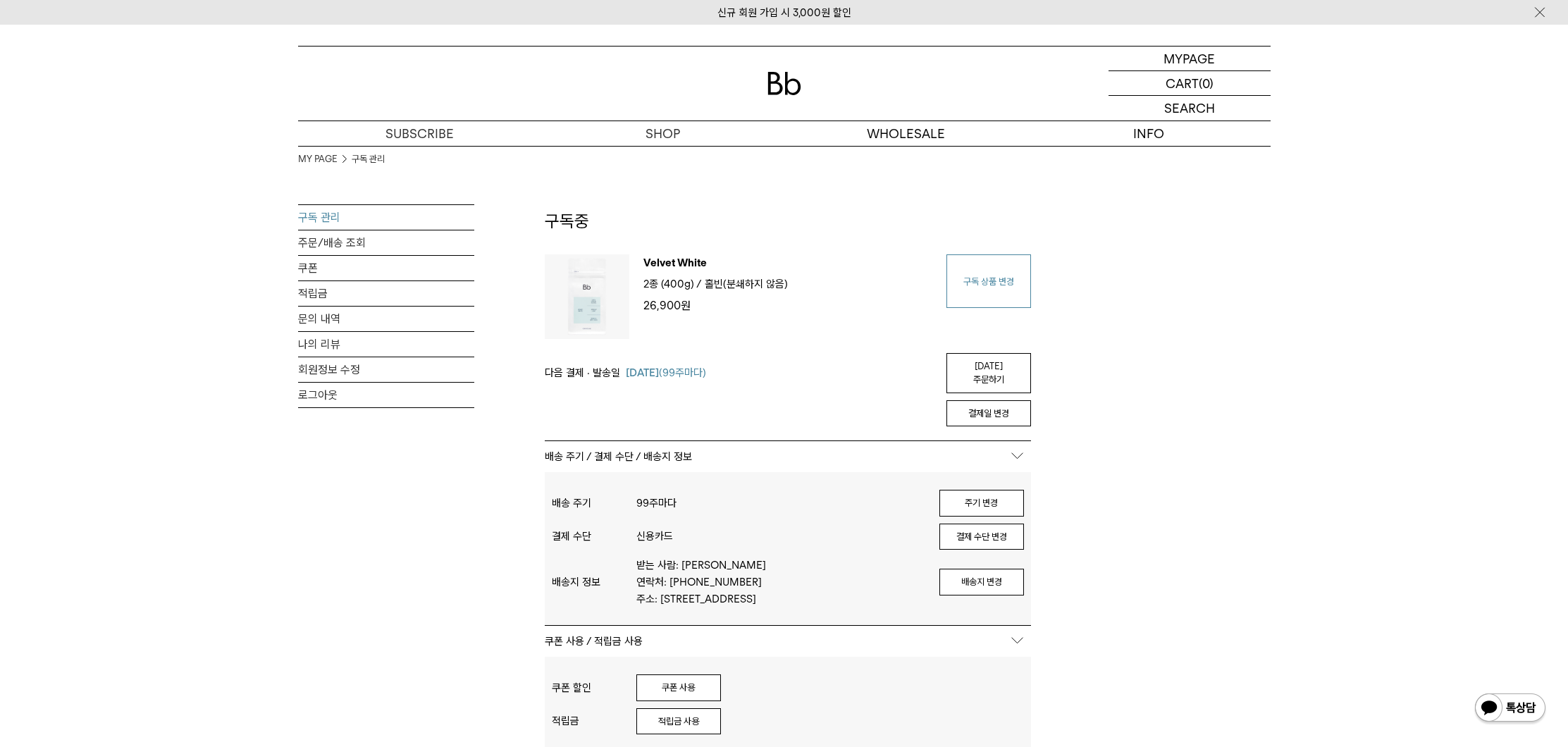
click at [1008, 283] on link "구독 상품 변경" at bounding box center [989, 281] width 85 height 53
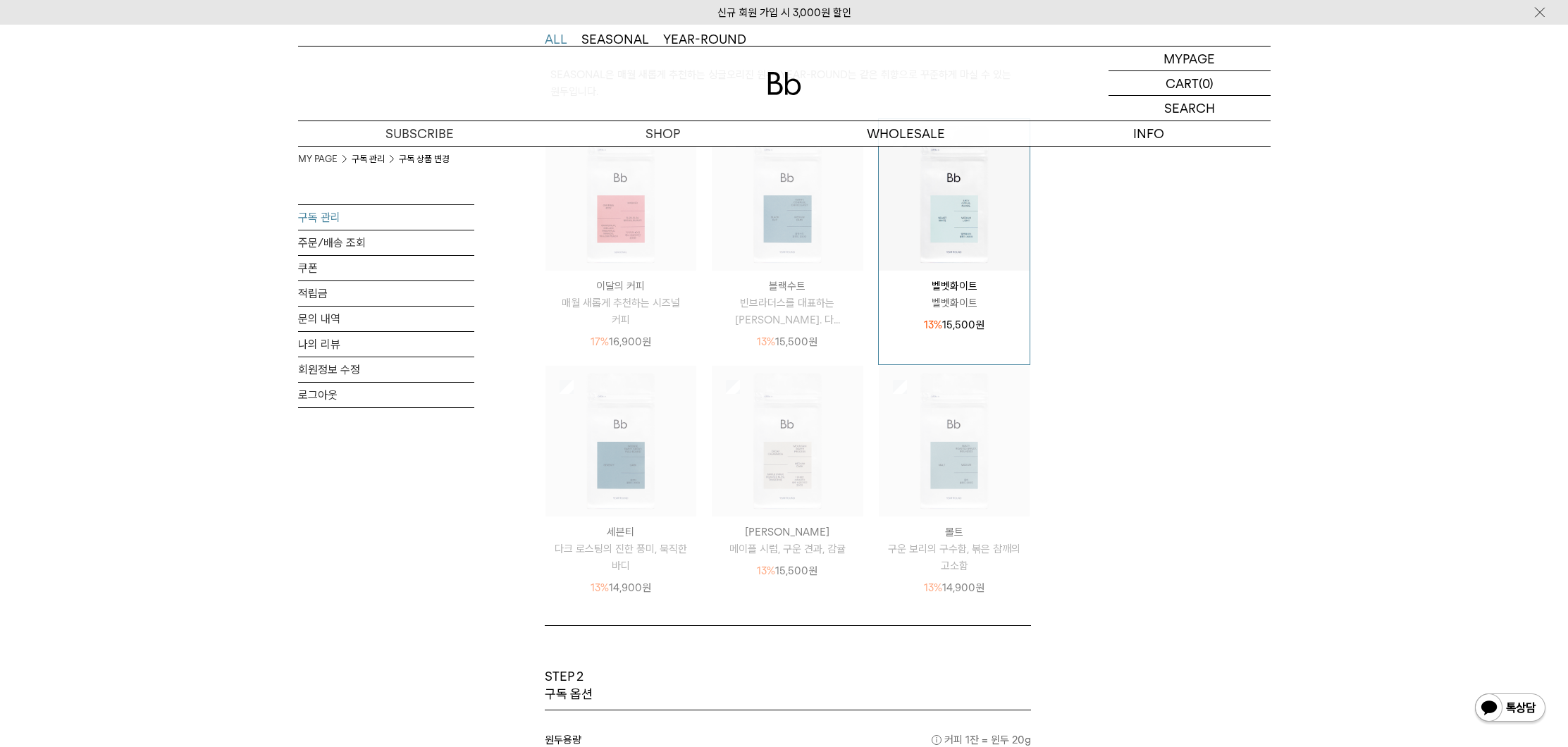
click at [927, 269] on img at bounding box center [955, 195] width 151 height 151
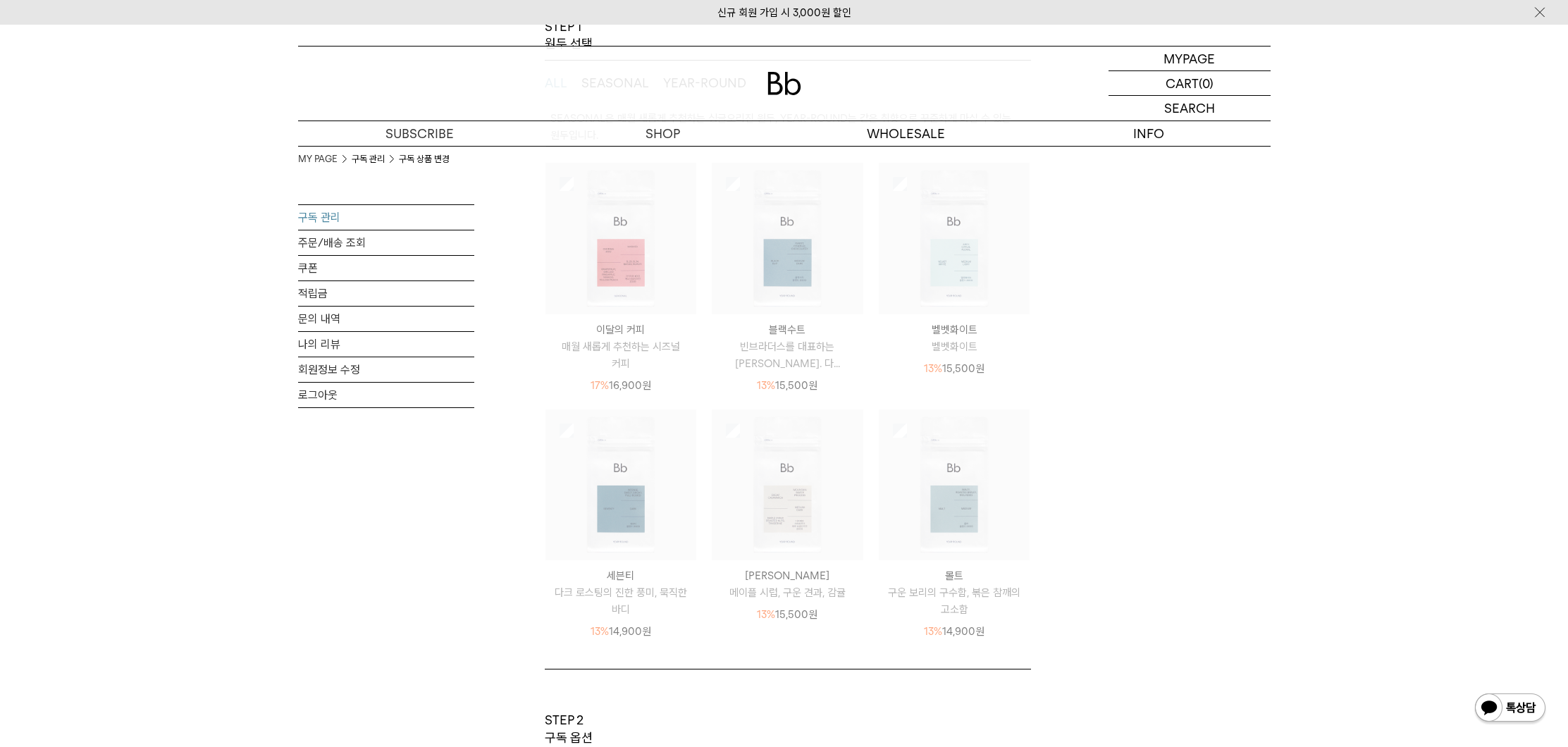
scroll to position [166, 0]
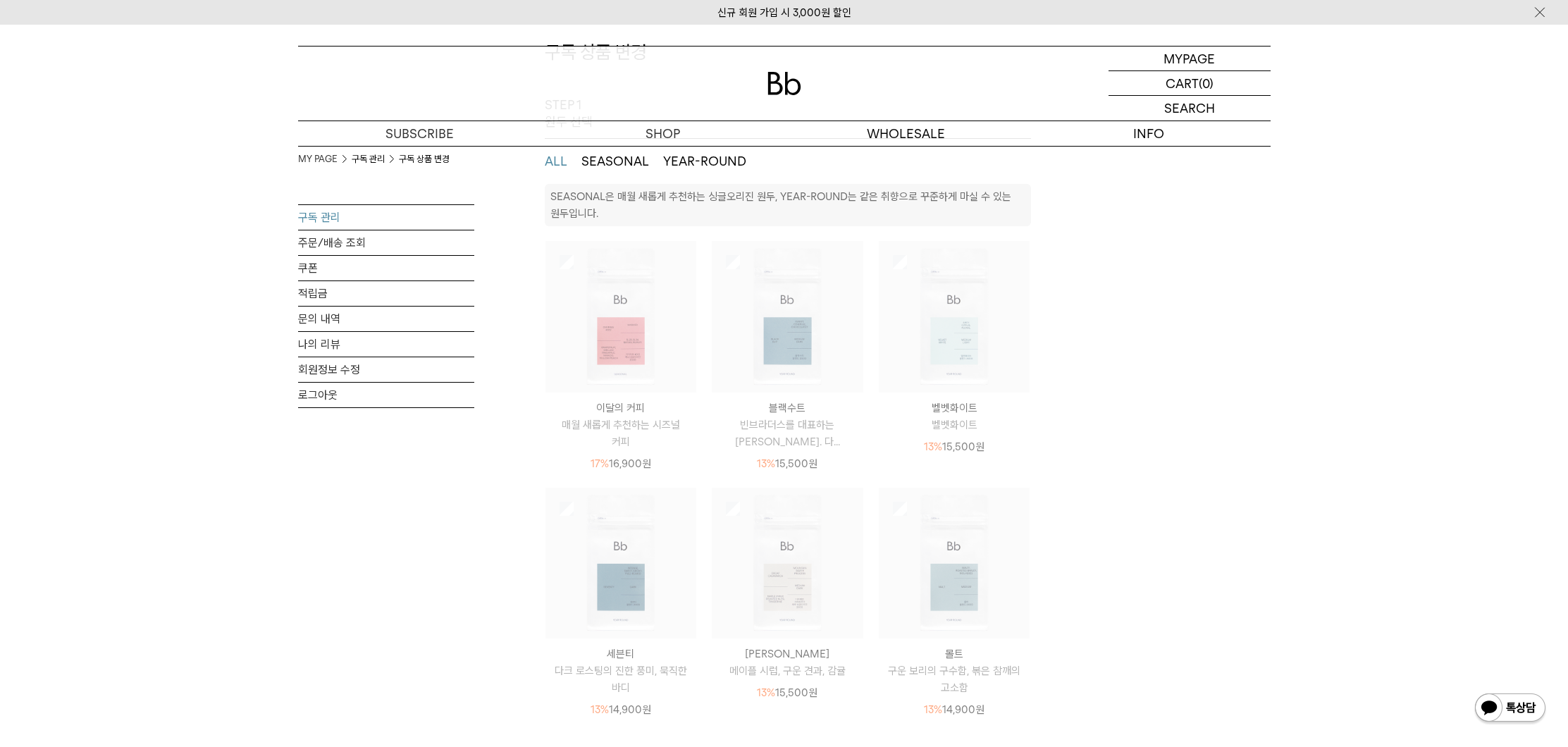
click at [799, 334] on img at bounding box center [788, 317] width 151 height 151
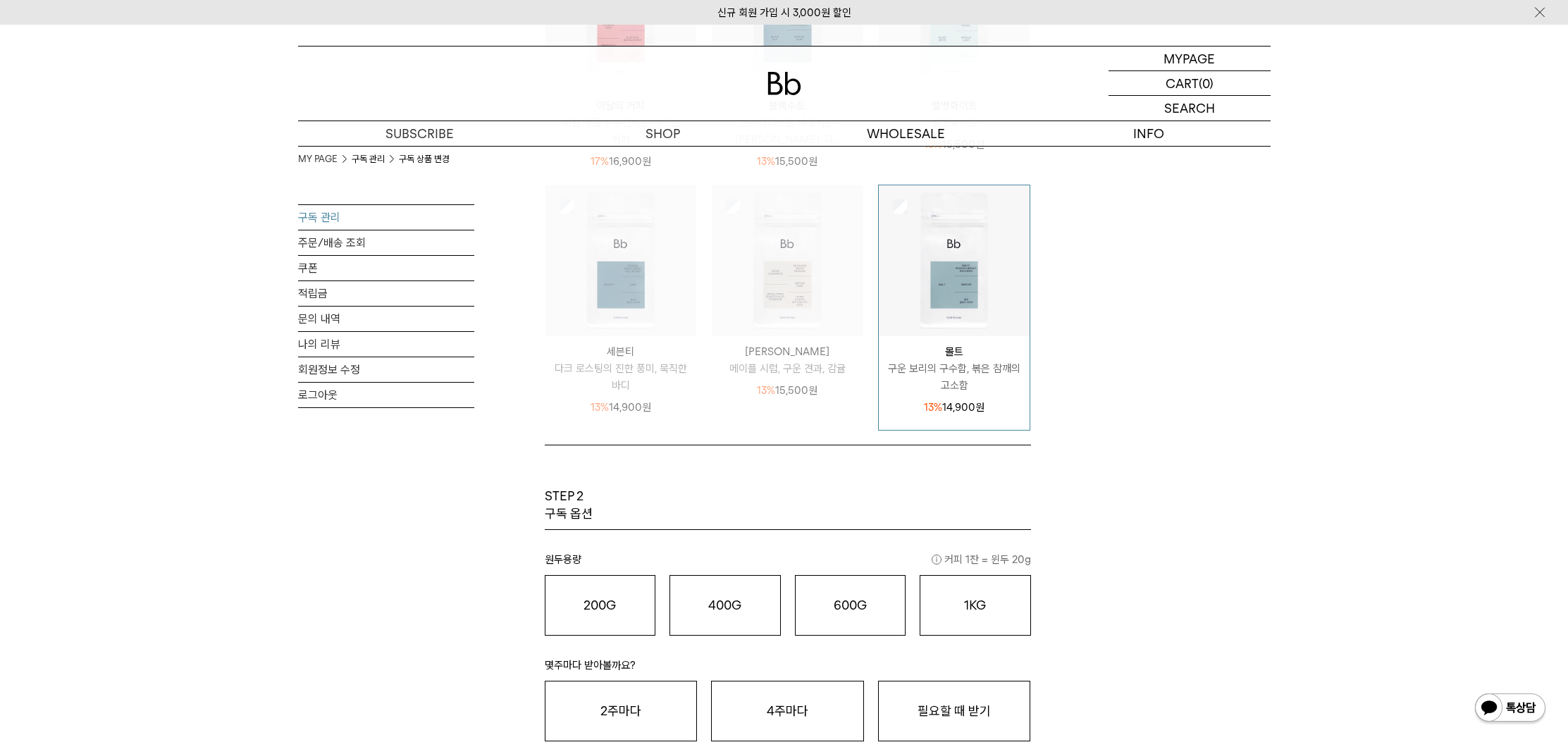
scroll to position [592, 0]
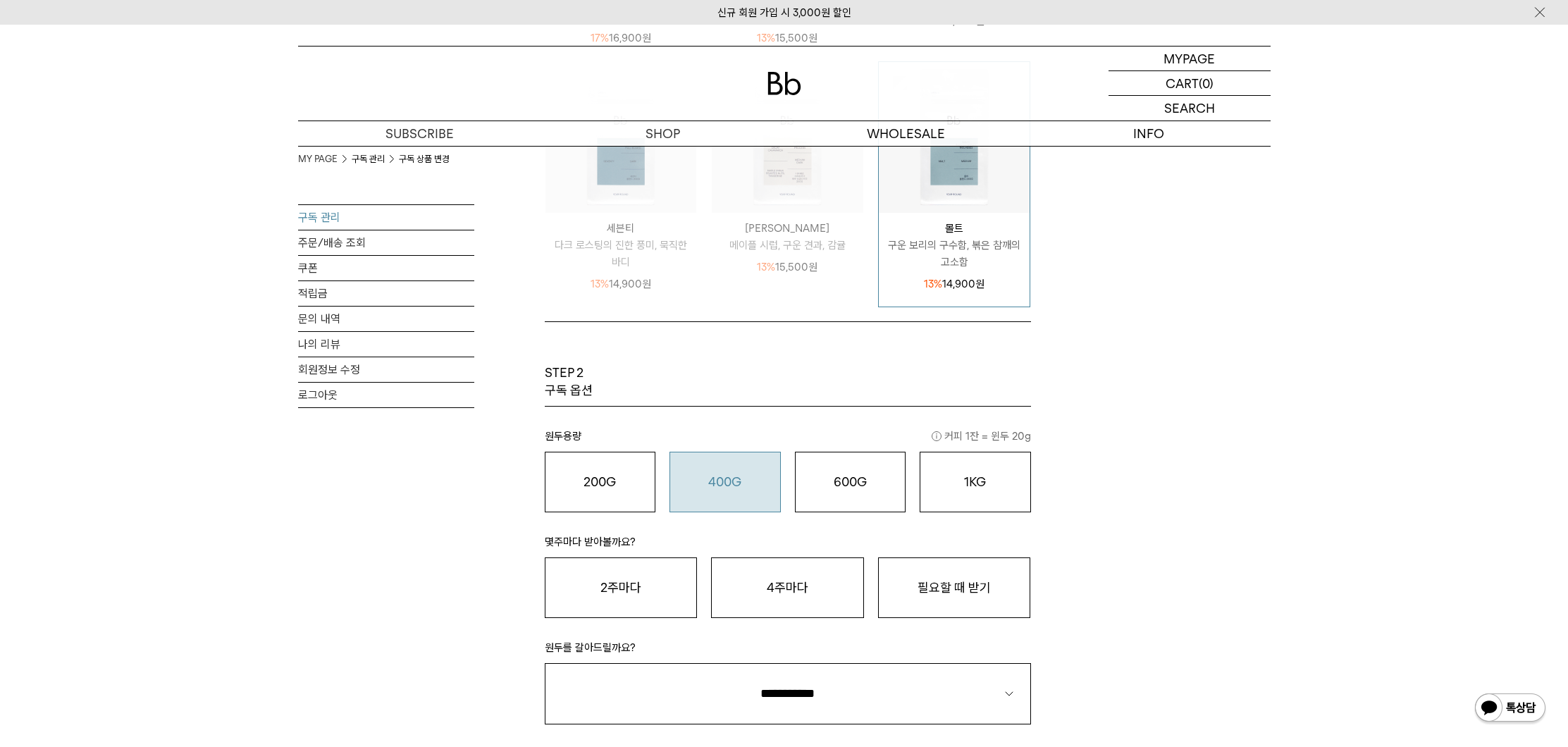
click at [756, 488] on div "400G 31,000 원" at bounding box center [725, 482] width 96 height 17
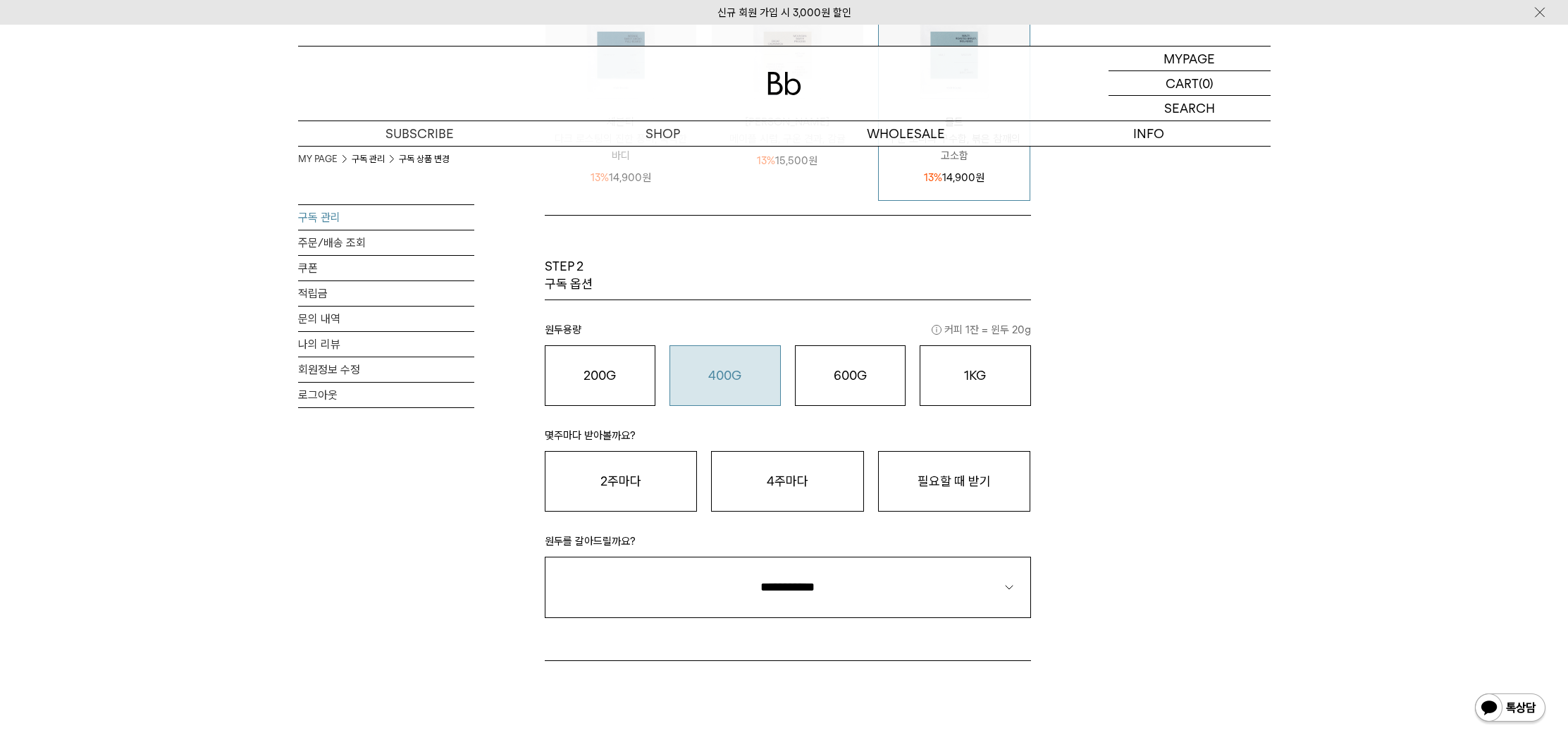
scroll to position [688, 0]
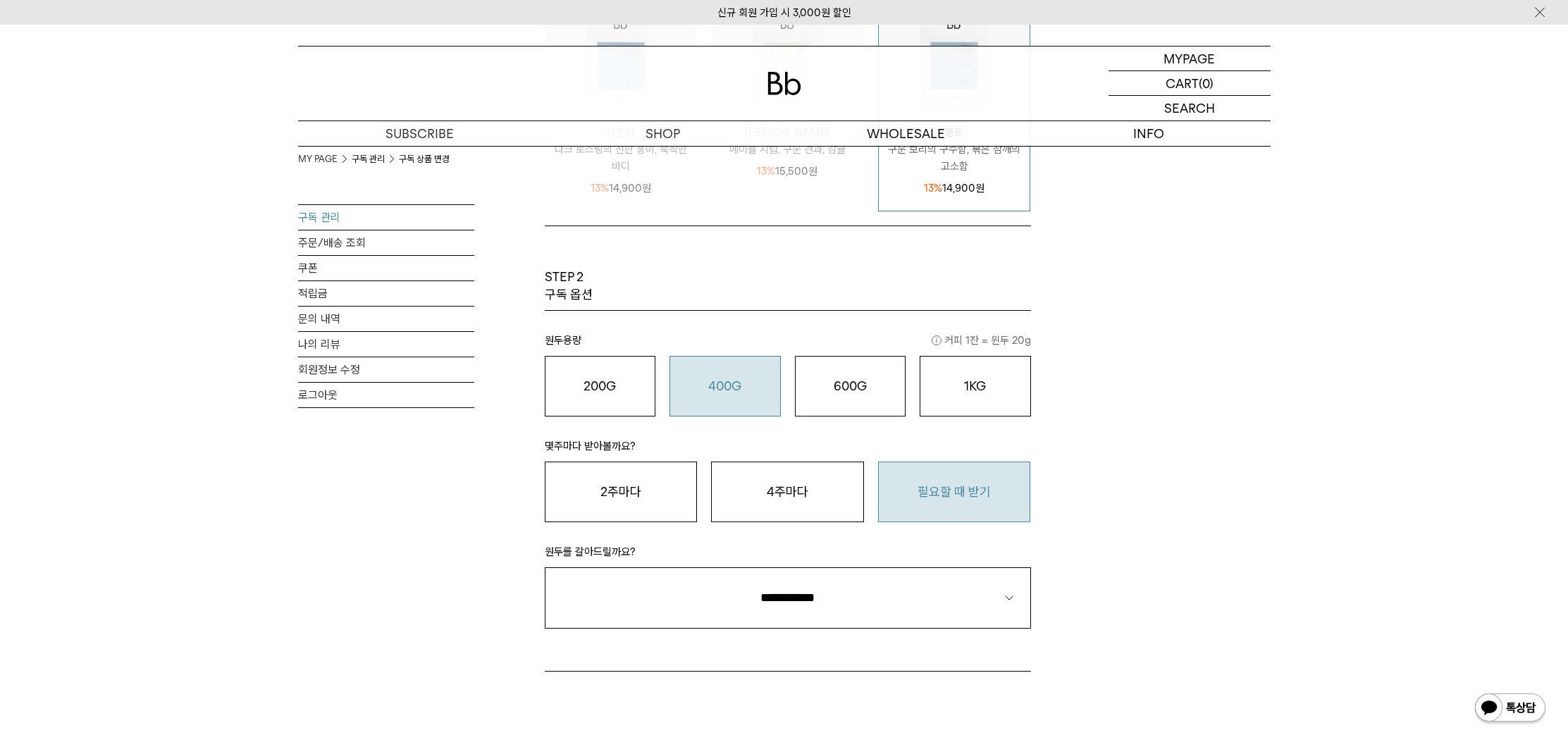
click at [939, 497] on button "필요할 때 받기" at bounding box center [955, 492] width 153 height 61
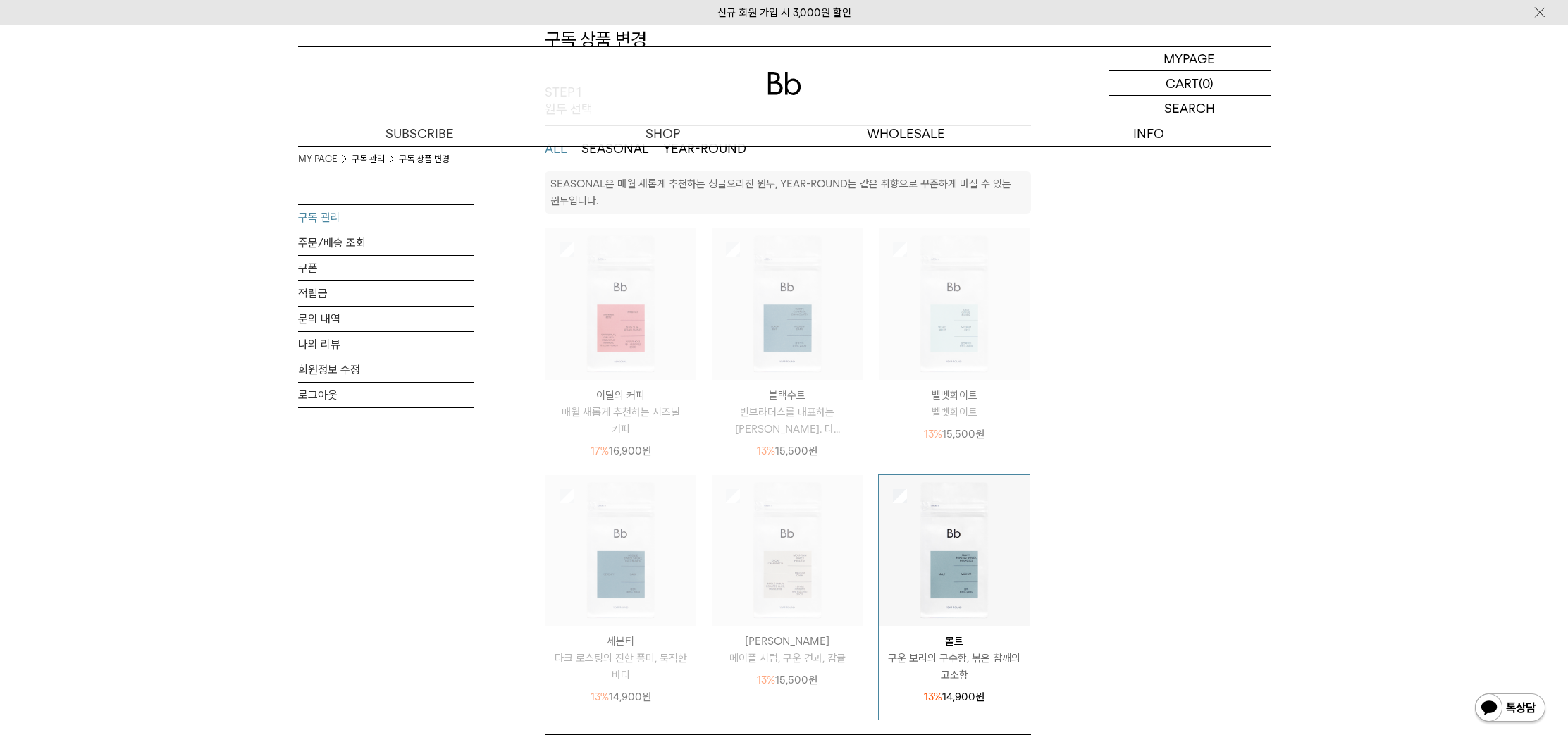
scroll to position [72, 0]
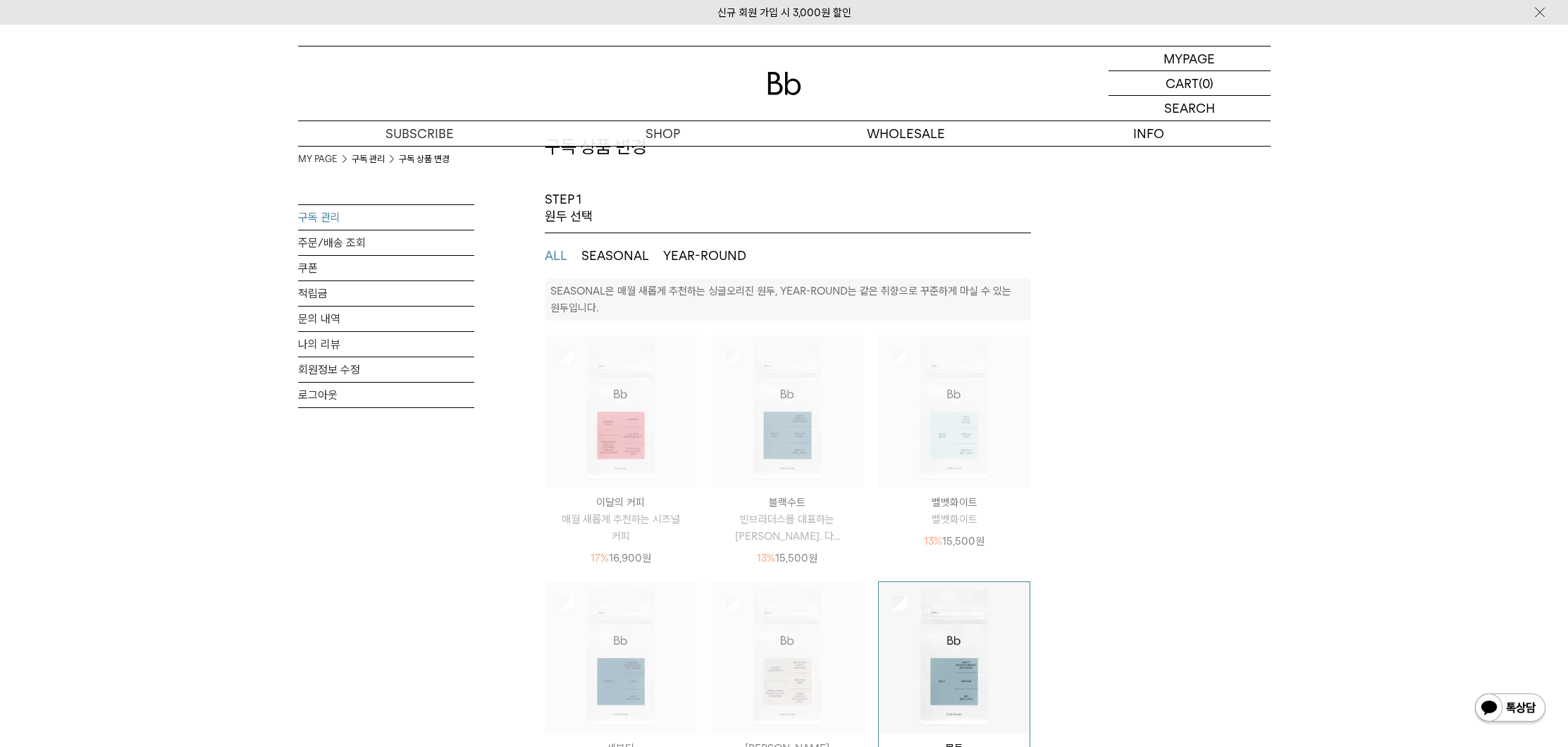
click at [615, 255] on button "SEASONAL" at bounding box center [615, 255] width 67 height 17
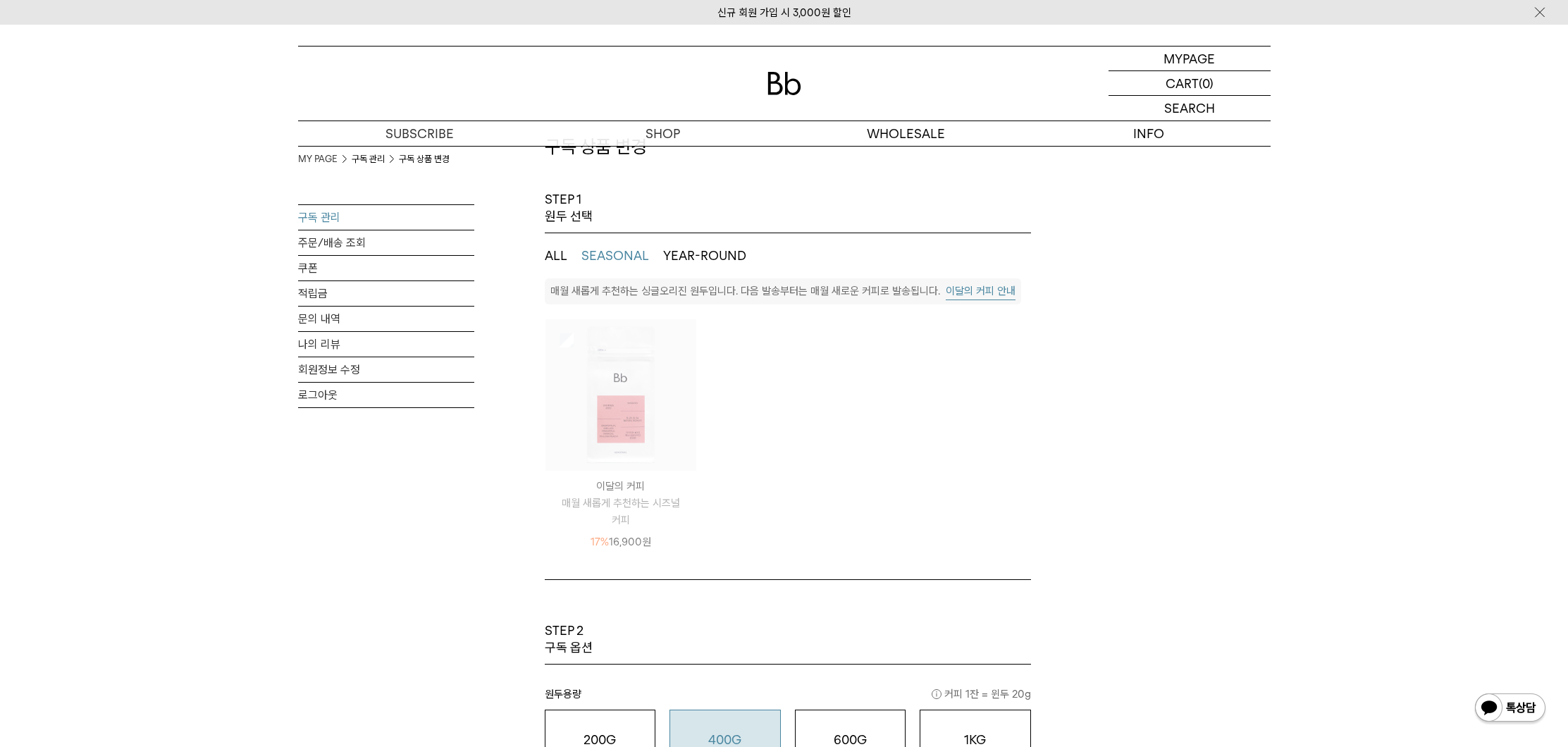
click at [567, 253] on ul "ALL SEASONAL YEAR-ROUND" at bounding box center [788, 255] width 487 height 45
click at [554, 256] on button "ALL" at bounding box center [556, 255] width 22 height 17
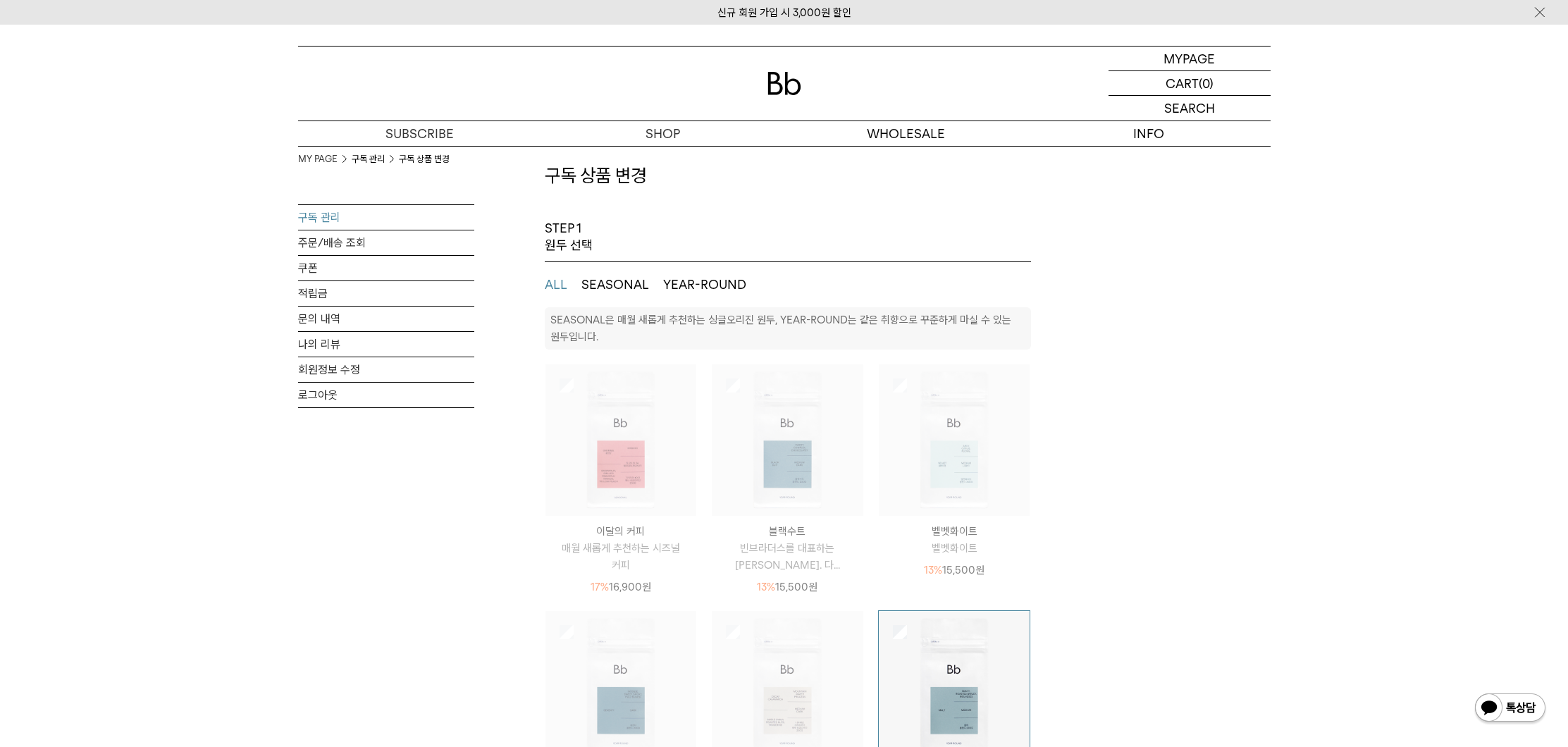
click at [785, 441] on img at bounding box center [788, 440] width 151 height 151
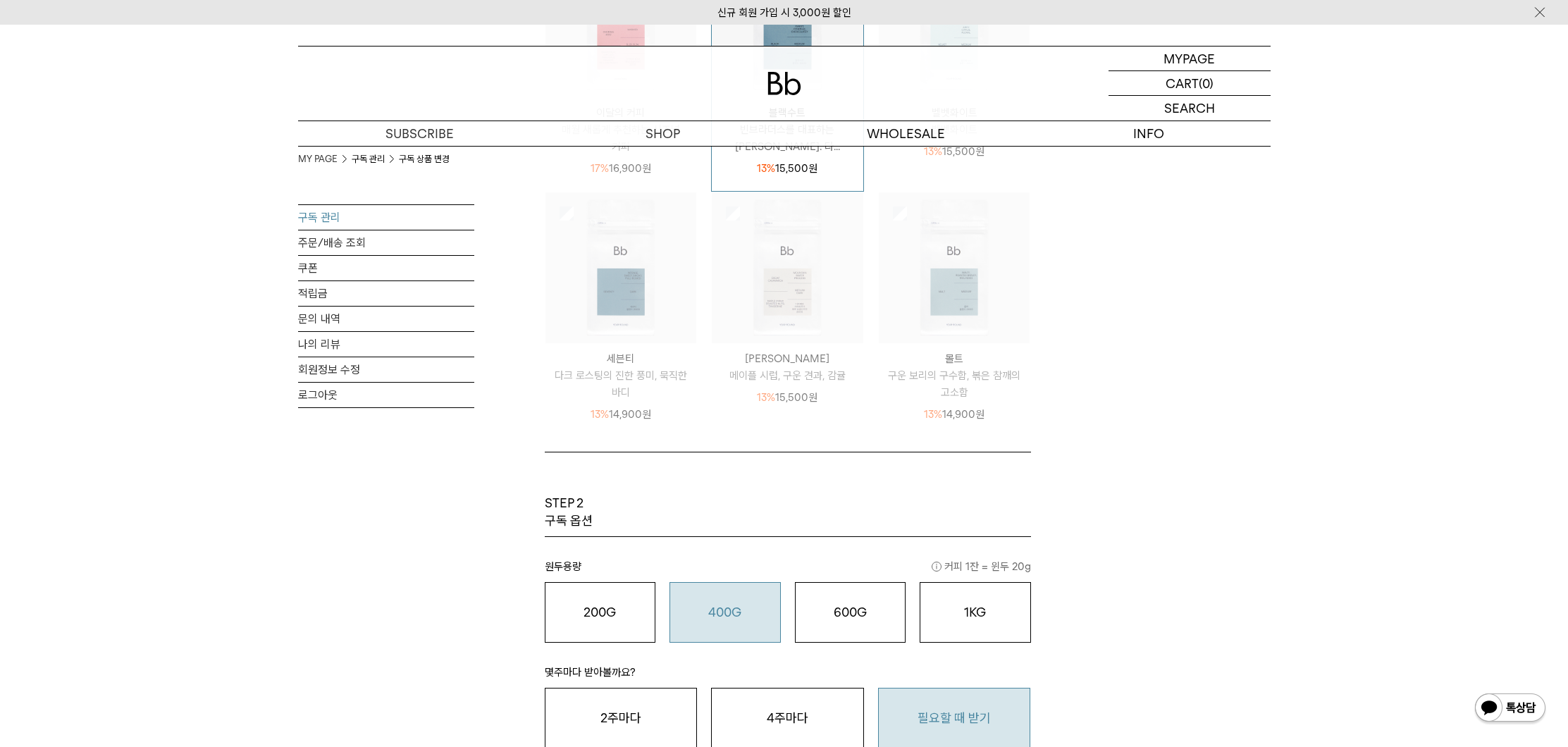
scroll to position [115, 0]
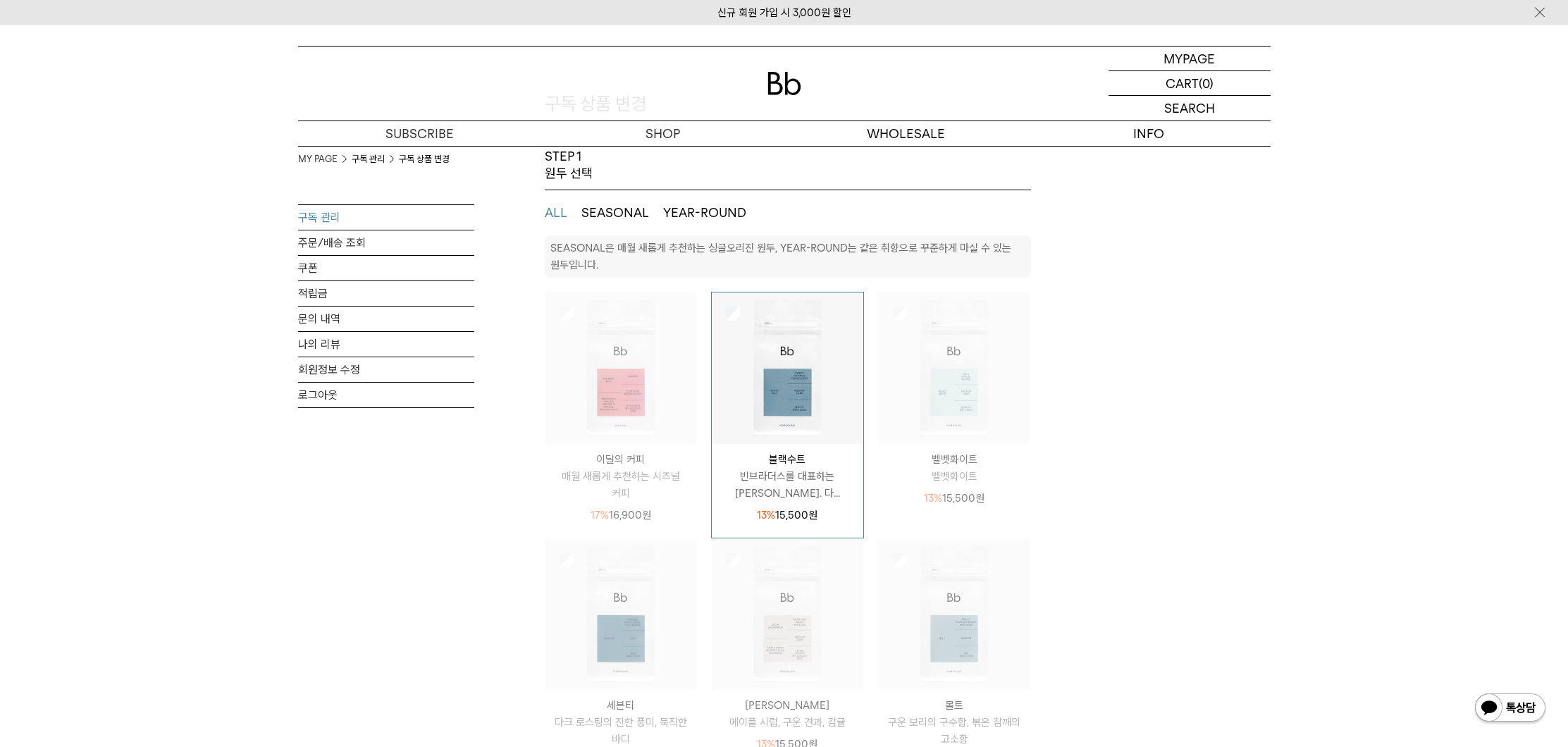
click at [715, 206] on button "YEAR-ROUND" at bounding box center [705, 213] width 83 height 17
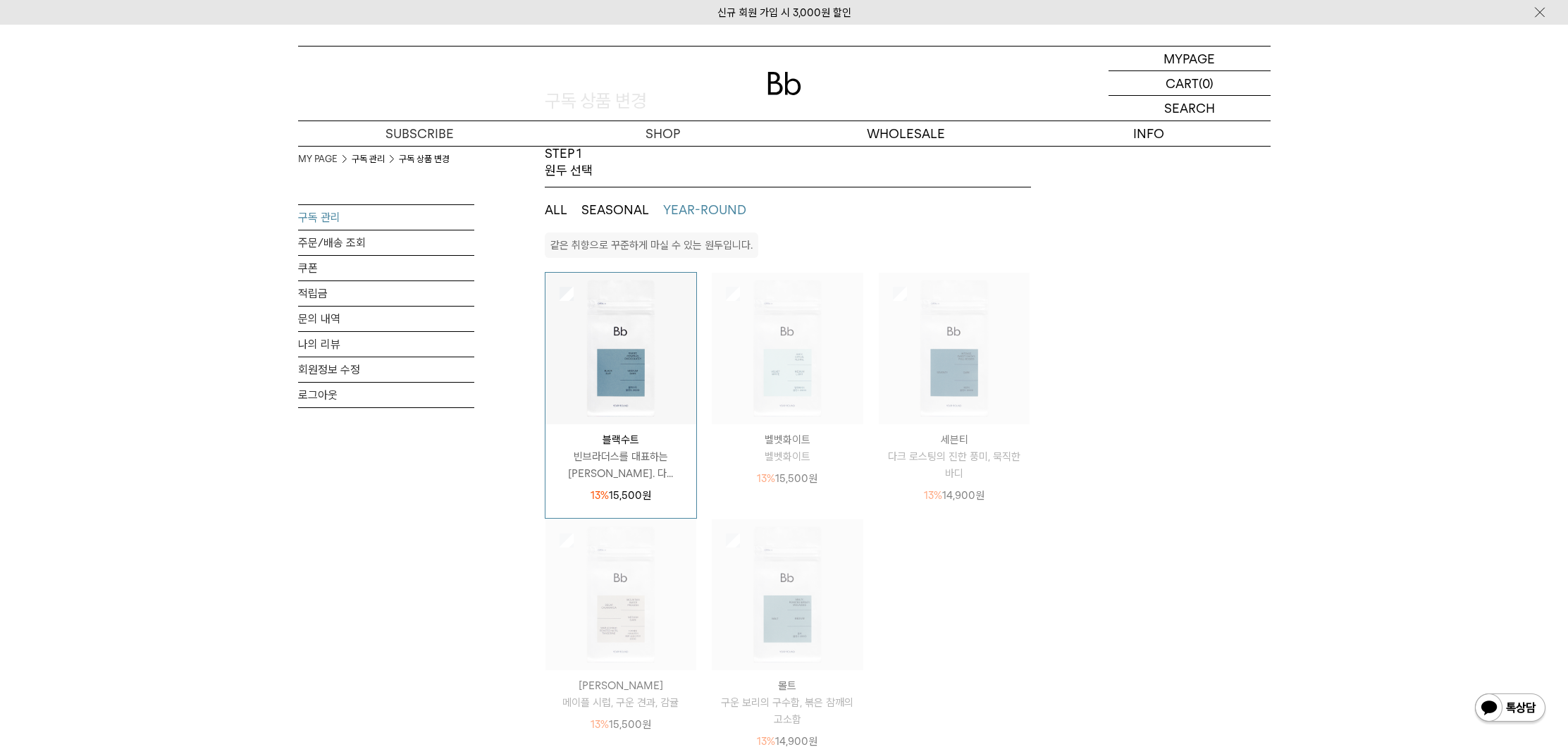
click at [793, 400] on img at bounding box center [788, 349] width 151 height 151
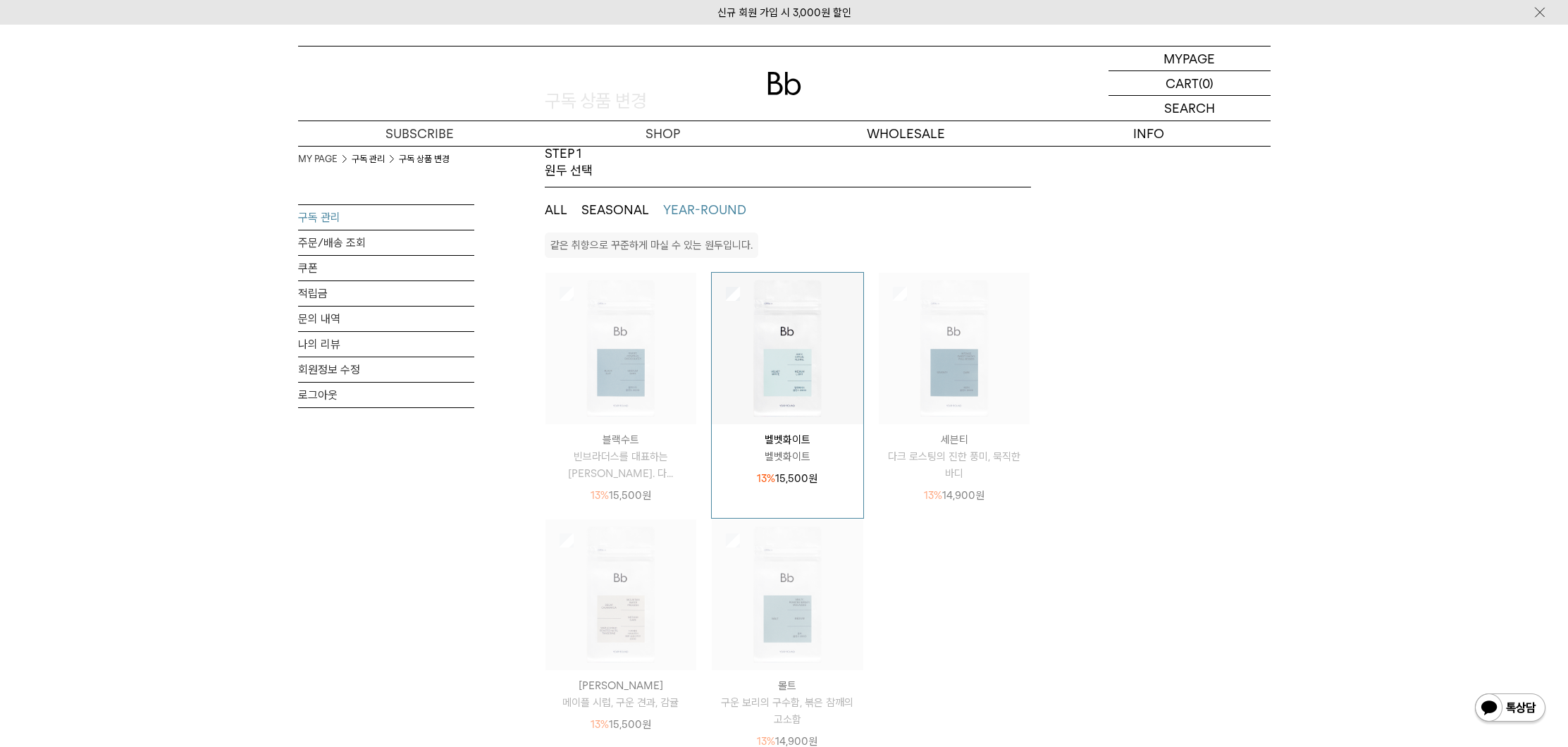
click at [636, 358] on img at bounding box center [621, 349] width 151 height 151
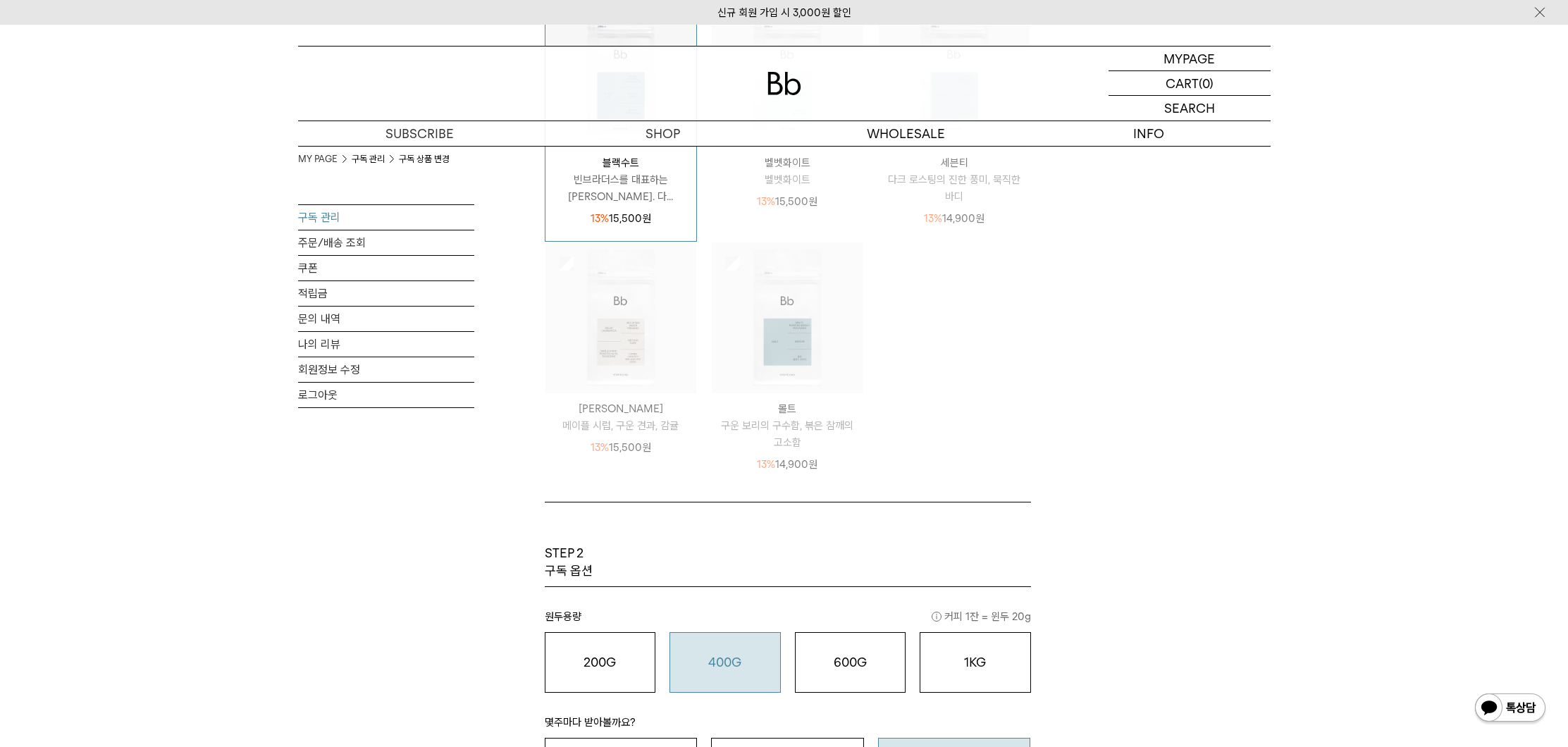
scroll to position [859, 0]
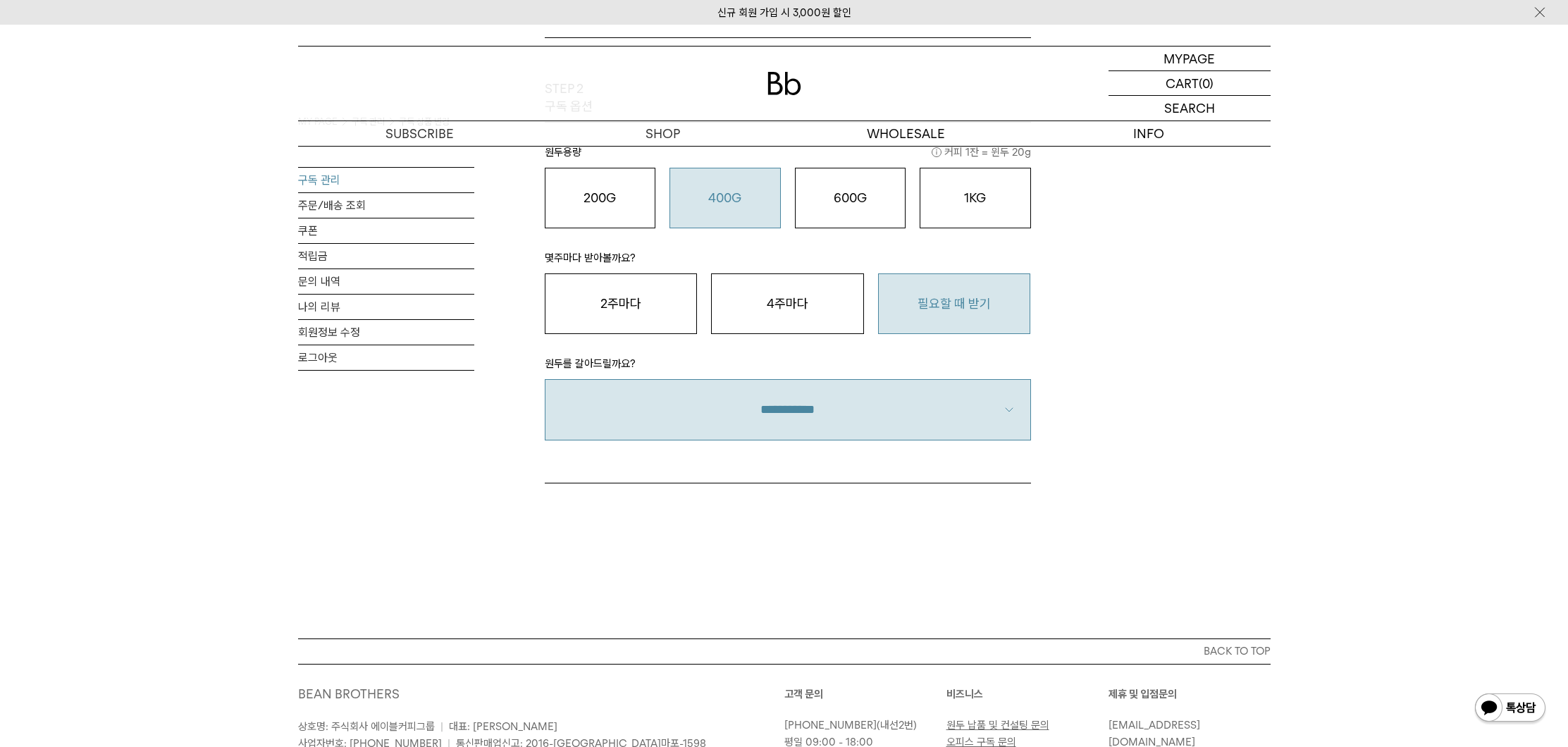
click at [858, 418] on select "**********" at bounding box center [788, 409] width 487 height 61
click at [545, 379] on select "**********" at bounding box center [788, 409] width 487 height 61
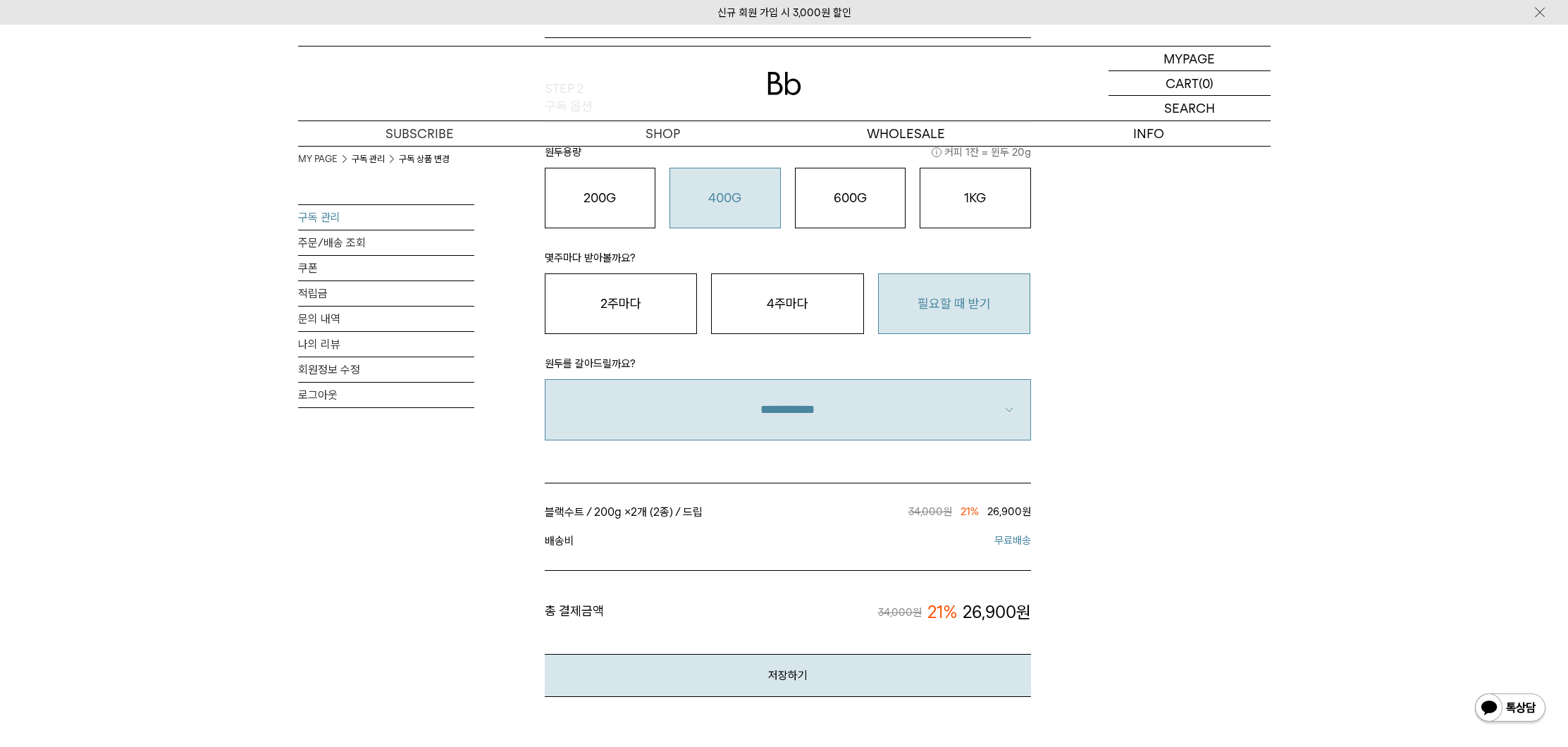
click at [832, 413] on select "**********" at bounding box center [788, 409] width 487 height 61
click at [545, 379] on select "**********" at bounding box center [788, 409] width 487 height 61
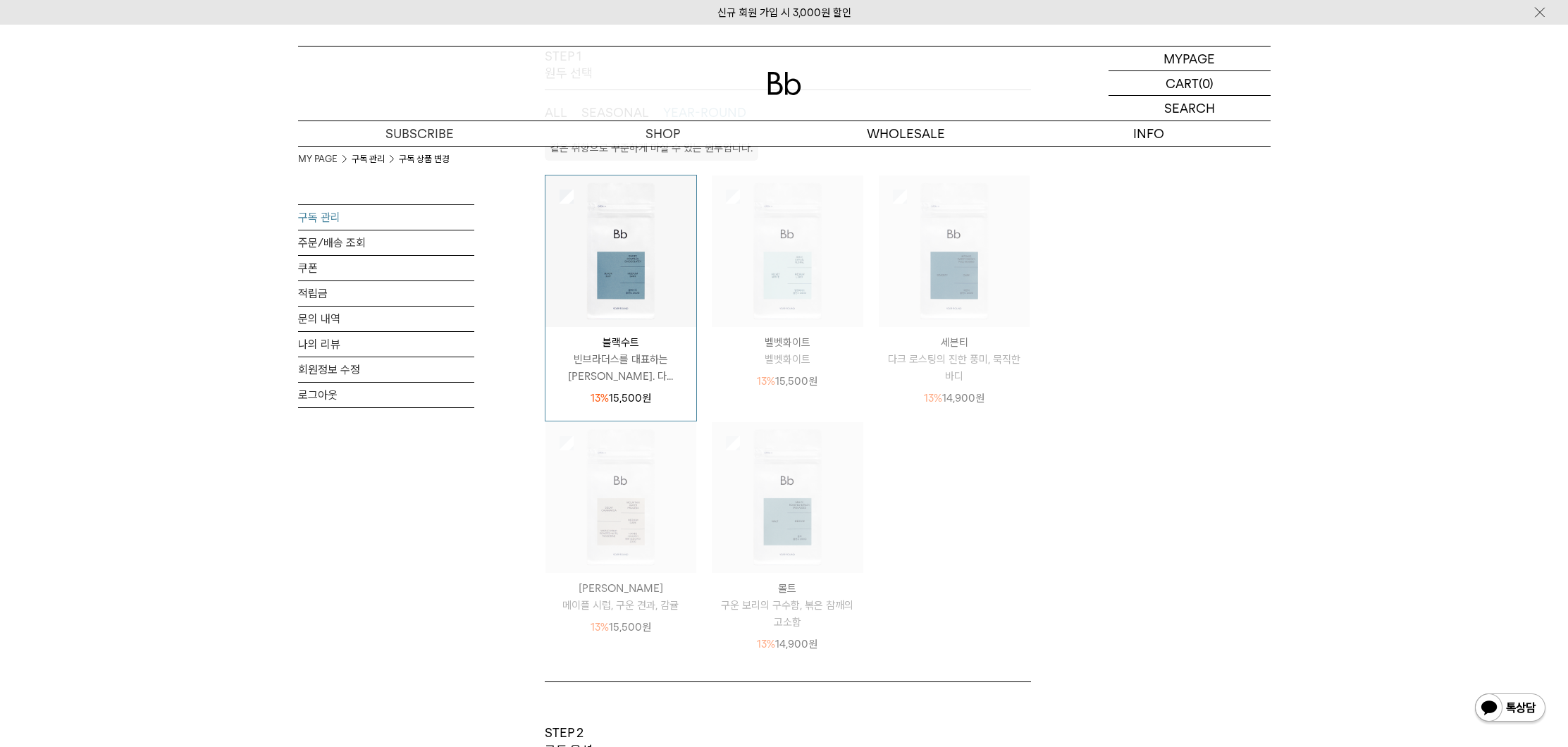
scroll to position [0, 0]
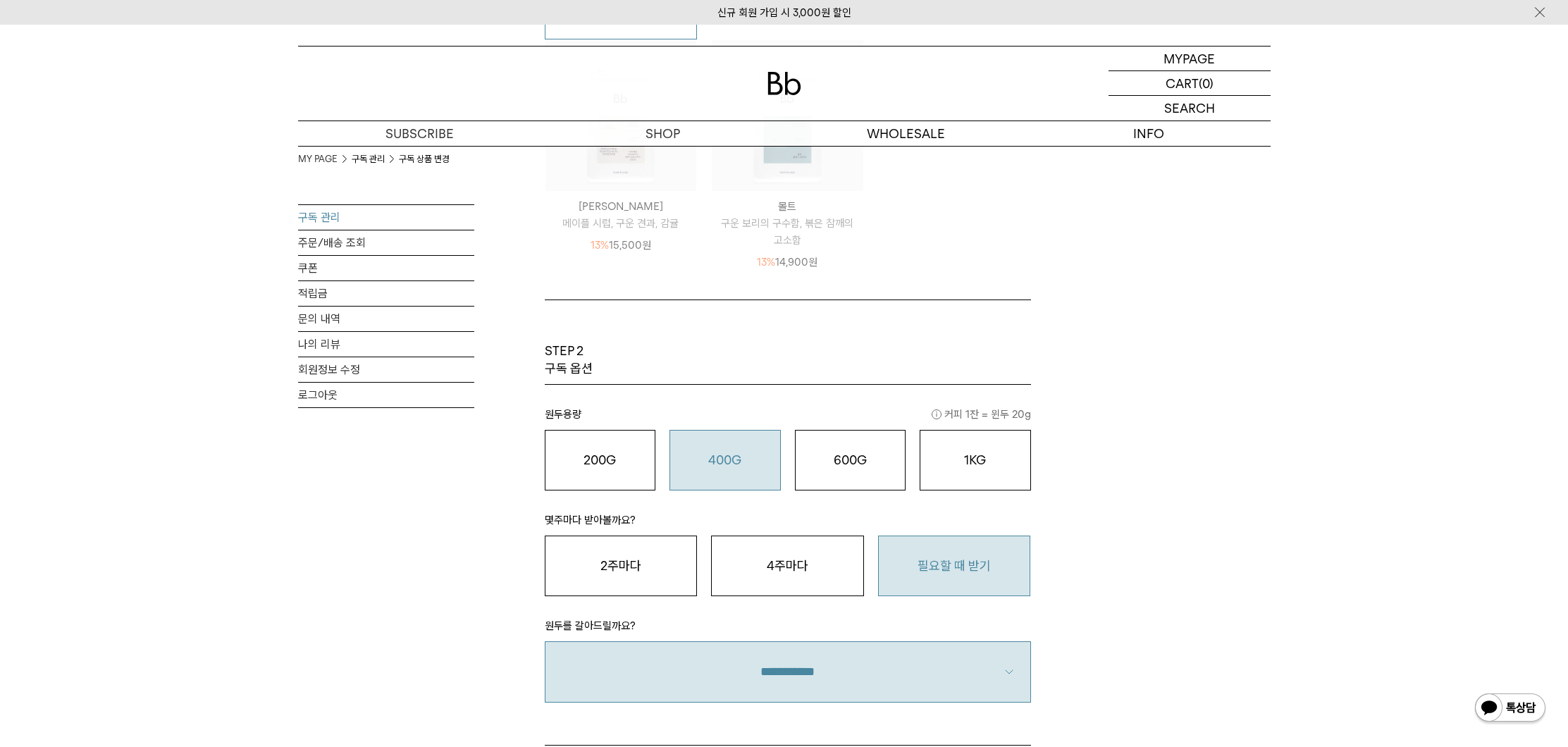
scroll to position [774, 0]
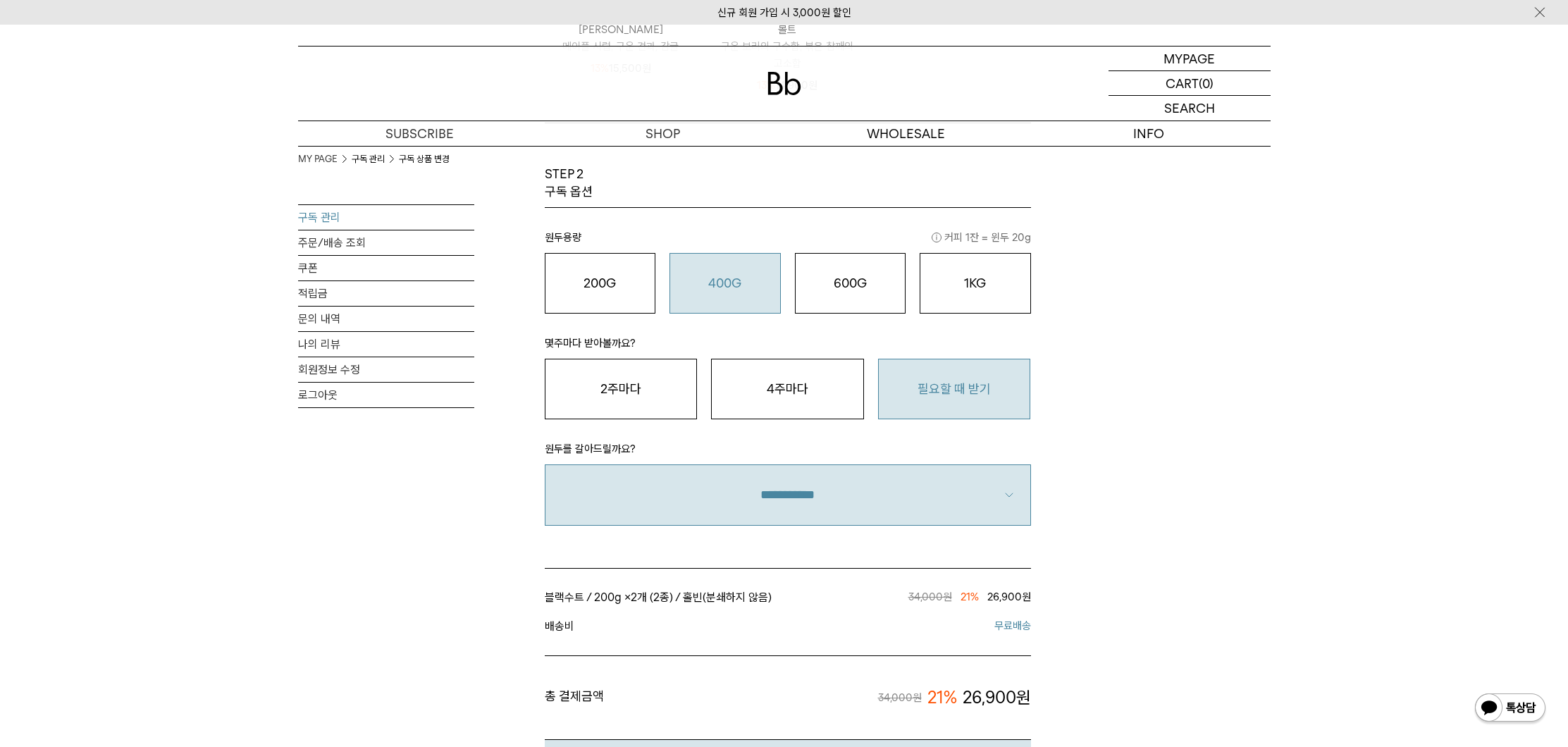
click at [838, 510] on select "**********" at bounding box center [788, 494] width 487 height 61
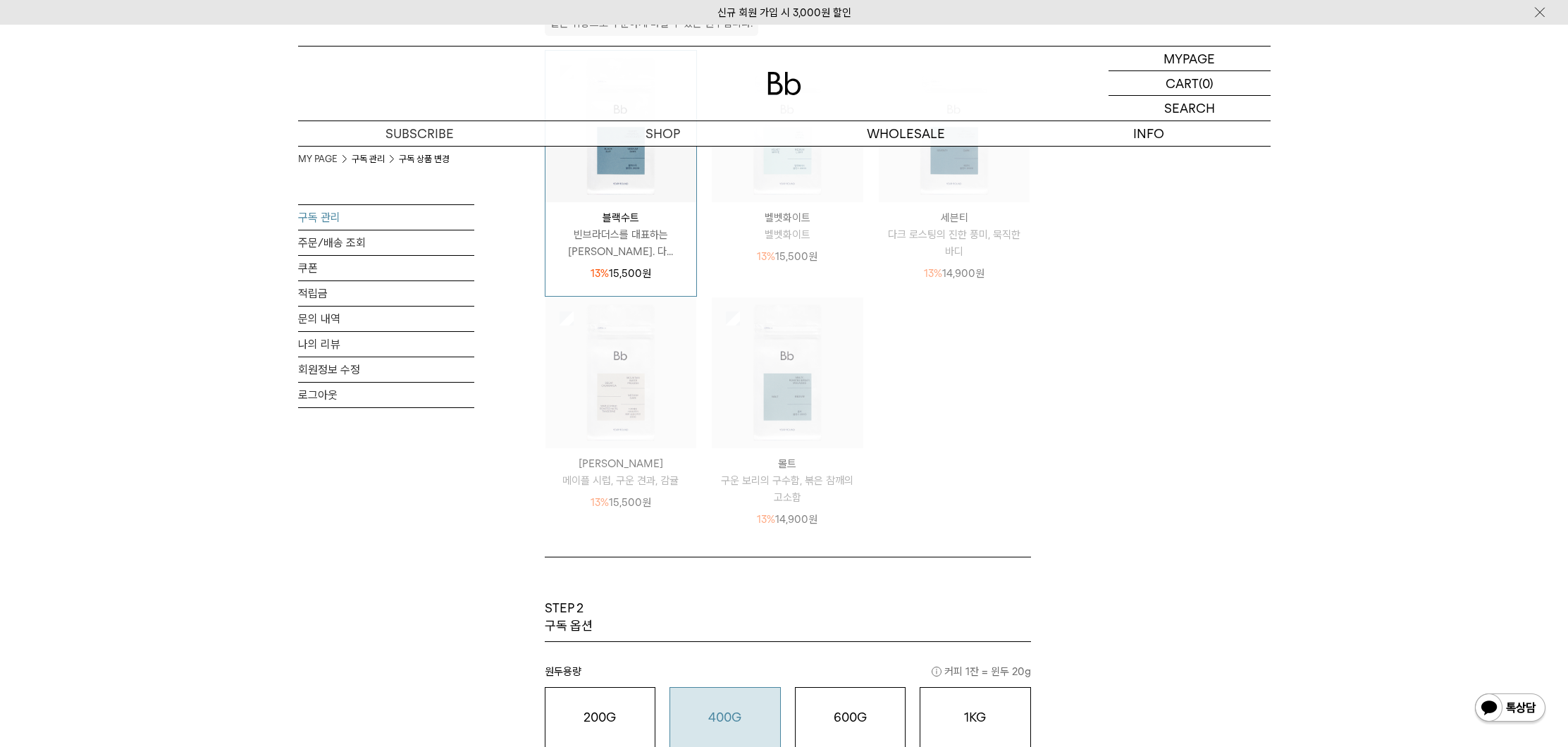
scroll to position [0, 0]
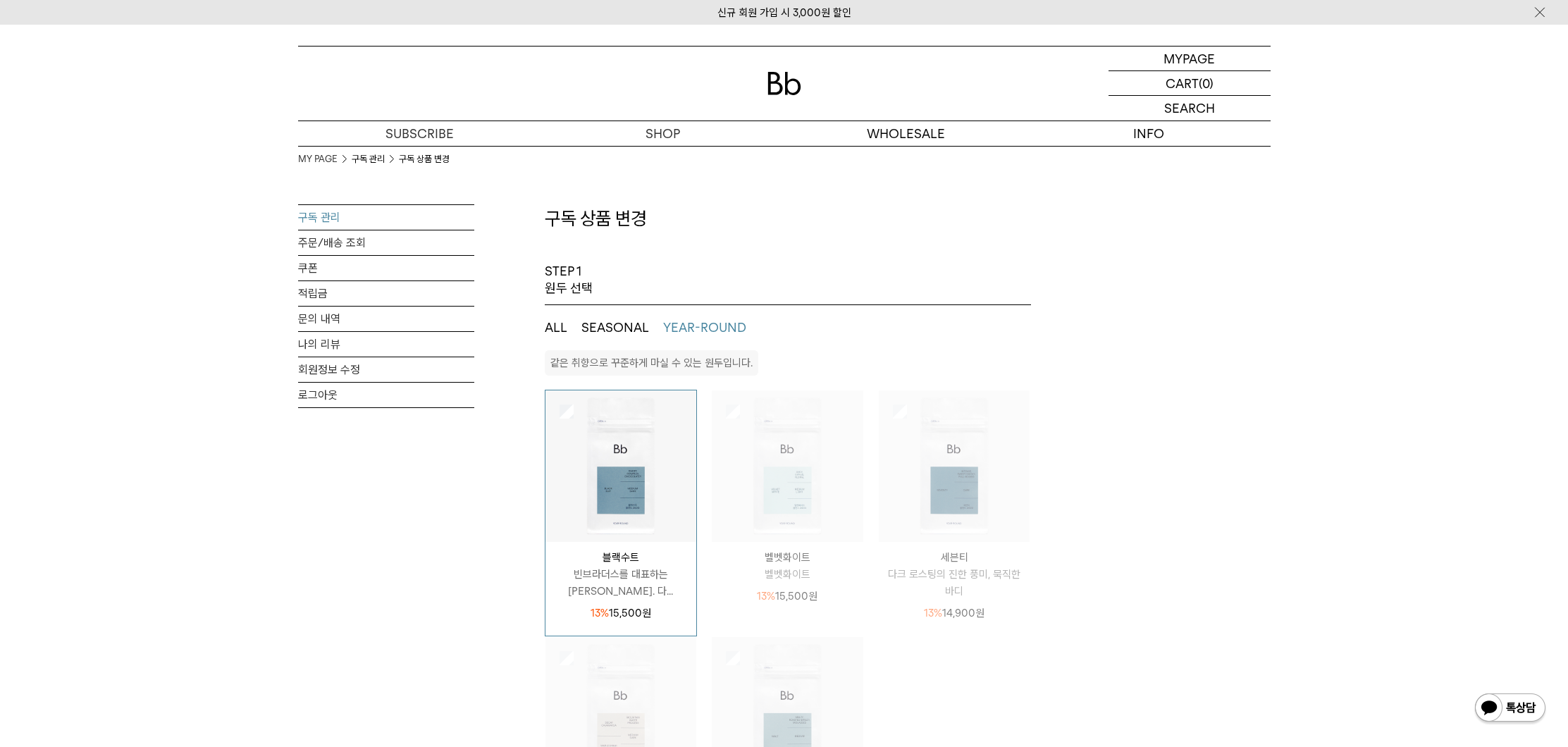
click at [609, 318] on ul "ALL SEASONAL YEAR-ROUND" at bounding box center [788, 328] width 487 height 45
click at [639, 325] on button "SEASONAL" at bounding box center [615, 328] width 67 height 17
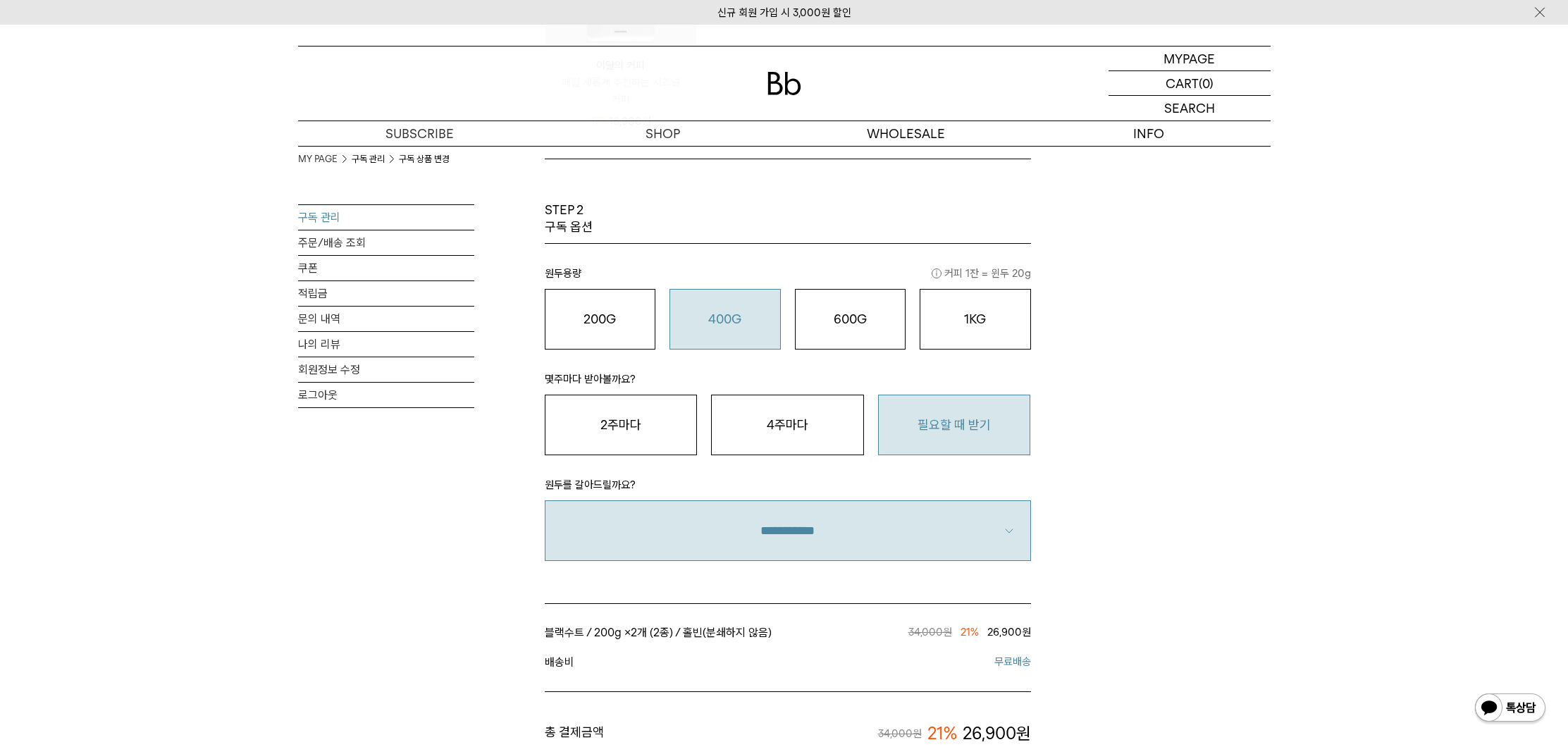
scroll to position [584, 0]
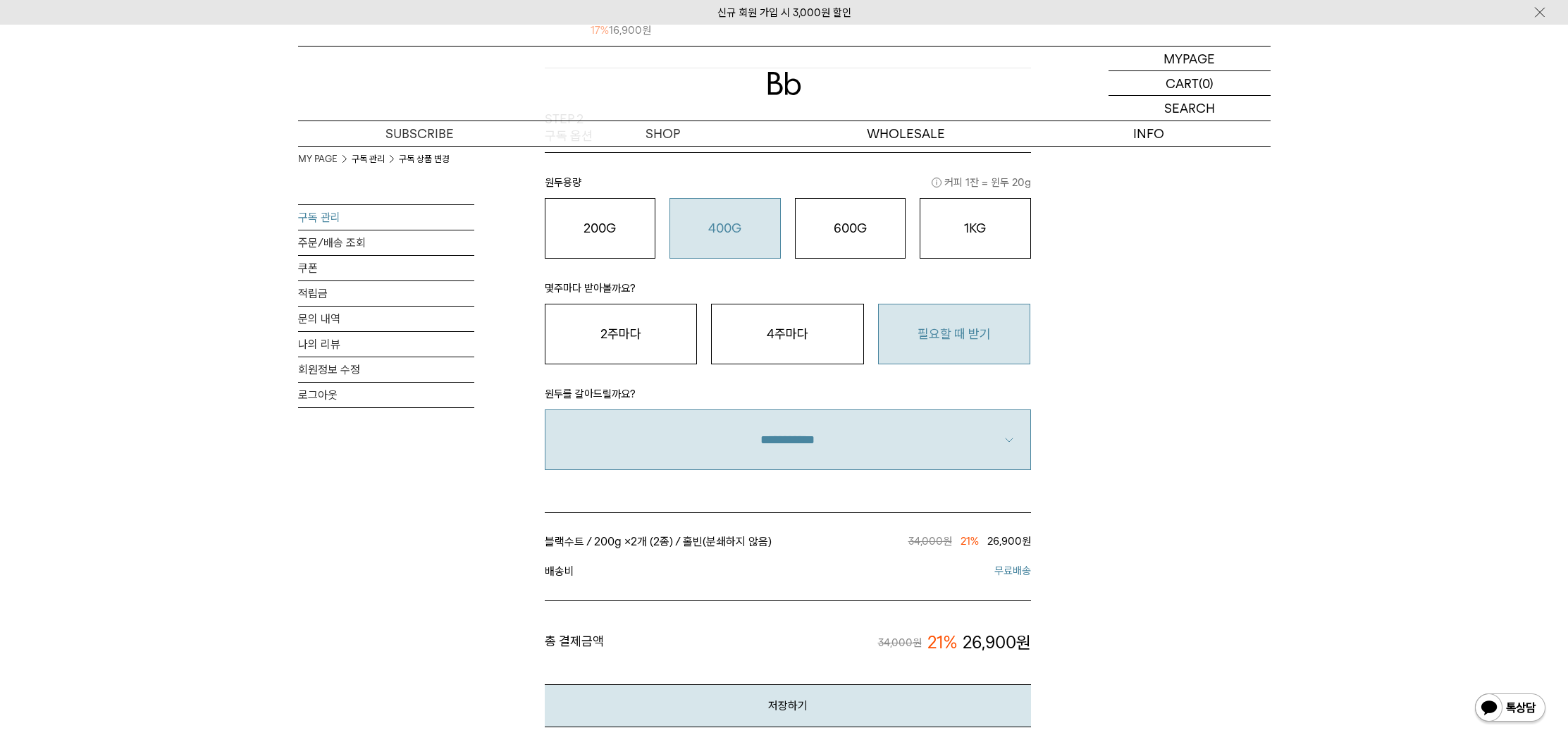
click at [946, 330] on button "필요할 때 받기" at bounding box center [955, 334] width 153 height 61
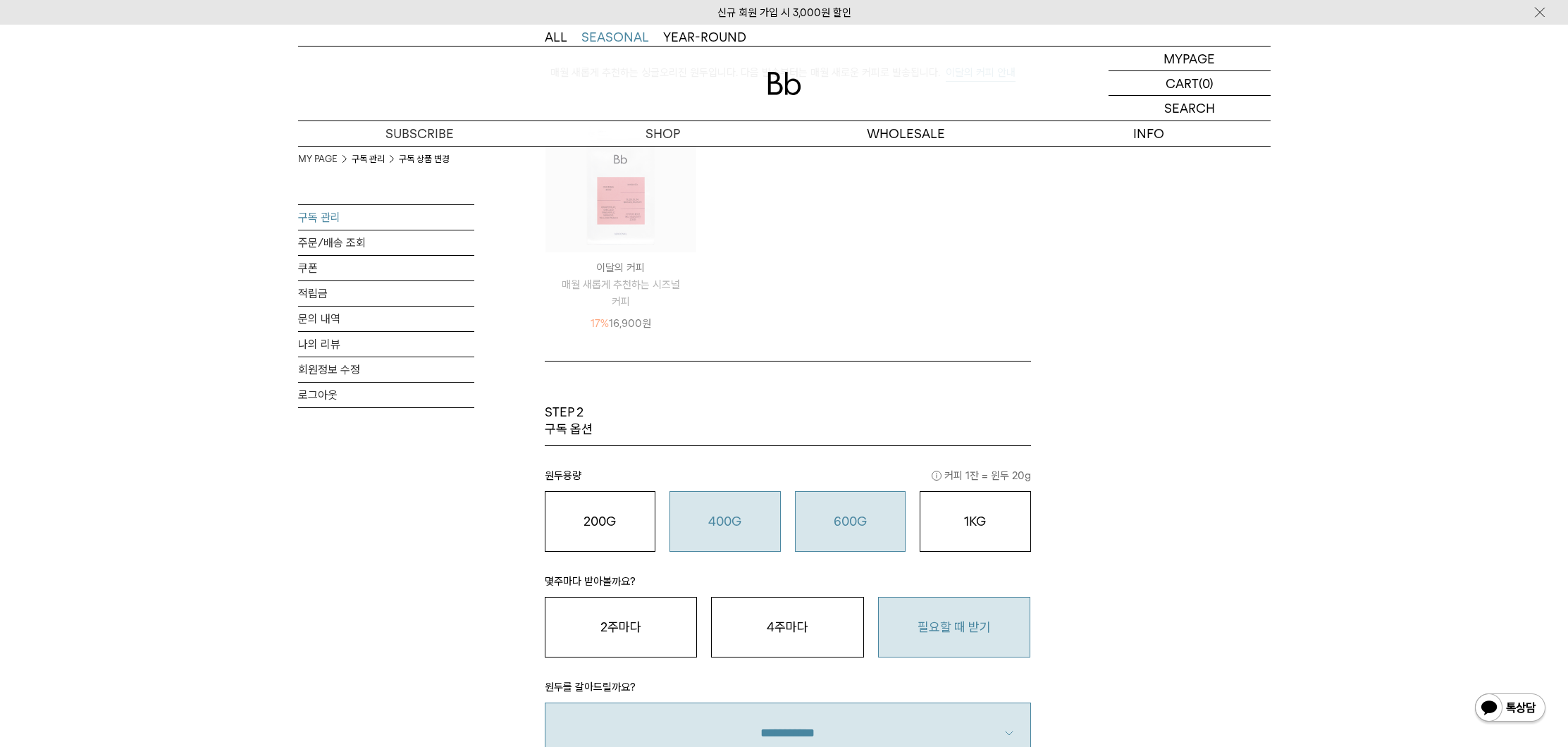
click at [878, 499] on button "600G 43,000 원" at bounding box center [851, 522] width 111 height 61
click at [751, 512] on button "400G 31,000 원" at bounding box center [725, 522] width 111 height 61
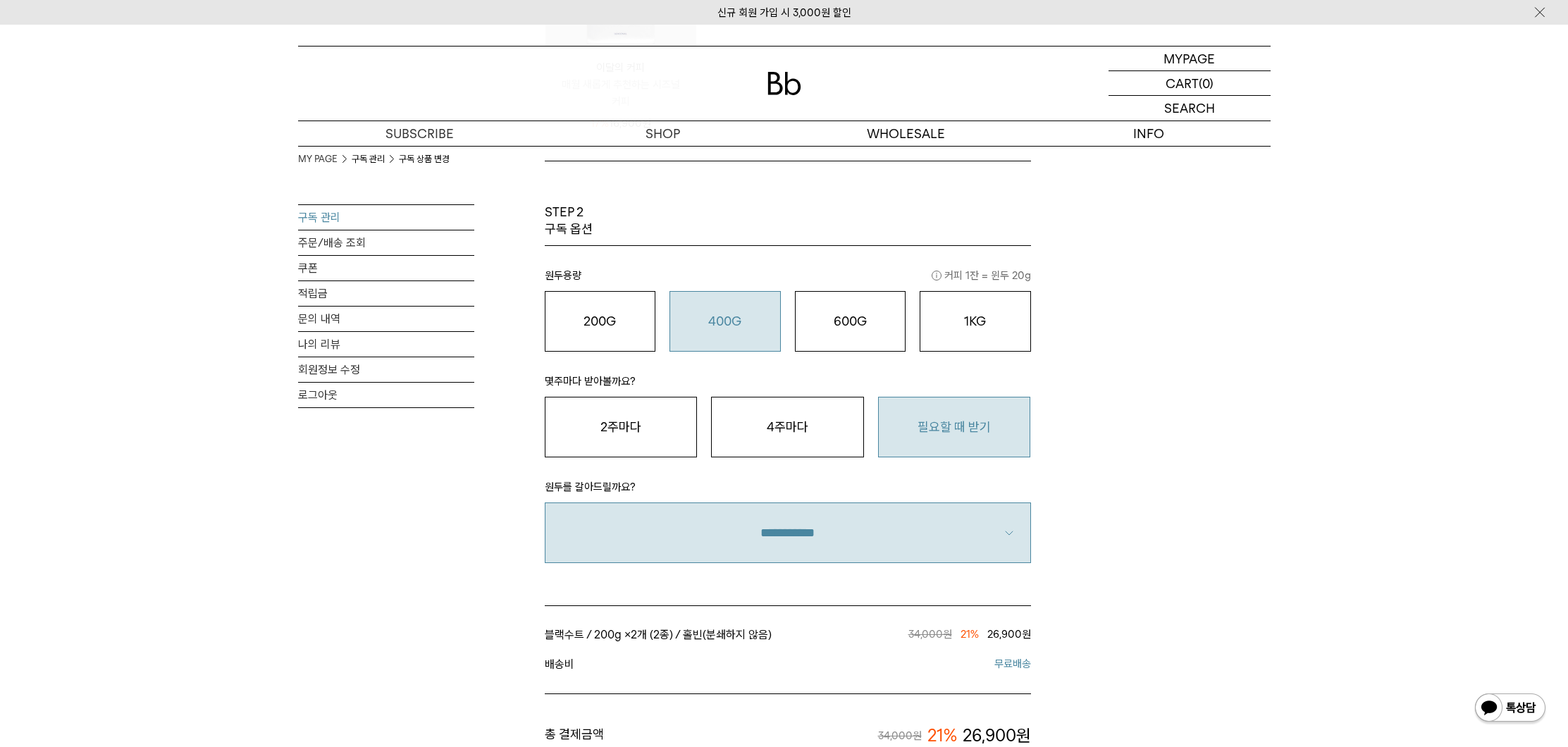
scroll to position [575, 0]
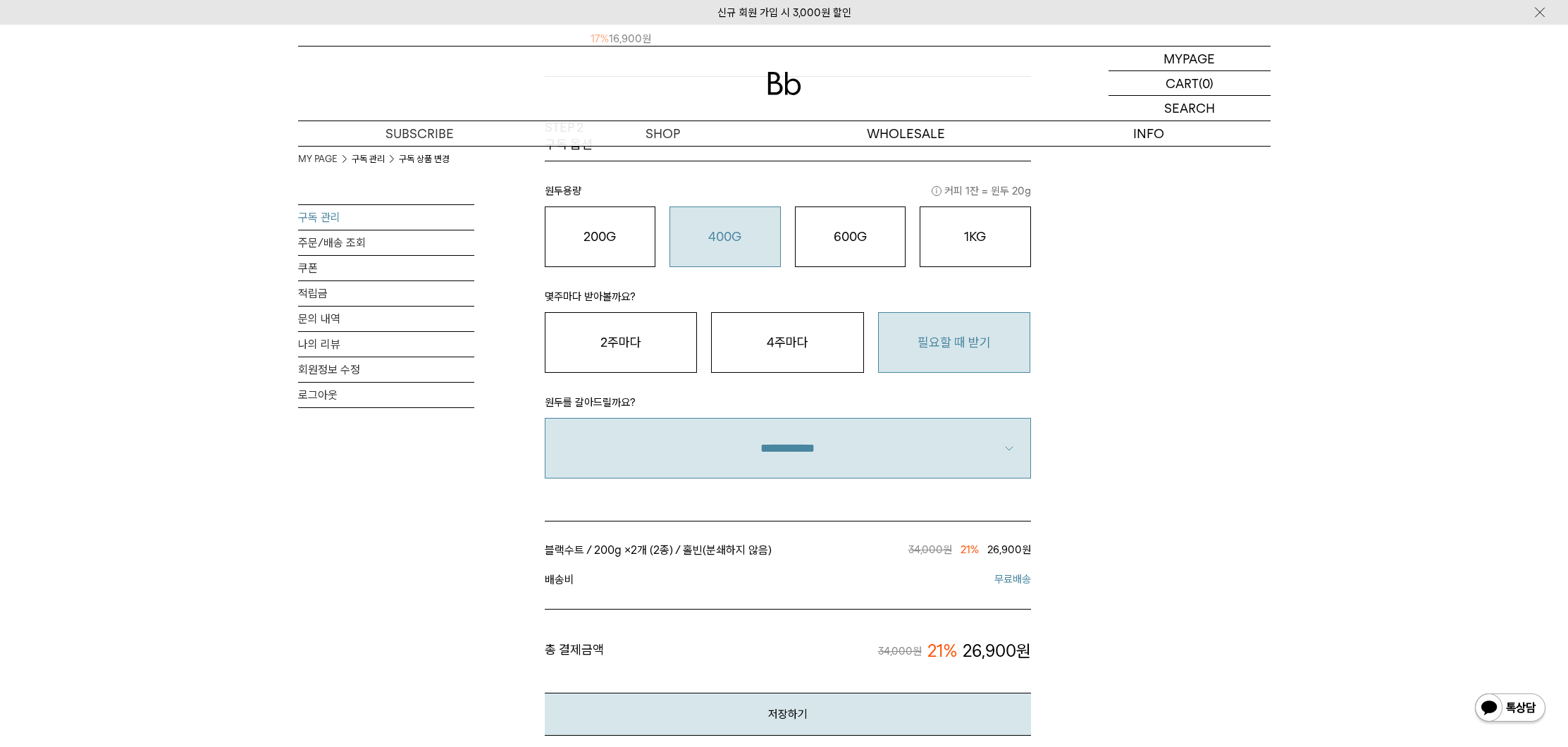
click at [990, 461] on select "**********" at bounding box center [788, 448] width 487 height 61
click at [545, 418] on select "**********" at bounding box center [788, 448] width 487 height 61
click at [735, 464] on select "**********" at bounding box center [788, 448] width 487 height 61
click at [545, 418] on select "**********" at bounding box center [788, 448] width 487 height 61
click at [634, 435] on select "**********" at bounding box center [788, 448] width 487 height 61
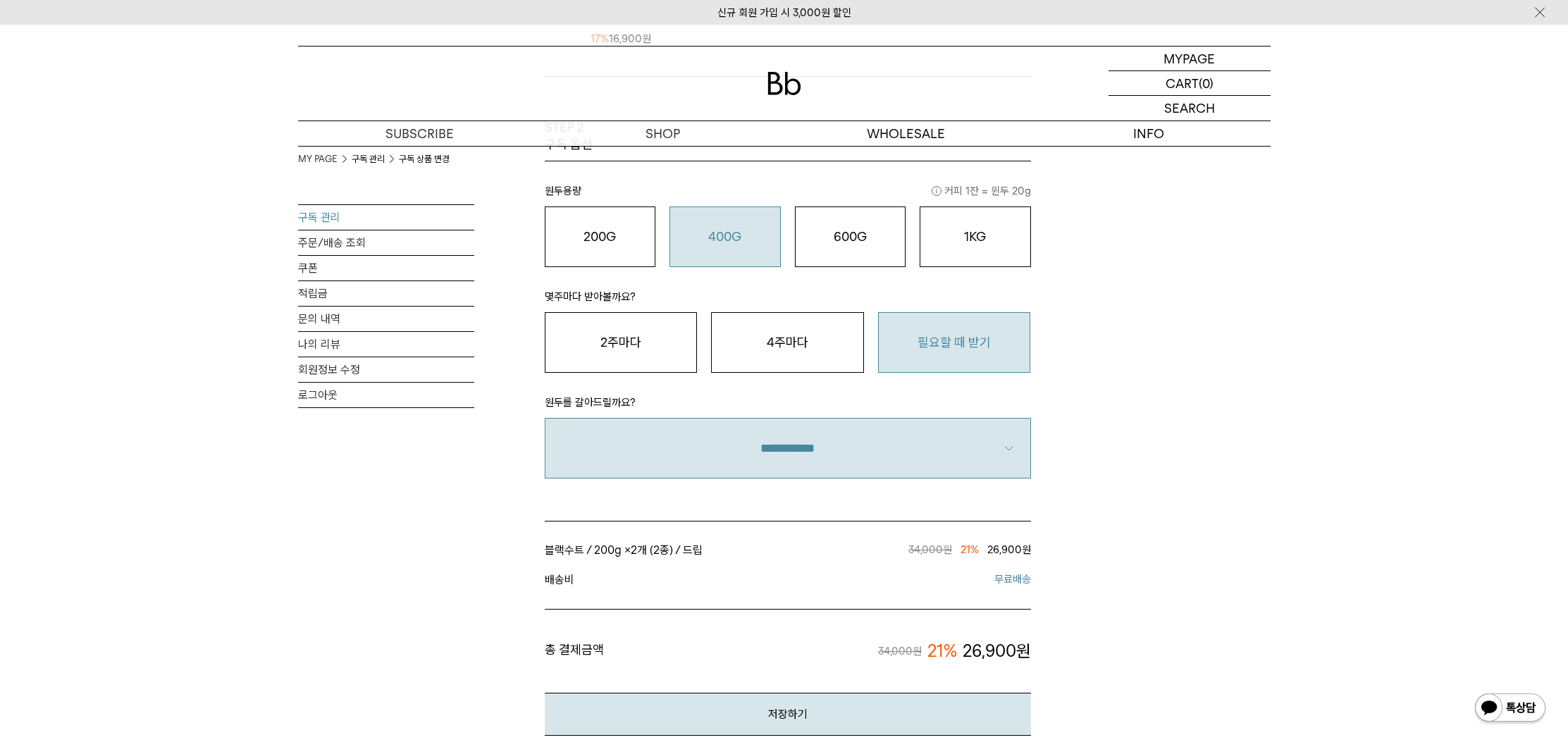
click at [545, 418] on select "**********" at bounding box center [788, 448] width 487 height 61
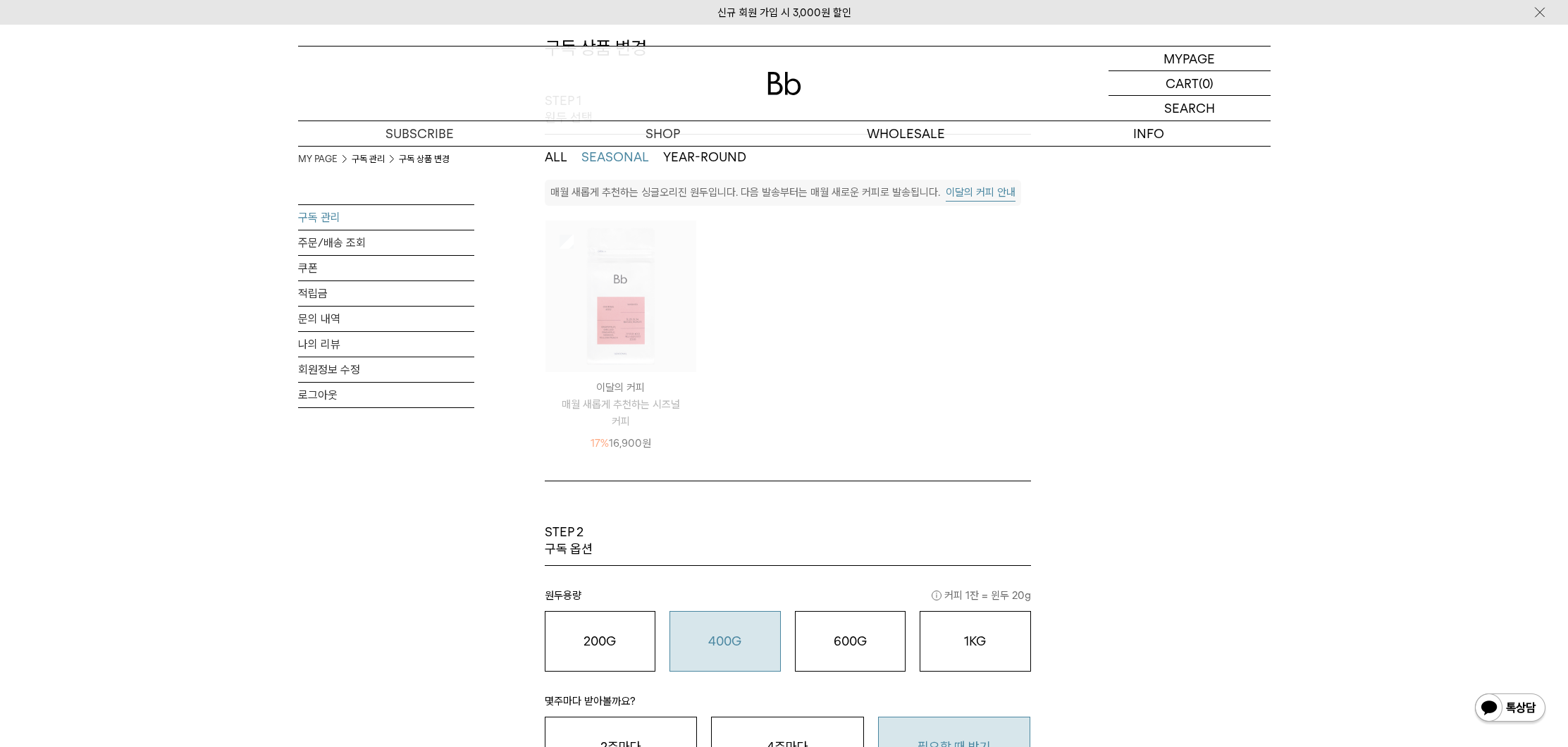
scroll to position [0, 0]
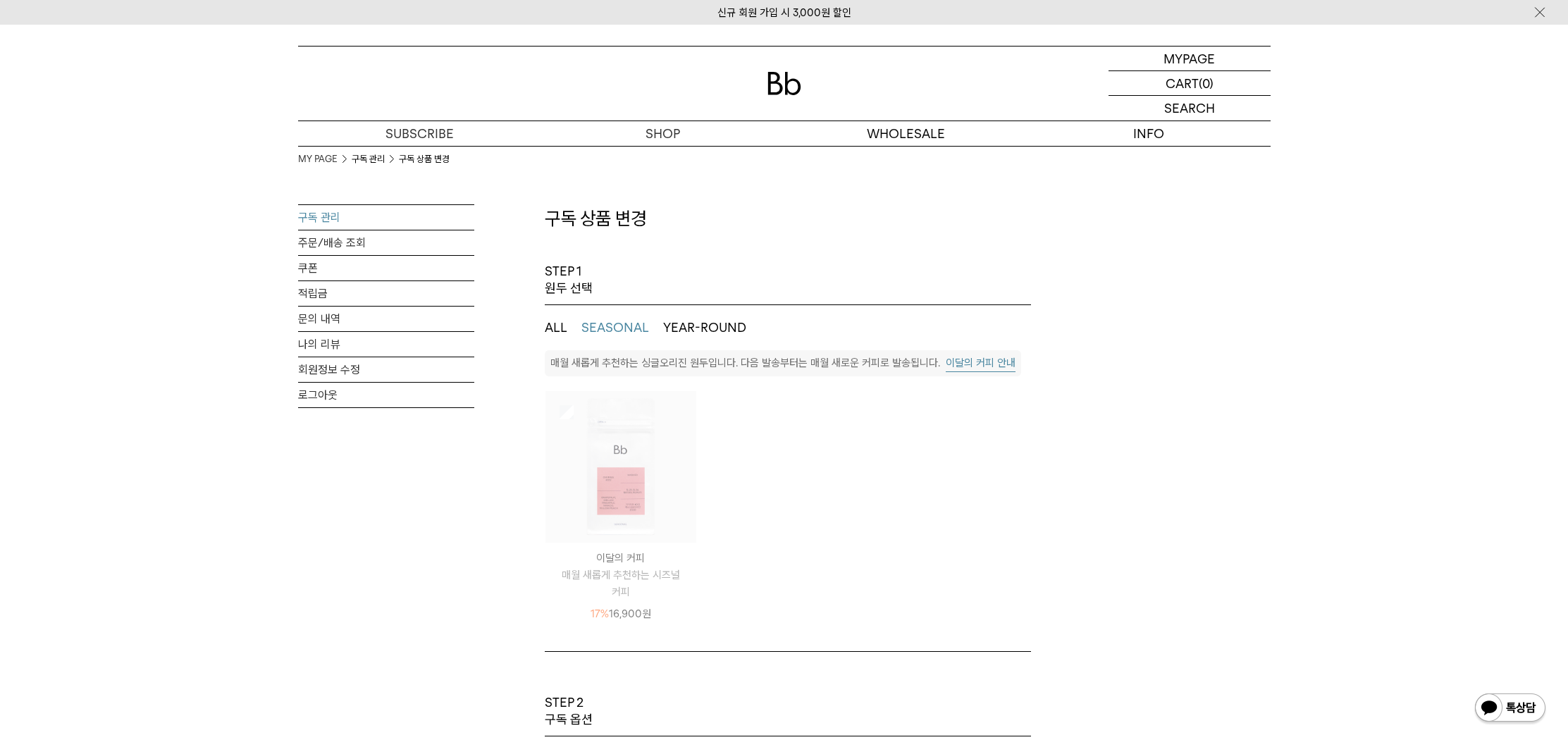
click at [593, 414] on img at bounding box center [621, 467] width 151 height 151
click at [558, 406] on img at bounding box center [621, 467] width 151 height 151
click at [579, 411] on img at bounding box center [621, 467] width 151 height 151
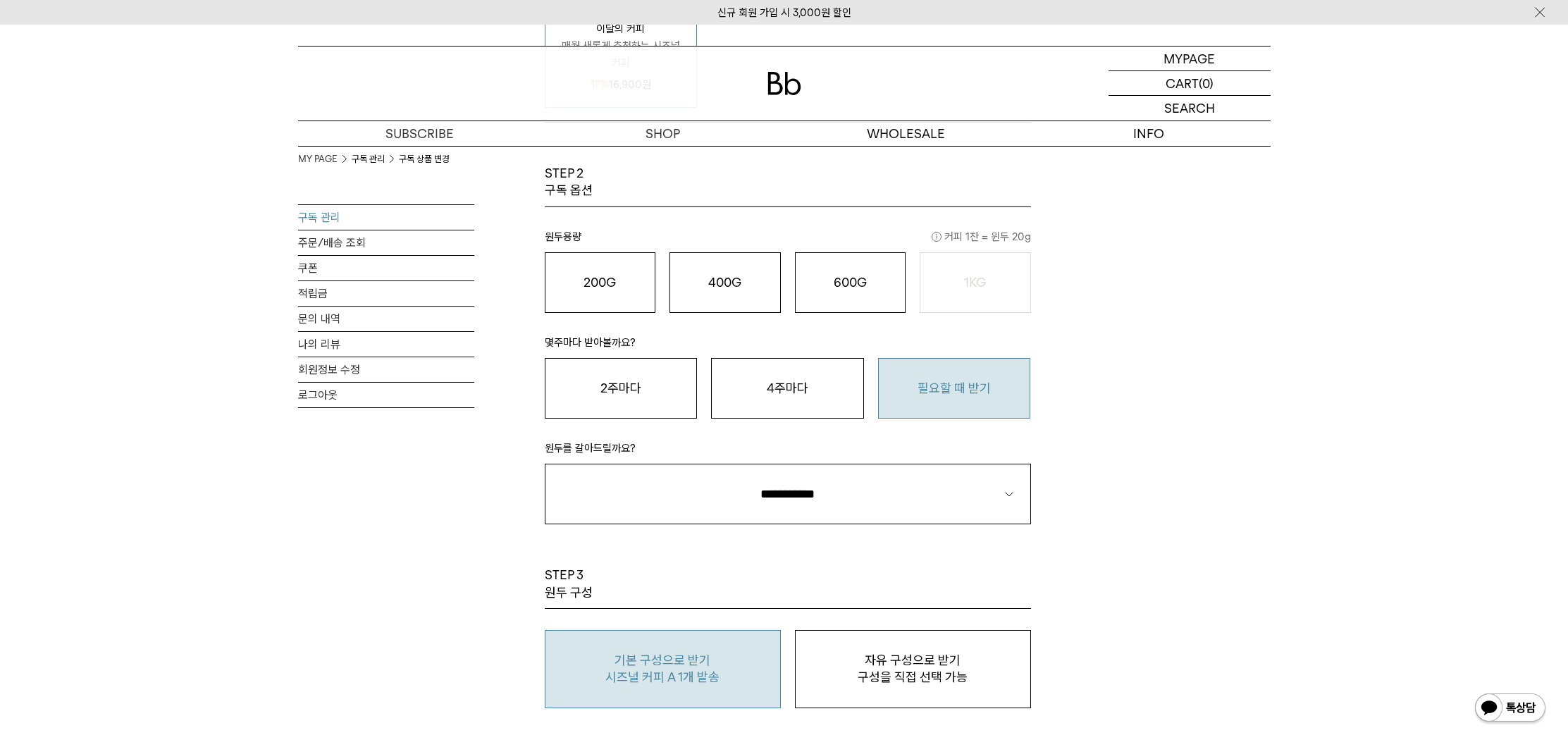
scroll to position [244, 0]
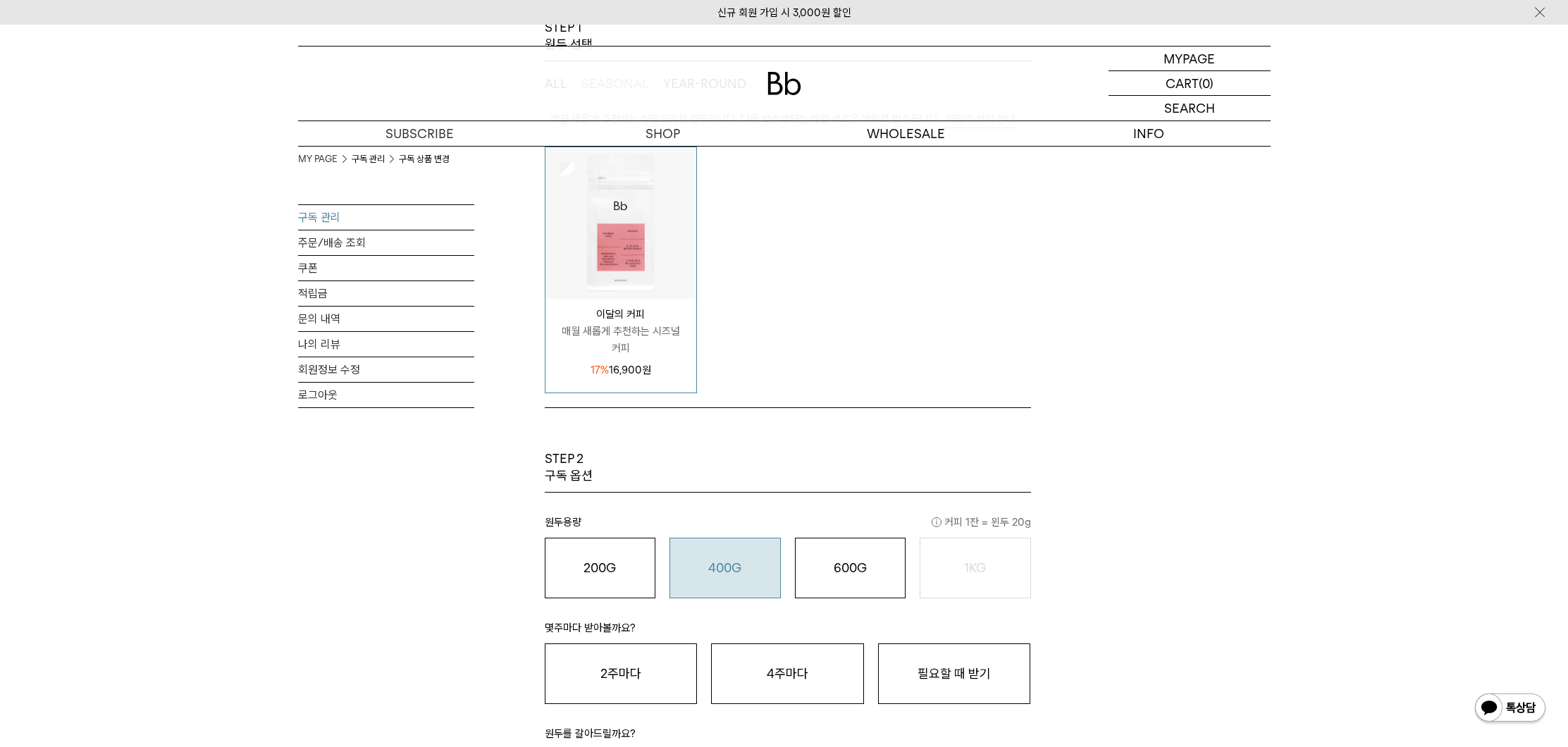
click at [749, 566] on div "400G 31,000 원" at bounding box center [725, 568] width 96 height 17
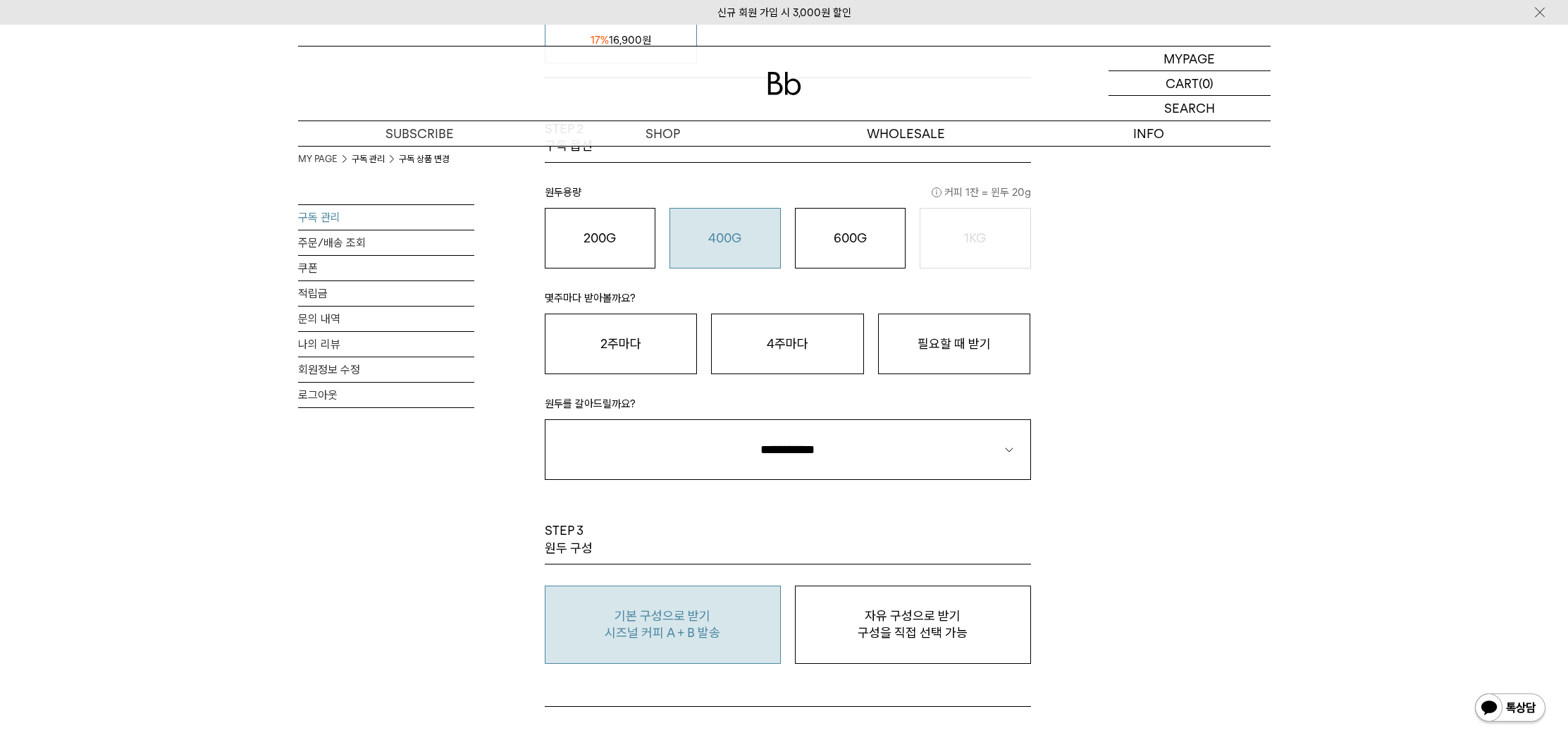
scroll to position [653, 0]
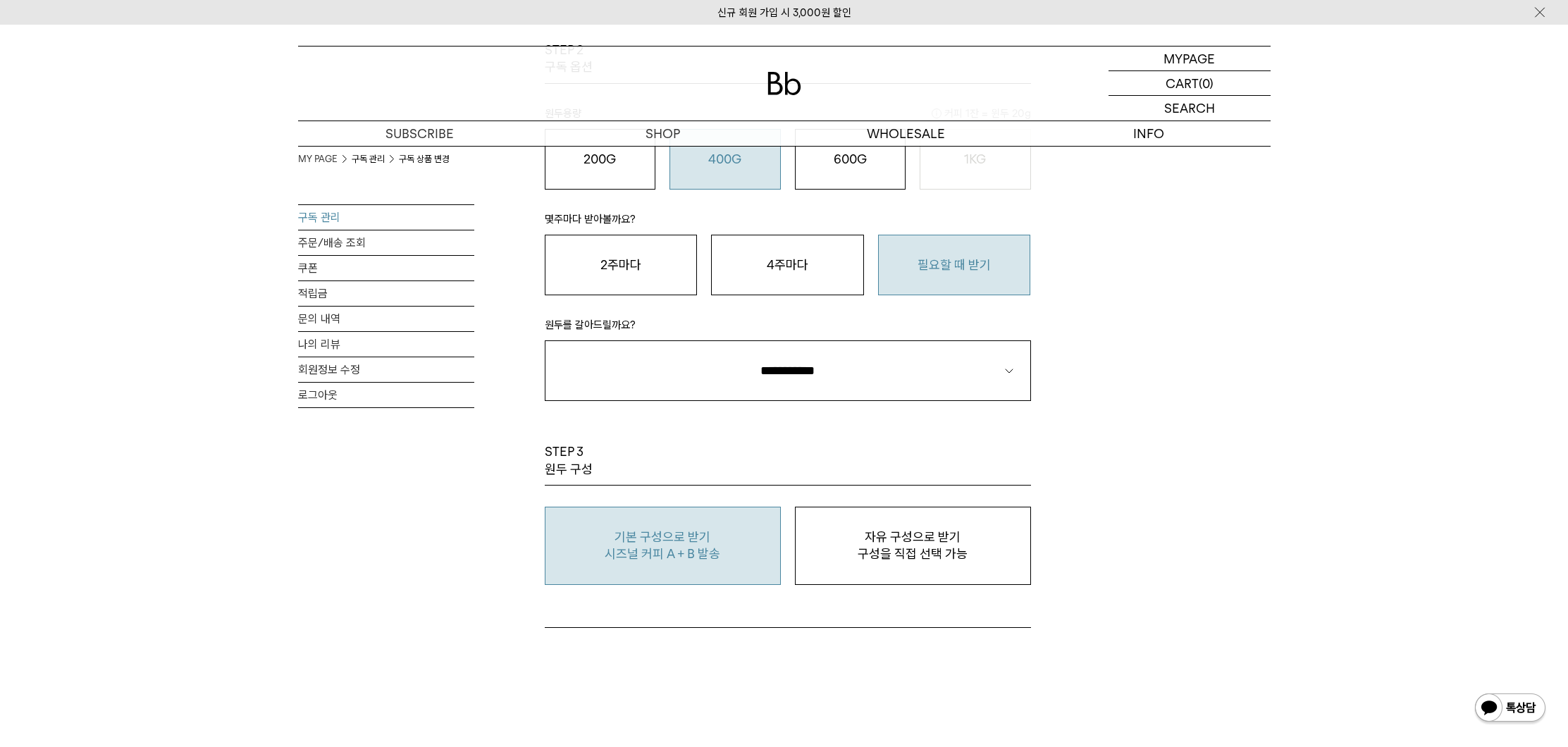
click at [949, 265] on button "필요할 때 받기" at bounding box center [955, 265] width 153 height 61
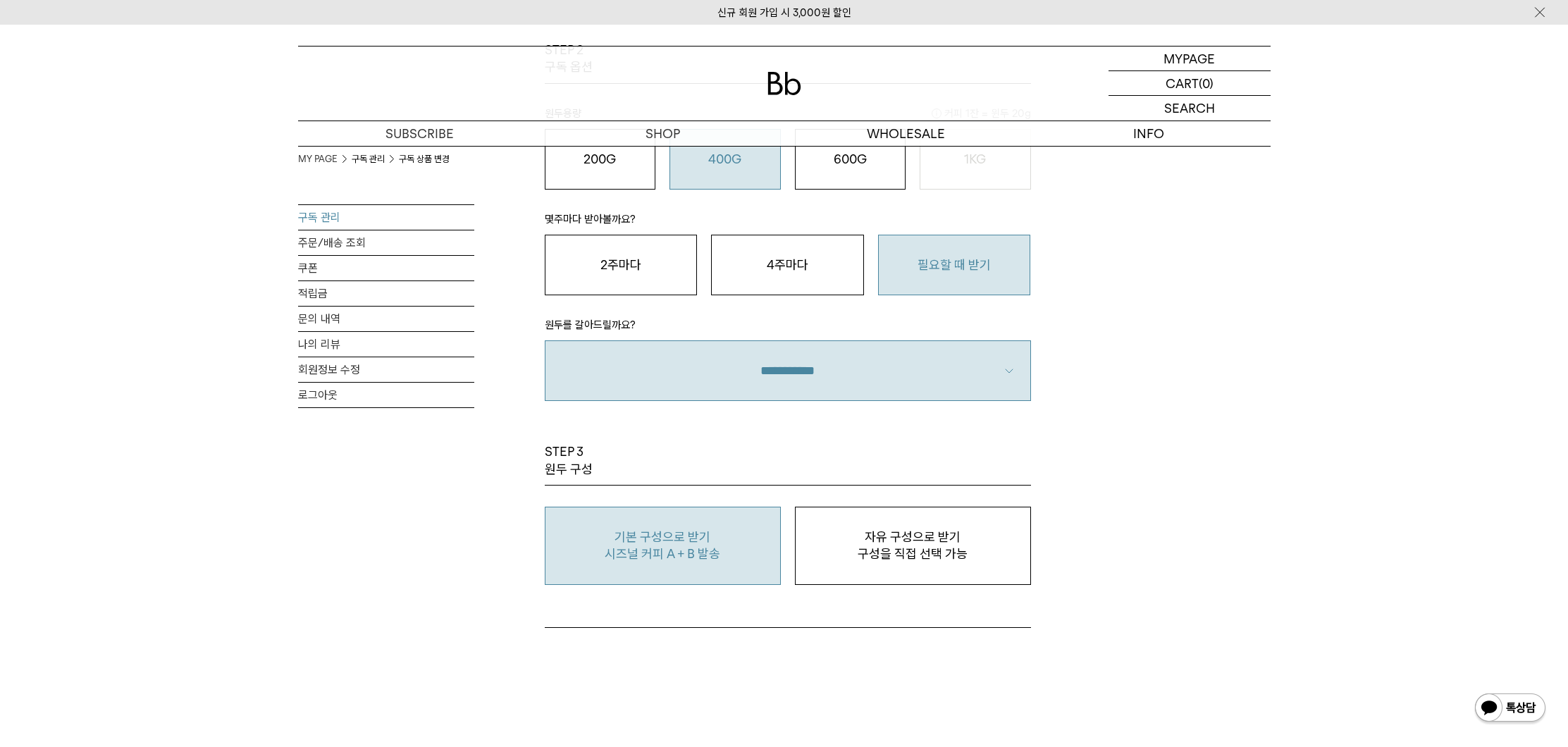
click at [972, 358] on select "**********" at bounding box center [788, 370] width 487 height 61
click at [545, 340] on select "**********" at bounding box center [788, 370] width 487 height 61
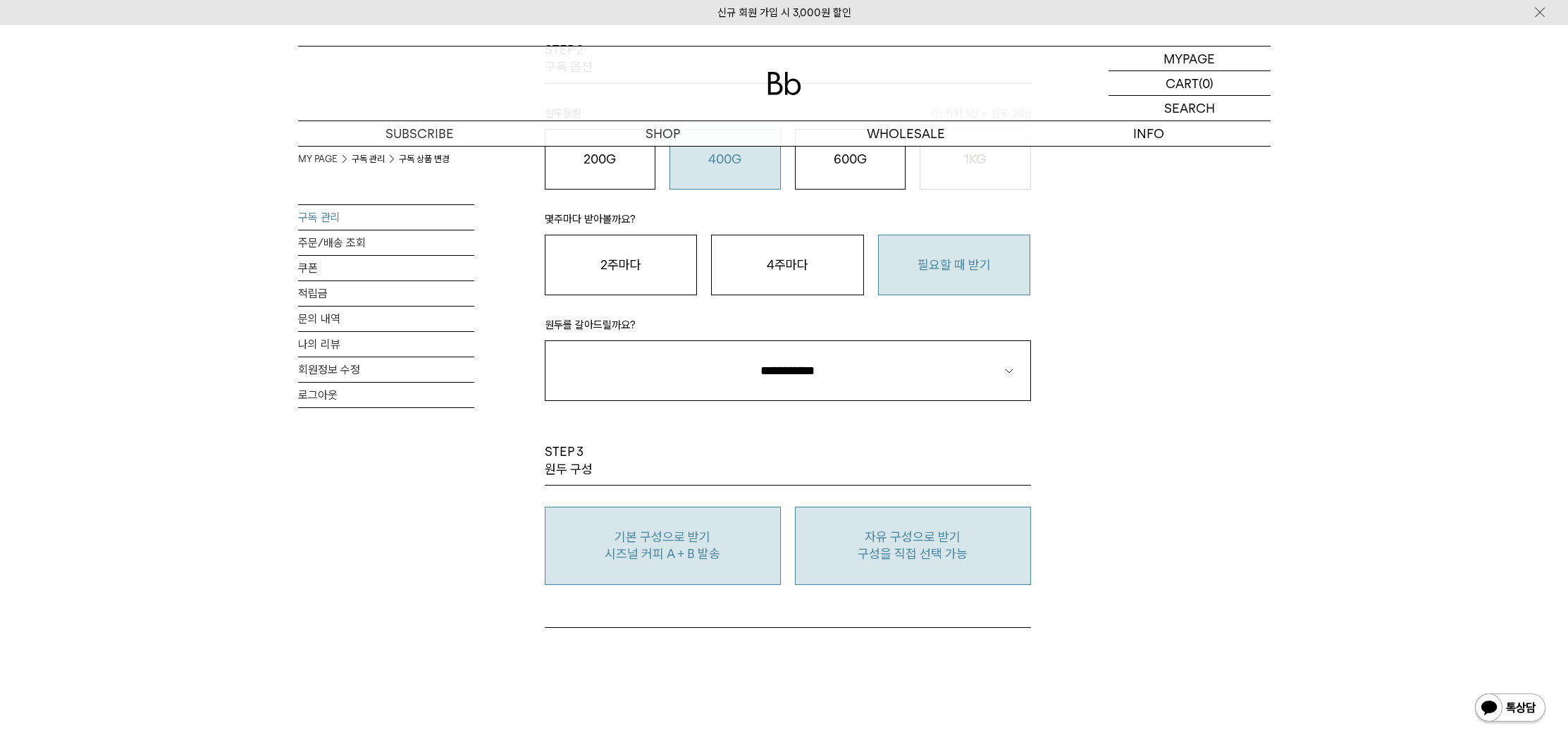
click at [967, 528] on p "자유 구성으로 받기" at bounding box center [913, 537] width 220 height 17
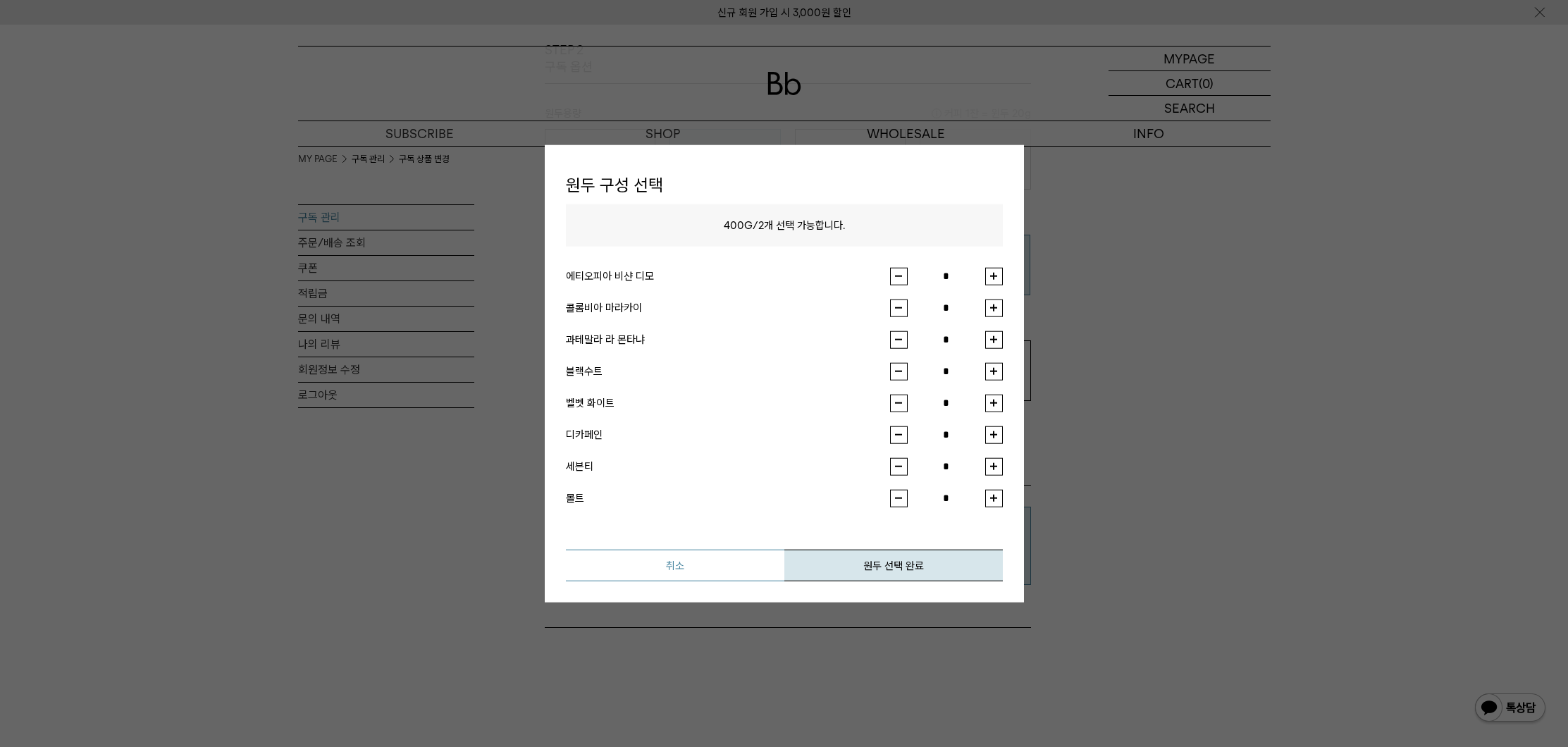
drag, startPoint x: 693, startPoint y: 562, endPoint x: 714, endPoint y: 556, distance: 21.8
click at [694, 562] on button "취소" at bounding box center [675, 565] width 219 height 32
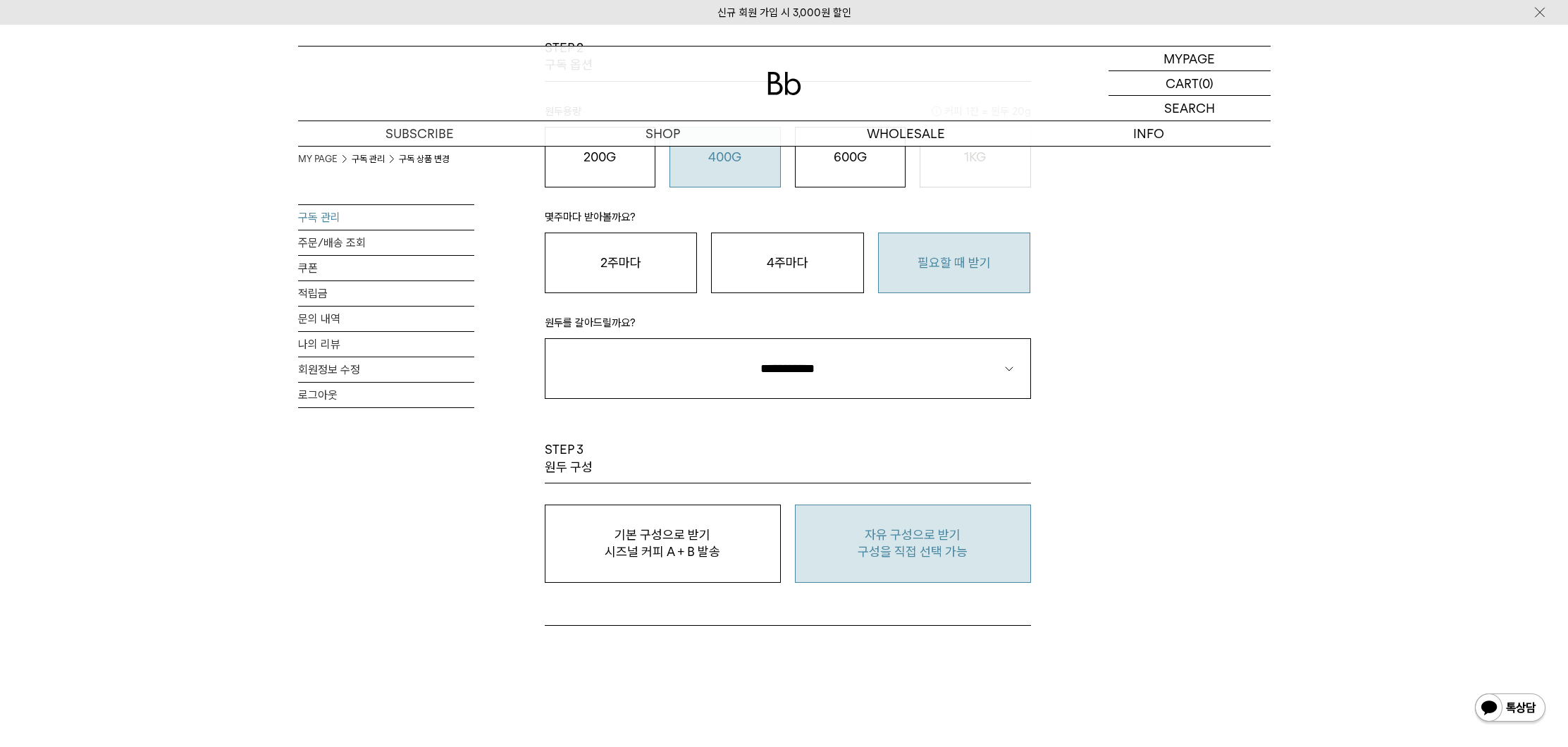
scroll to position [655, 0]
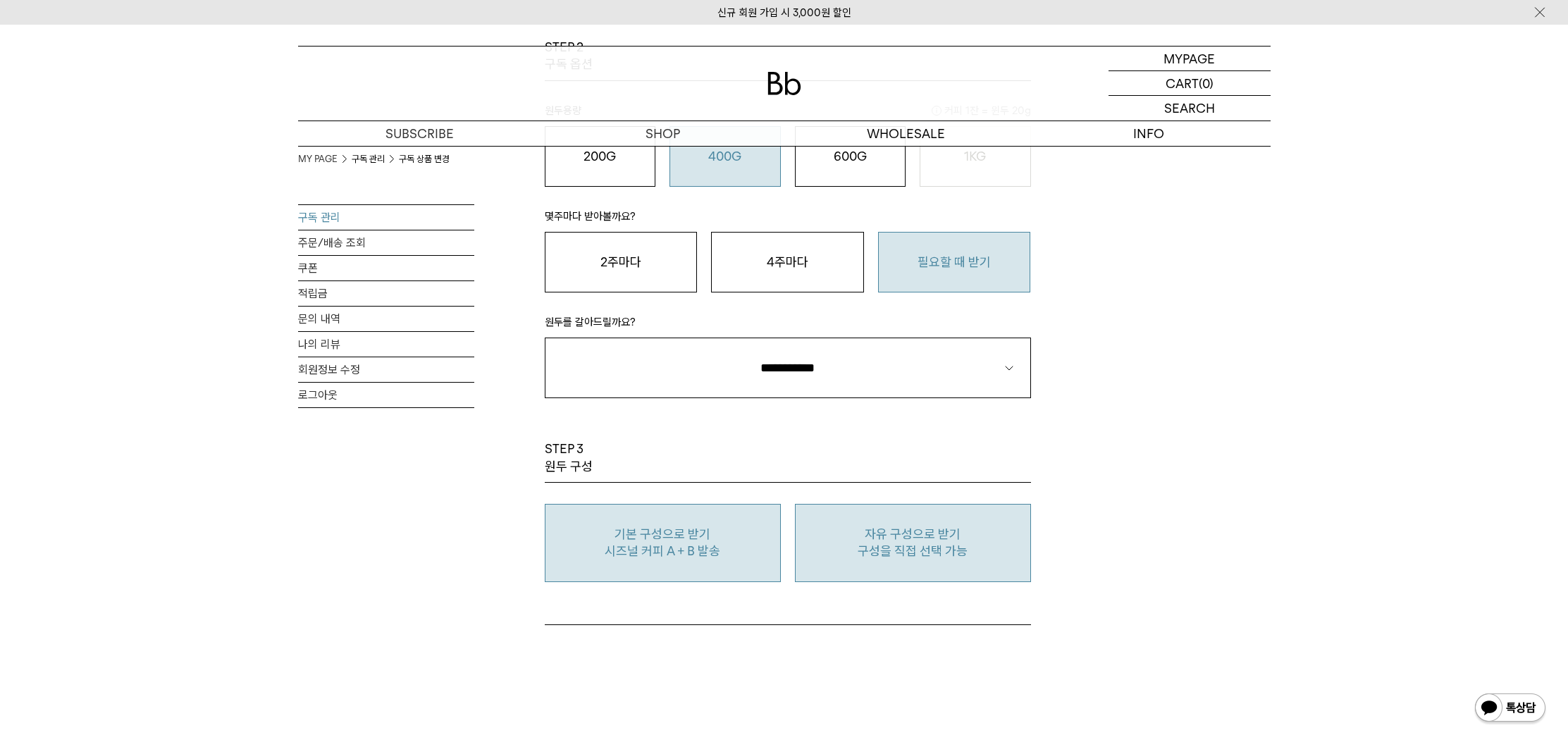
click at [707, 533] on p "기본 구성으로 받기" at bounding box center [662, 534] width 220 height 17
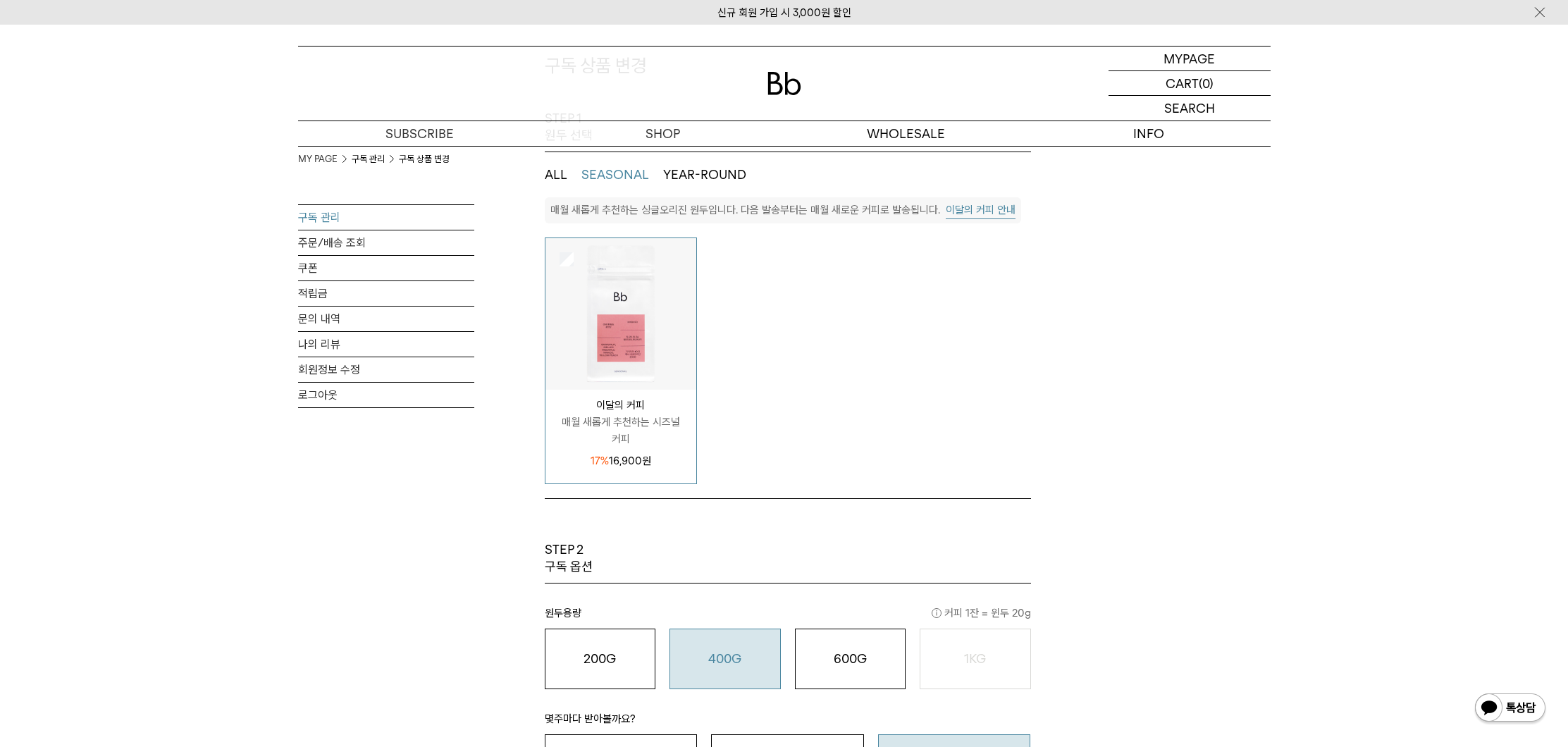
scroll to position [0, 0]
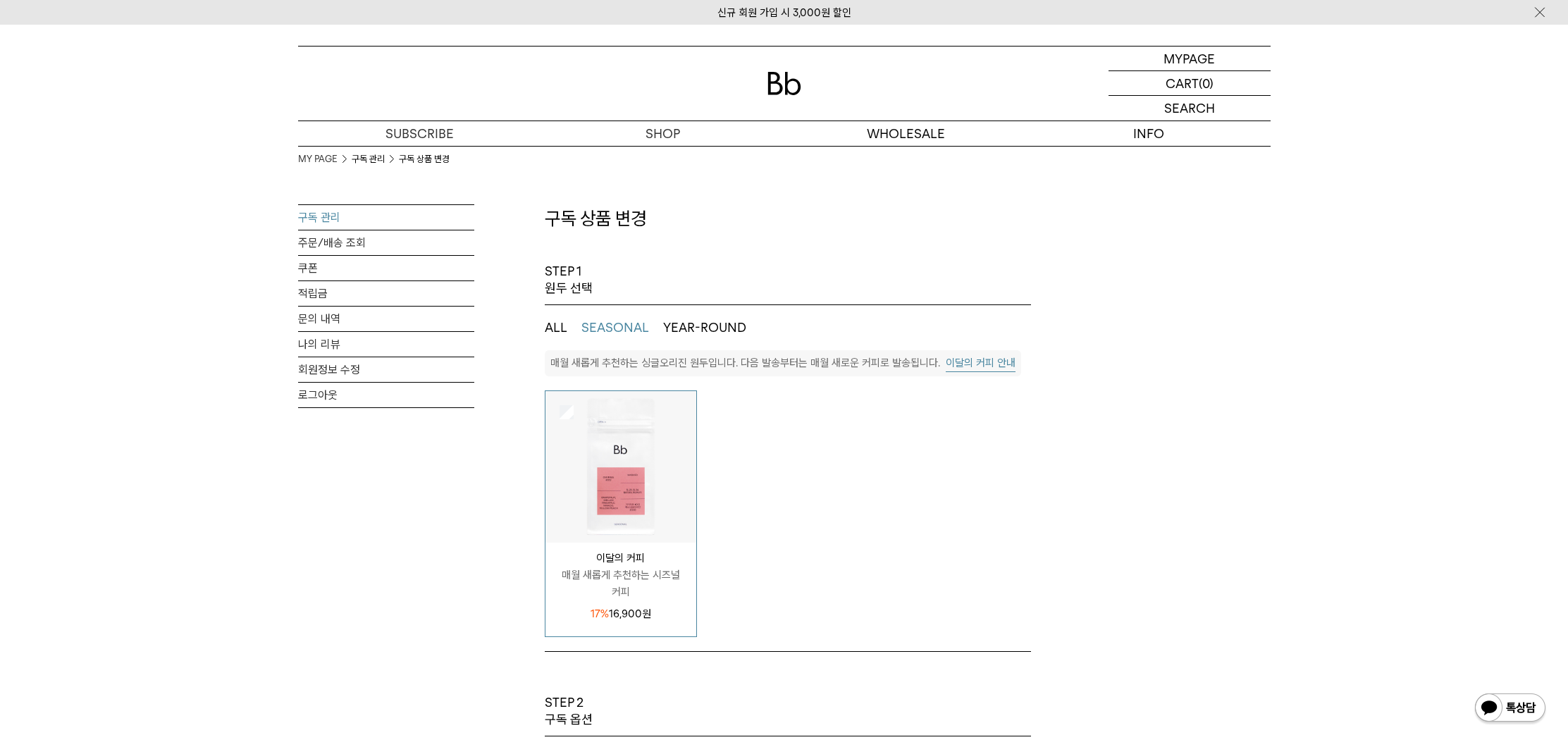
click at [566, 319] on ul "ALL SEASONAL YEAR-ROUND" at bounding box center [788, 328] width 487 height 45
click at [556, 328] on button "ALL" at bounding box center [556, 328] width 22 height 17
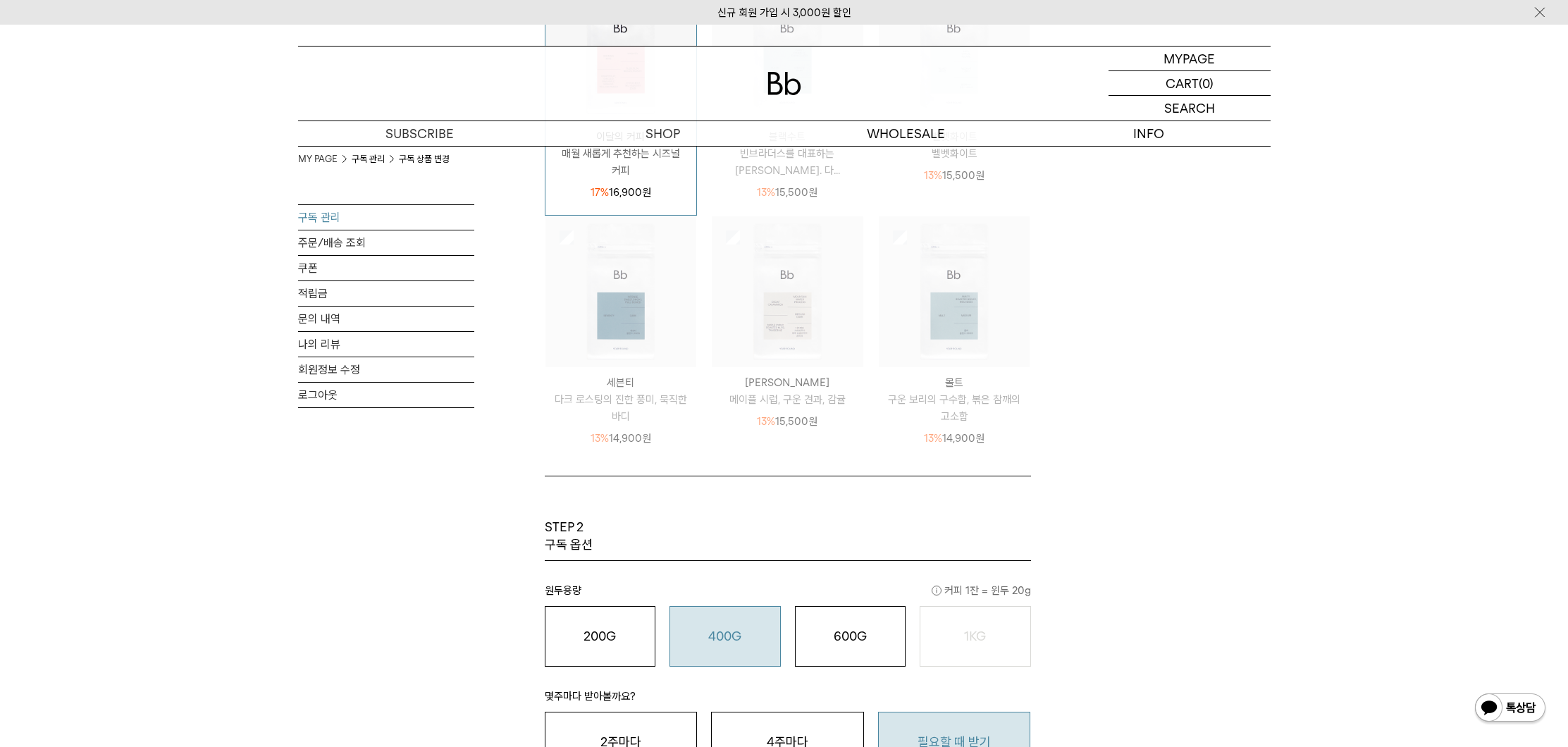
scroll to position [140, 0]
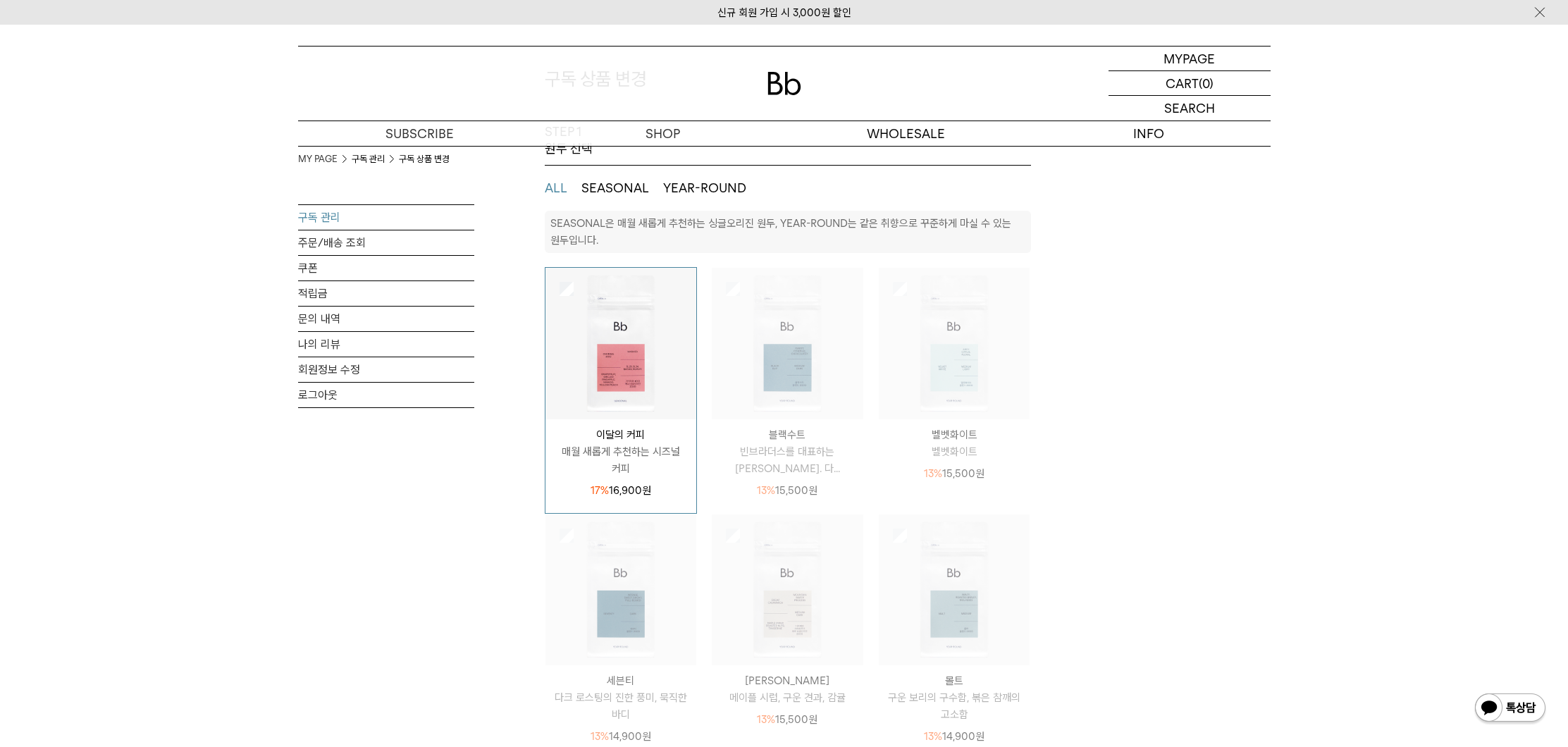
click at [798, 401] on img at bounding box center [788, 344] width 151 height 151
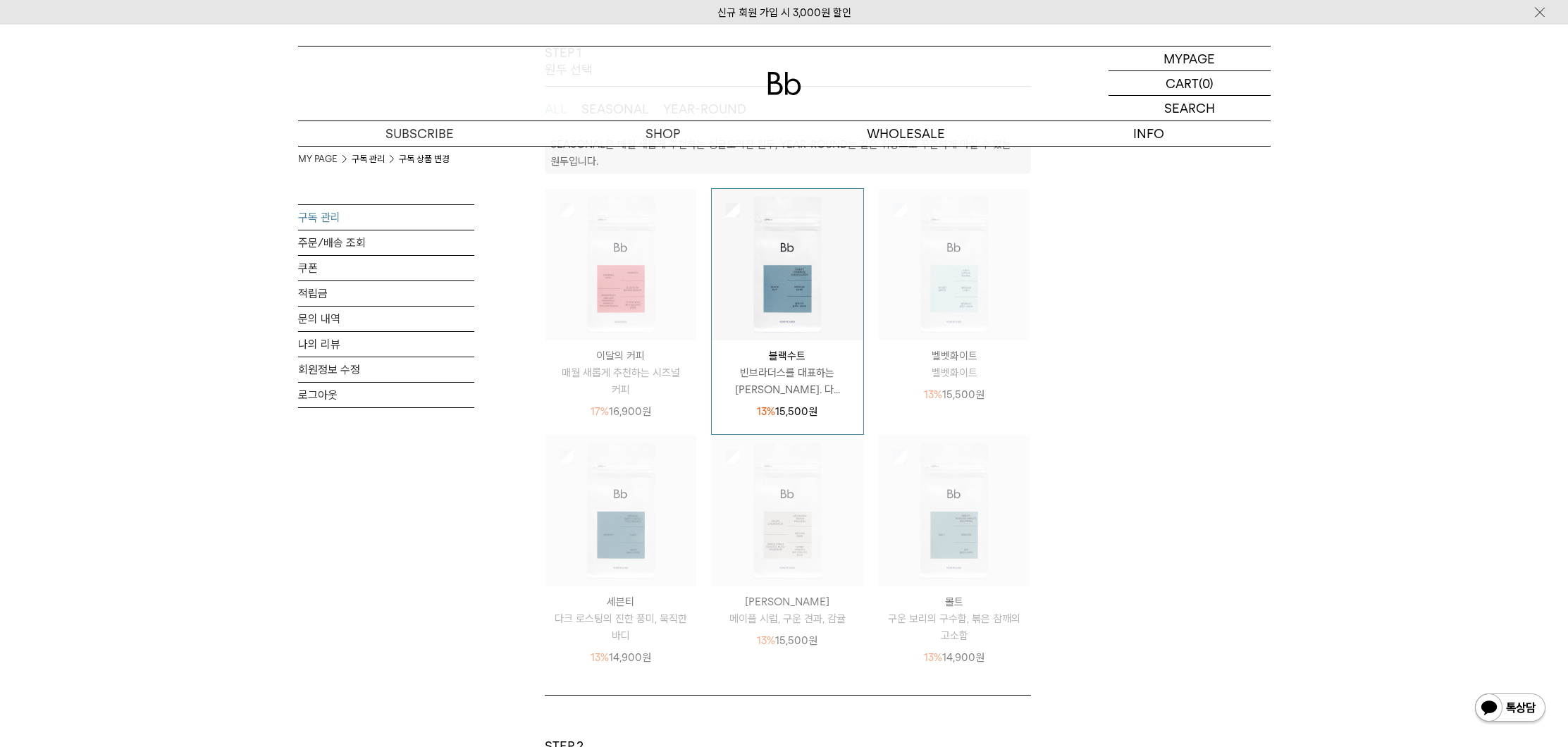
scroll to position [256, 0]
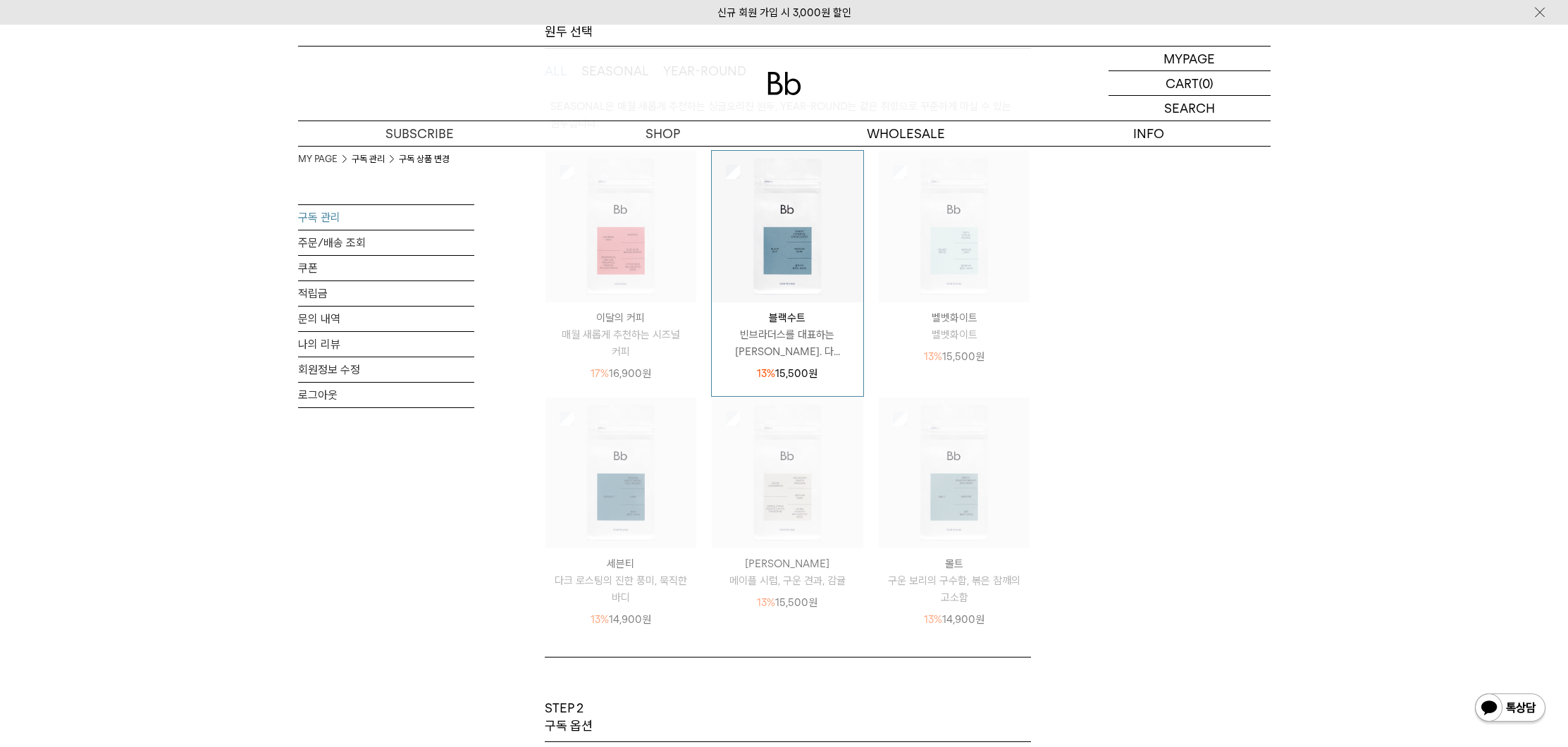
click at [965, 484] on img at bounding box center [955, 473] width 151 height 151
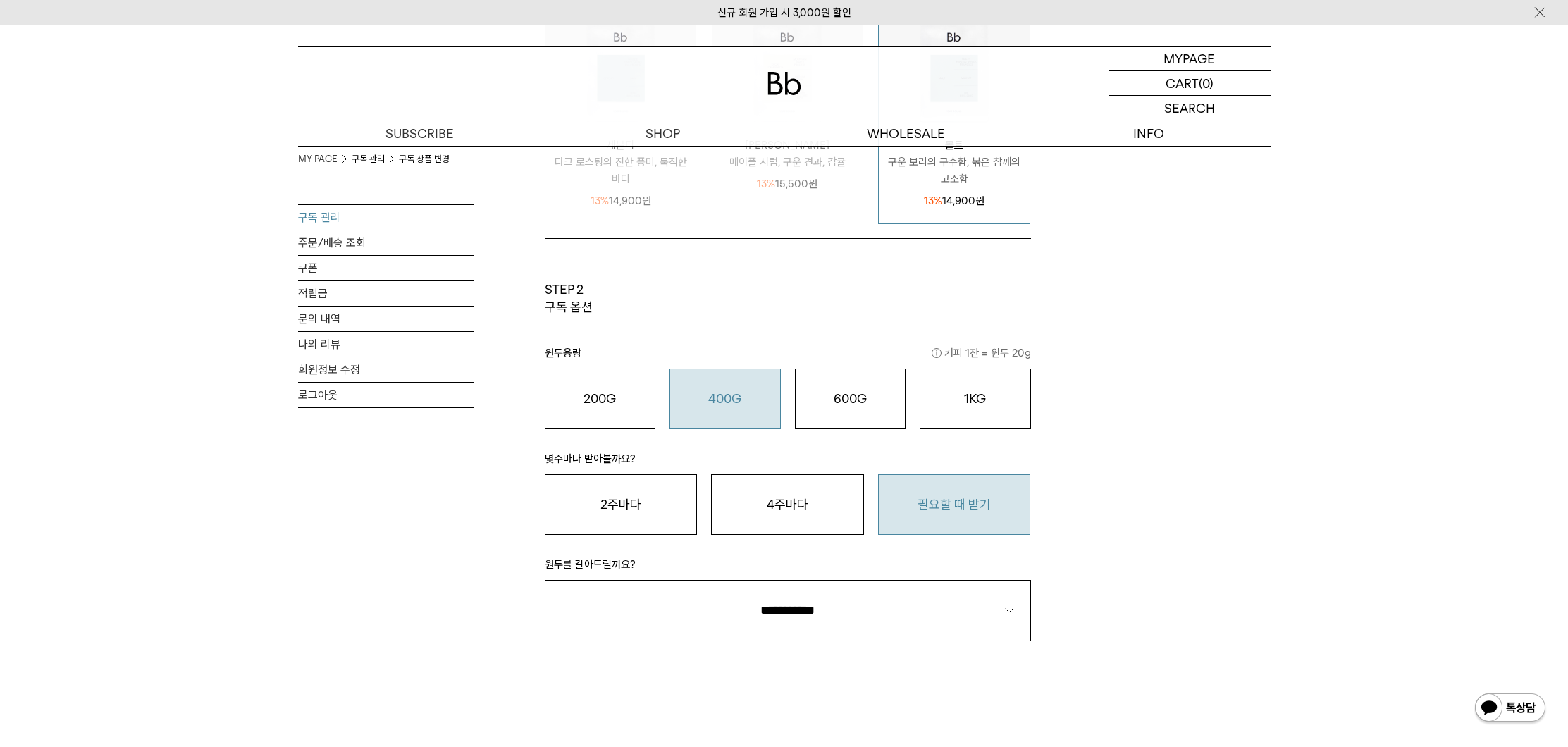
scroll to position [847, 0]
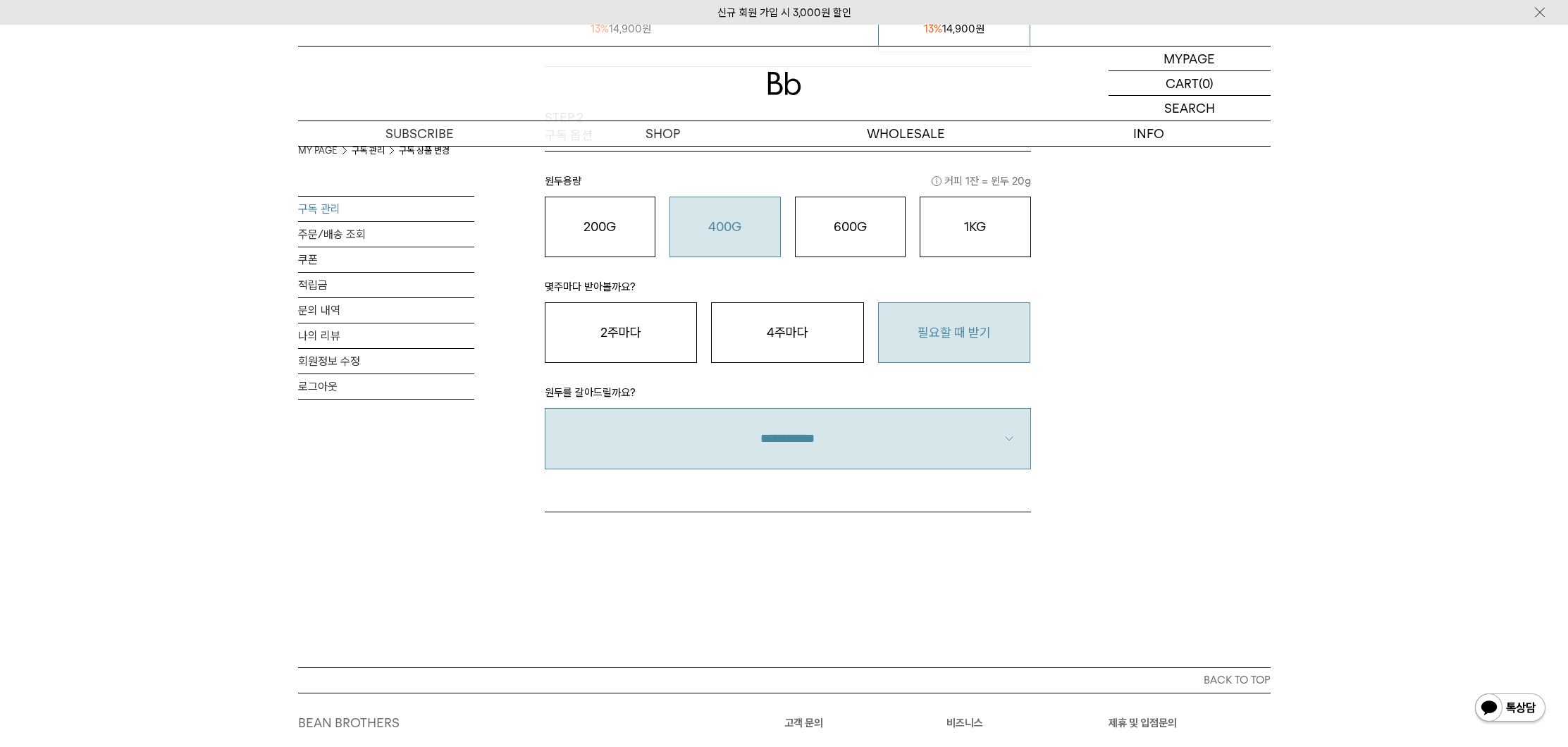
click at [922, 433] on select "**********" at bounding box center [788, 438] width 487 height 61
click at [545, 408] on select "**********" at bounding box center [788, 438] width 487 height 61
click at [879, 430] on select "**********" at bounding box center [788, 438] width 487 height 61
click at [545, 408] on select "**********" at bounding box center [788, 438] width 487 height 61
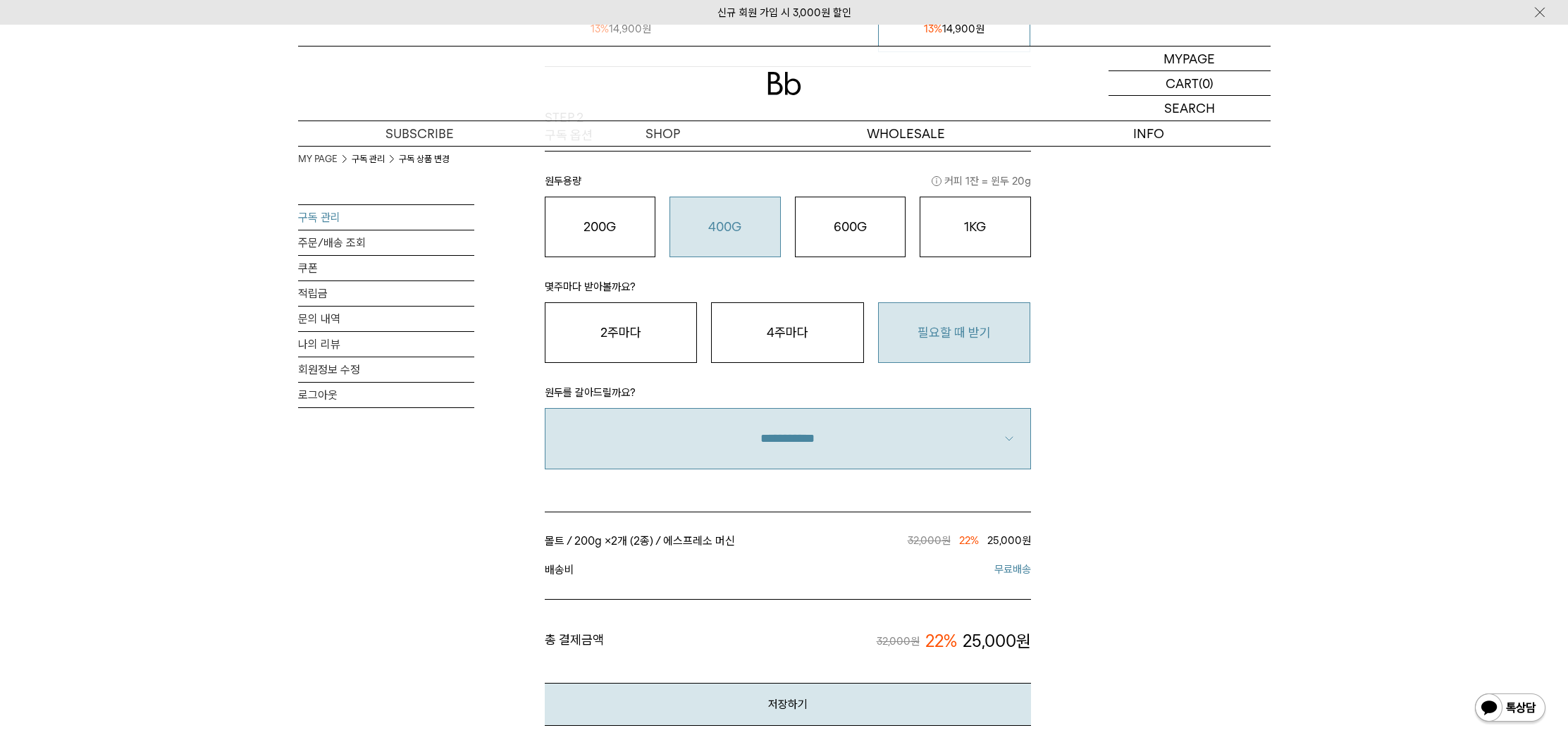
click at [666, 445] on select "**********" at bounding box center [788, 438] width 487 height 61
select select "**"
click at [545, 408] on select "**********" at bounding box center [788, 438] width 487 height 61
click at [833, 695] on button "저장하기" at bounding box center [788, 705] width 487 height 43
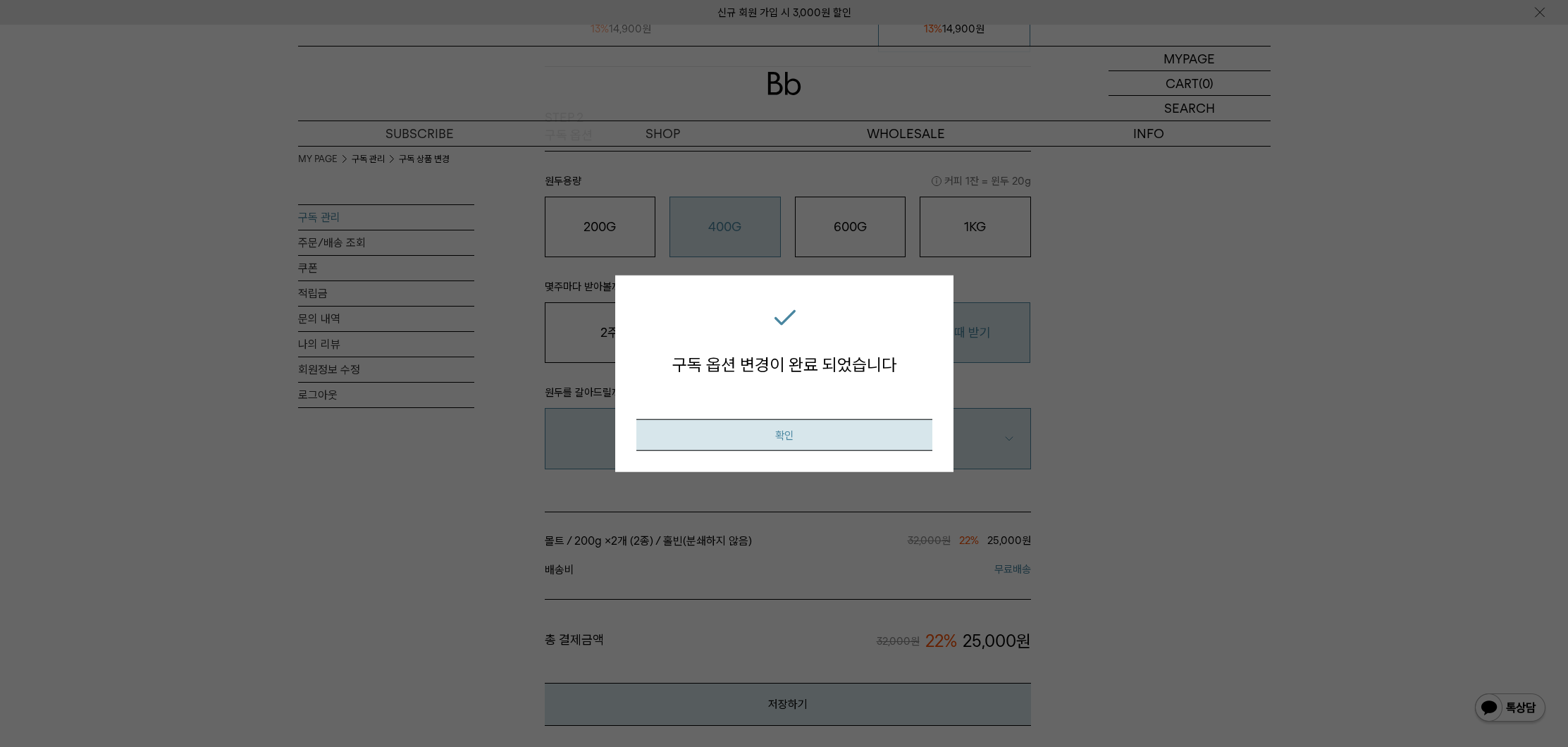
click at [833, 428] on button "확인" at bounding box center [784, 434] width 296 height 32
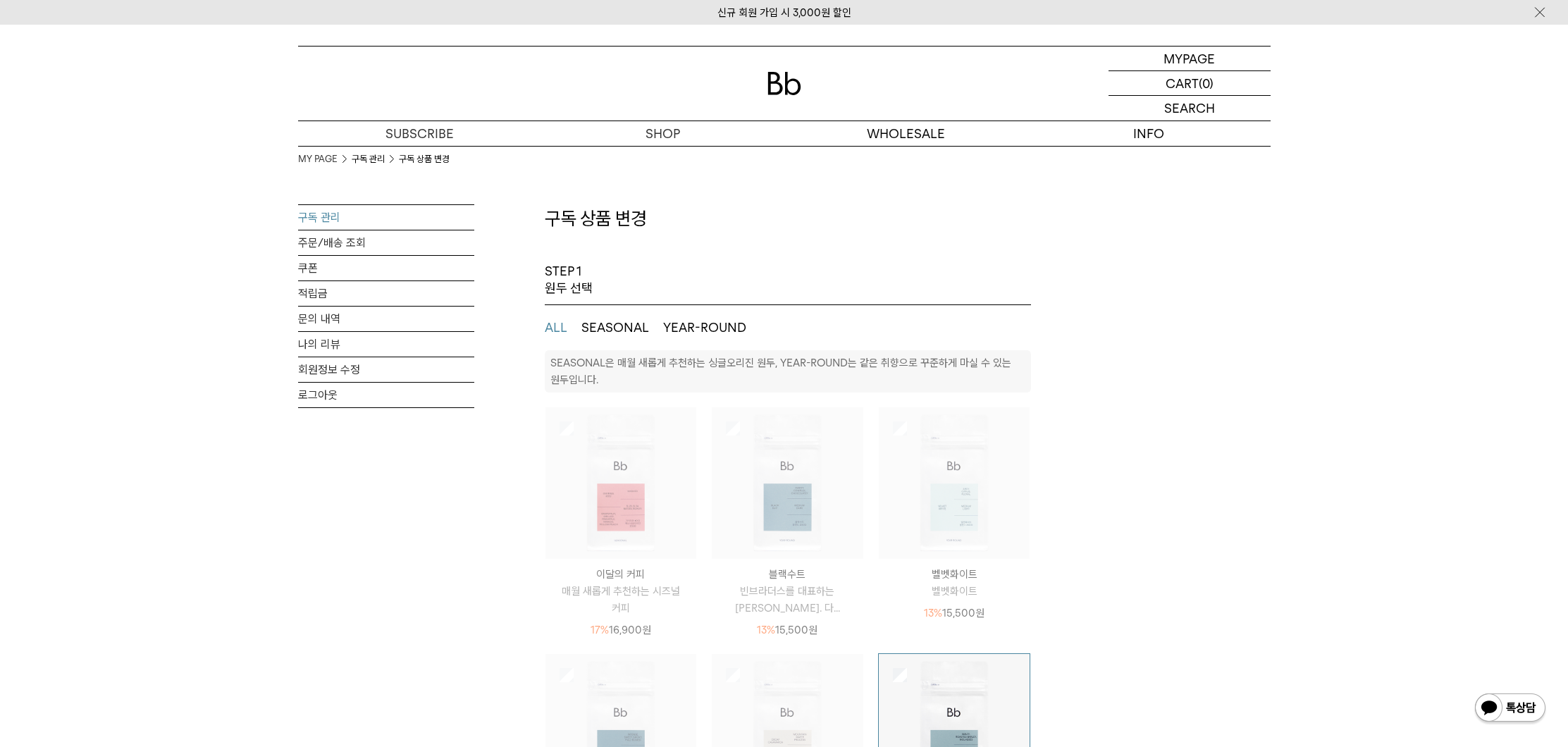
select select "**"
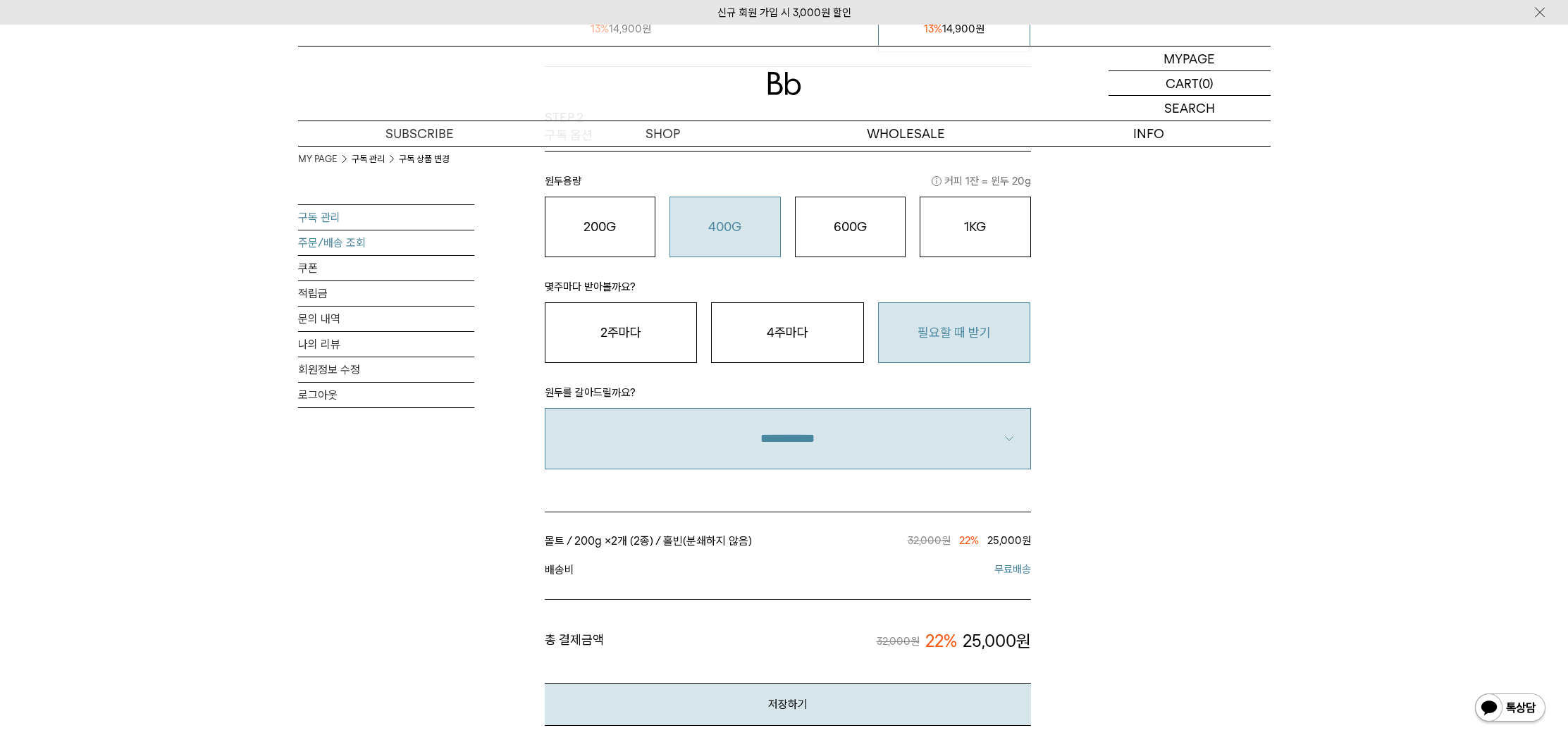
click at [319, 244] on link "주문/배송 조회" at bounding box center [386, 243] width 176 height 25
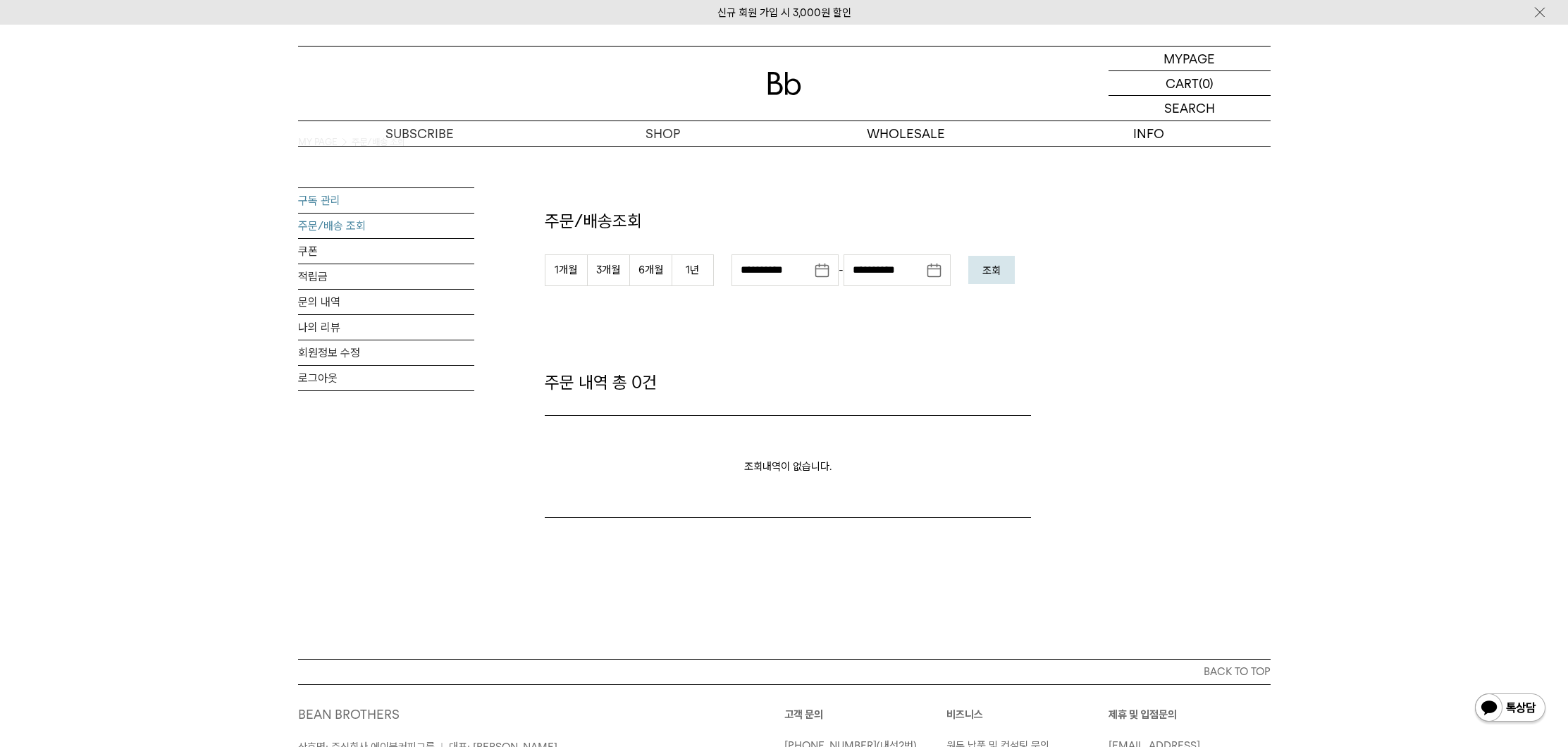
click at [336, 188] on link "구독 관리" at bounding box center [386, 200] width 176 height 25
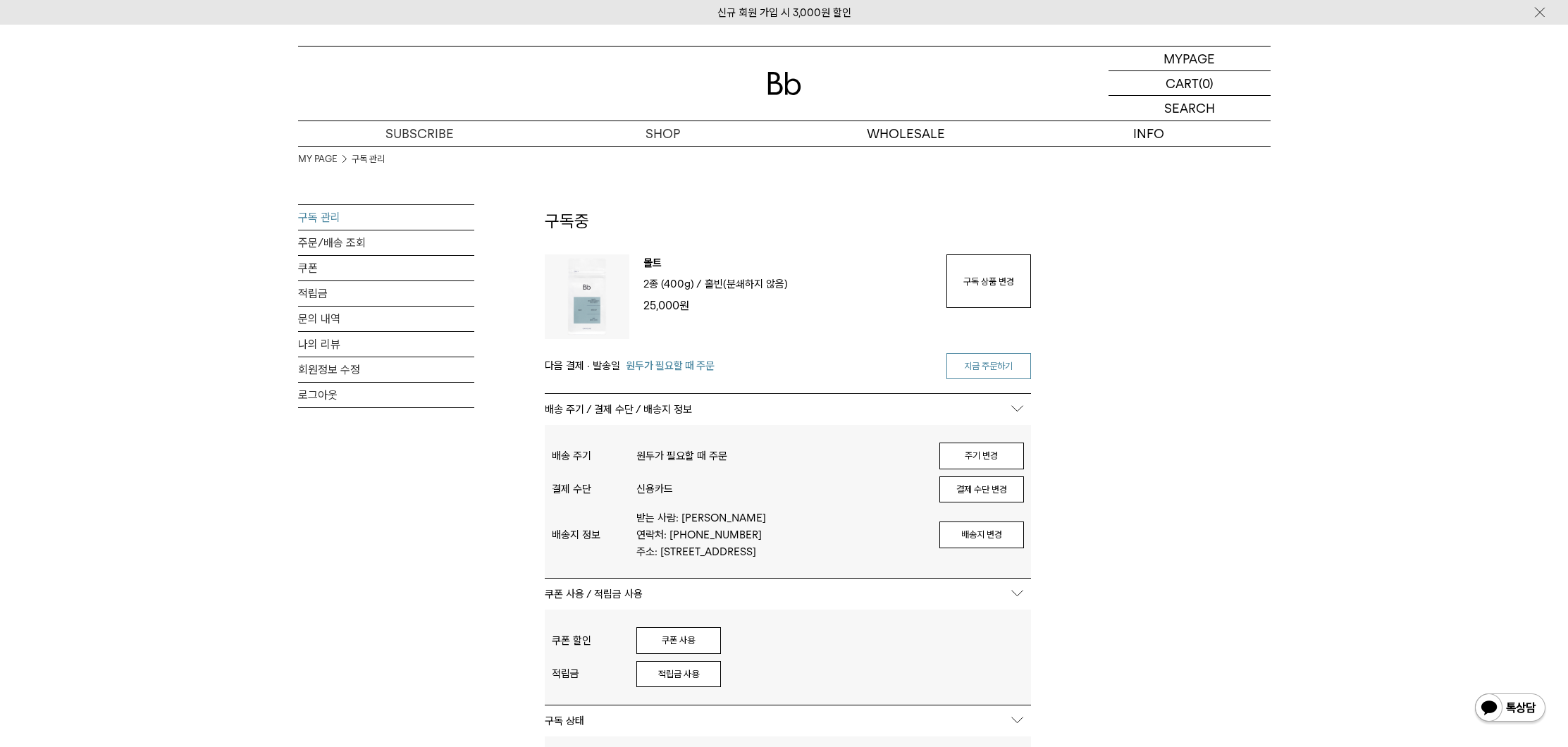
click at [1005, 357] on link "지금 주문하기" at bounding box center [989, 366] width 85 height 27
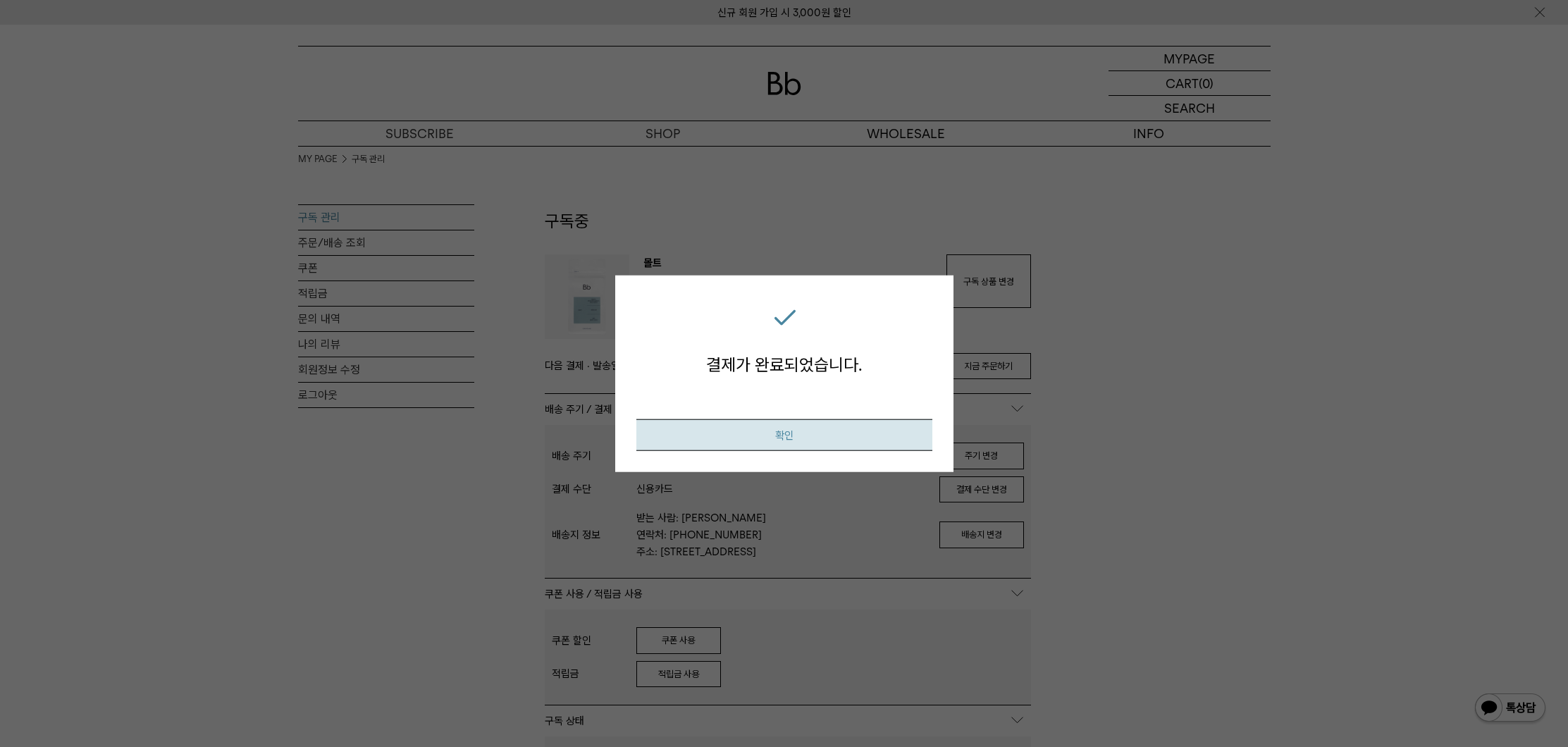
click at [844, 422] on button "확인" at bounding box center [784, 434] width 296 height 32
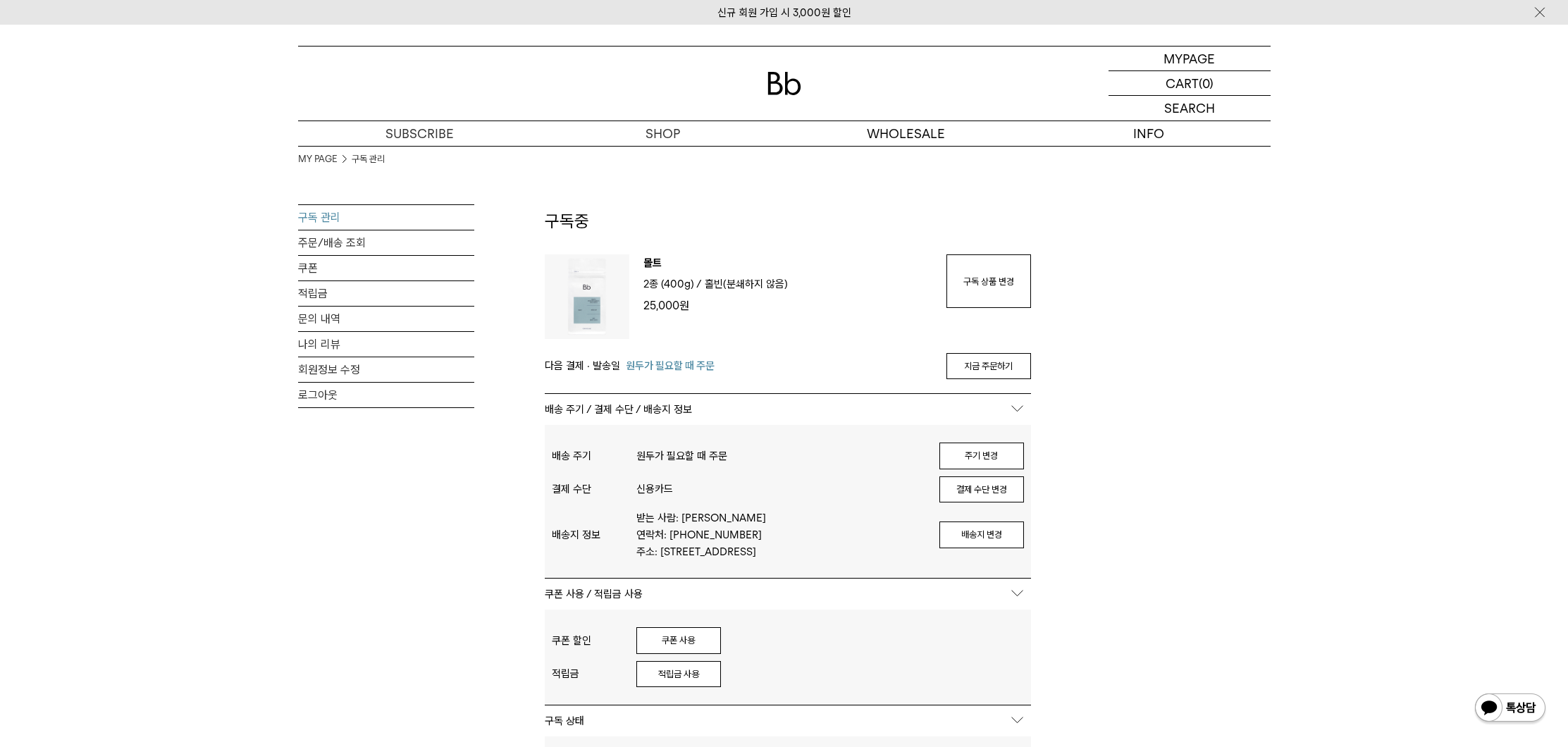
click at [1285, 339] on div "MY PAGE 구독 관리 구독 관리 주문/배송 조회 쿠폰 적립금 문의 내역 나의 리뷰 회원정보 수정 로그아웃 구독중 구독 번호 : 36295 …" at bounding box center [784, 626] width 1015 height 962
